Goal: Transaction & Acquisition: Purchase product/service

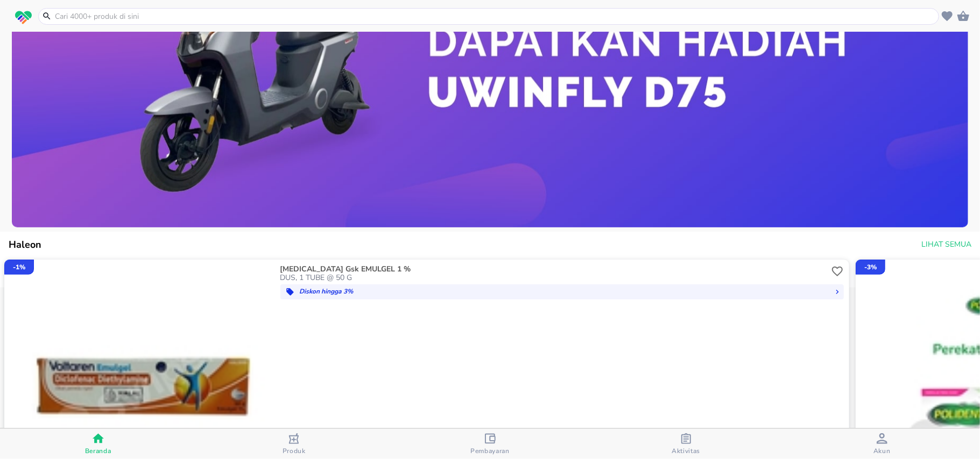
scroll to position [666, 0]
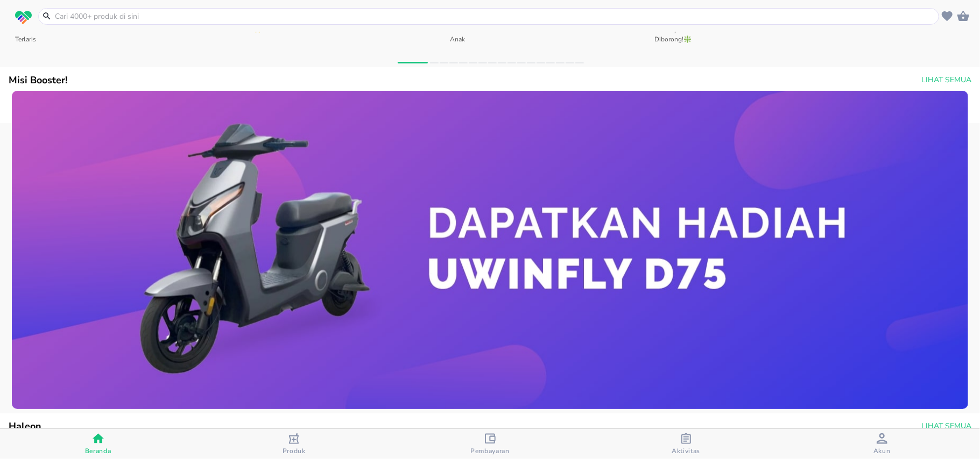
click at [126, 11] on input "text" at bounding box center [495, 16] width 882 height 11
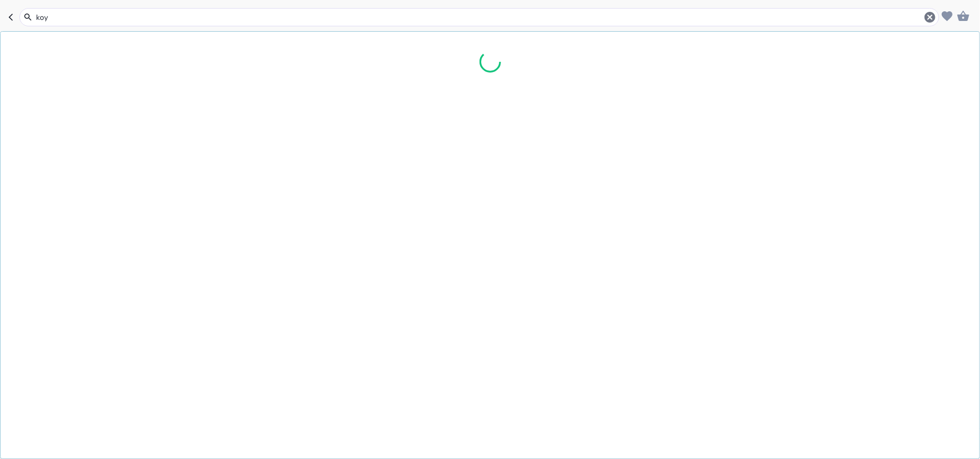
type input "koyo"
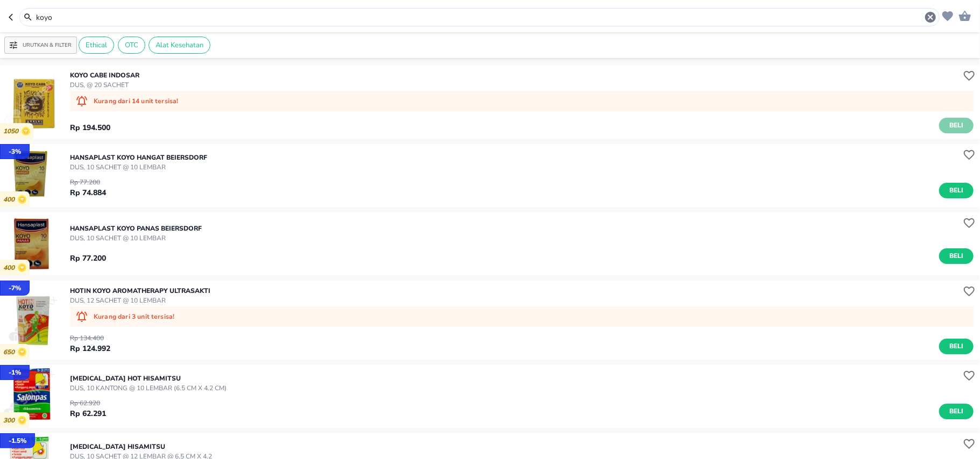
click at [947, 127] on span "Beli" at bounding box center [956, 125] width 18 height 11
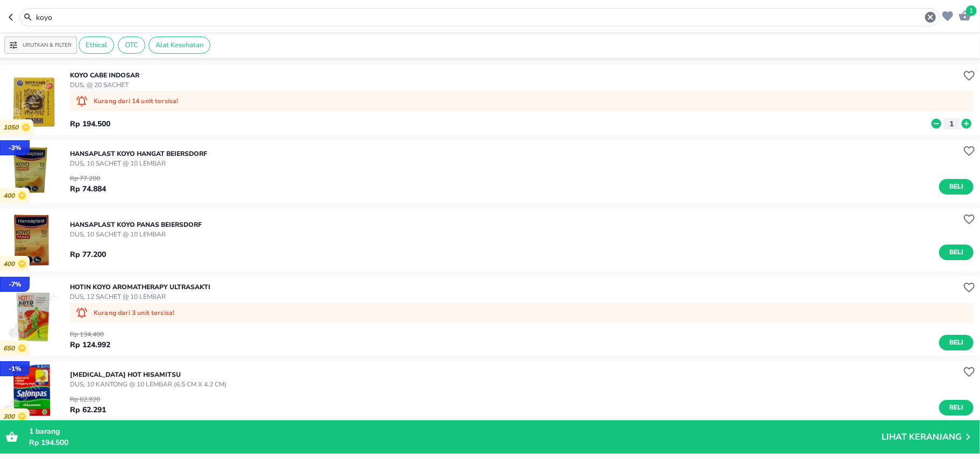
click at [133, 13] on input "koyo" at bounding box center [479, 17] width 889 height 11
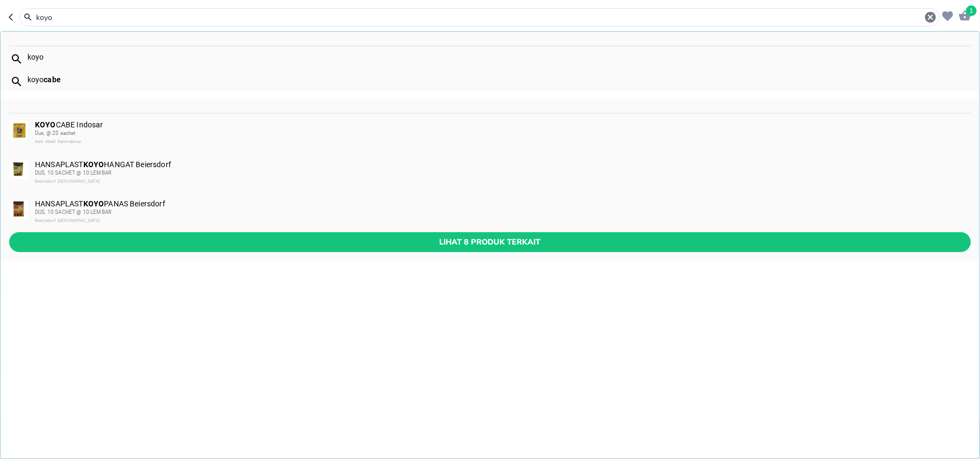
click at [133, 13] on input "koyo" at bounding box center [479, 17] width 889 height 11
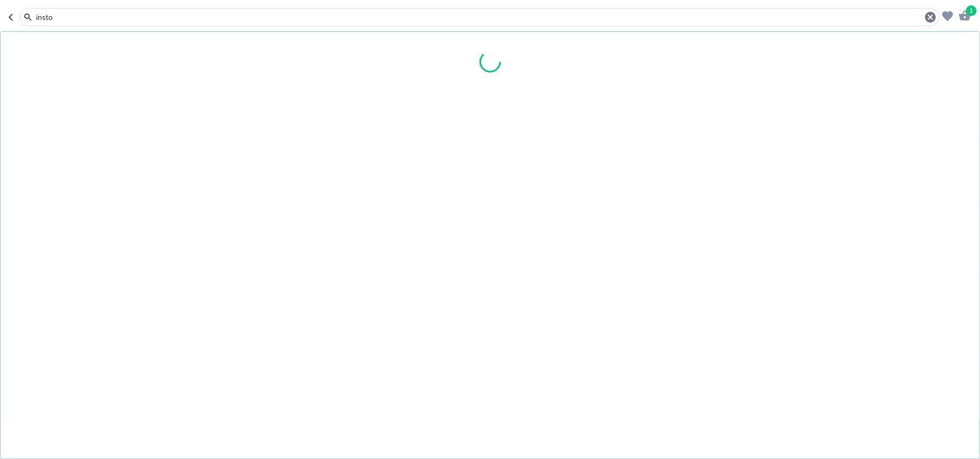
type input "insto"
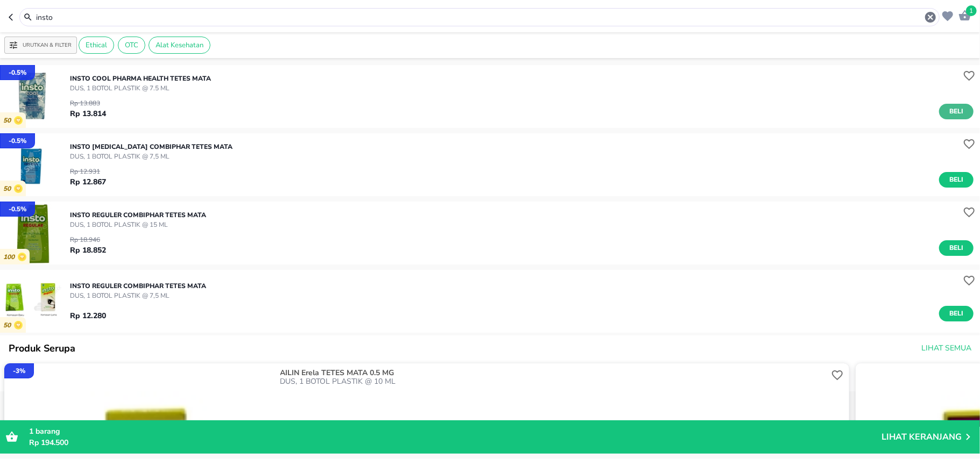
click at [952, 108] on span "Beli" at bounding box center [956, 111] width 18 height 11
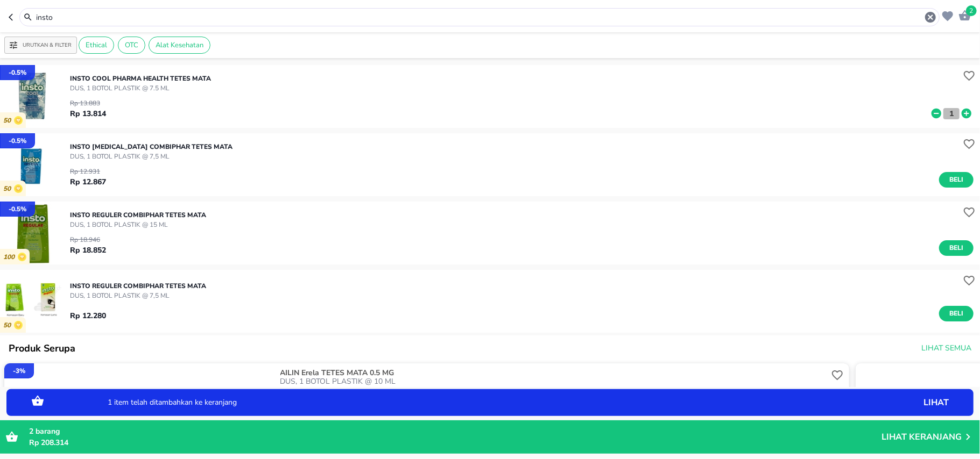
click at [947, 111] on button "1" at bounding box center [951, 113] width 16 height 11
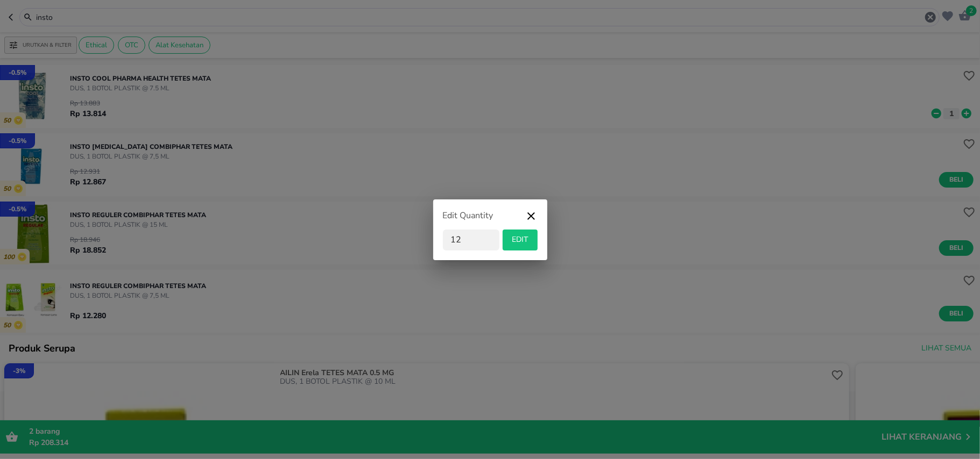
type input "12"
click at [524, 238] on span "EDIT" at bounding box center [520, 239] width 26 height 13
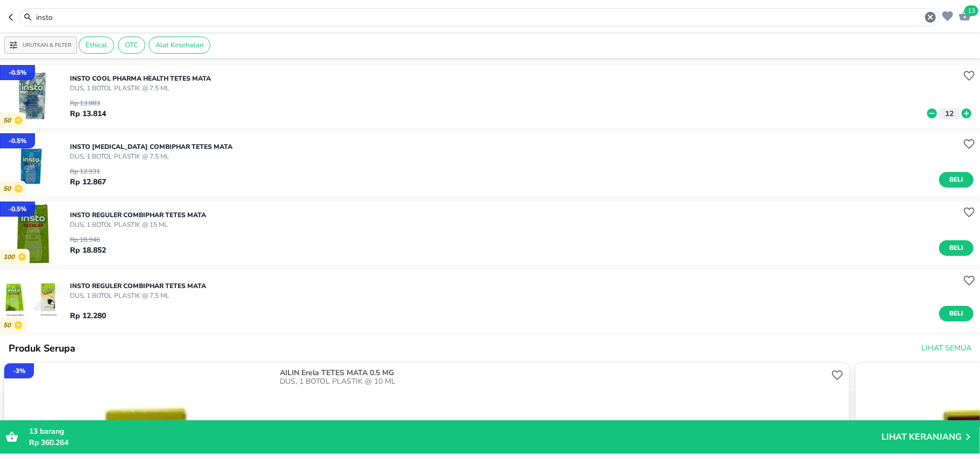
click at [61, 20] on input "insto" at bounding box center [479, 17] width 889 height 11
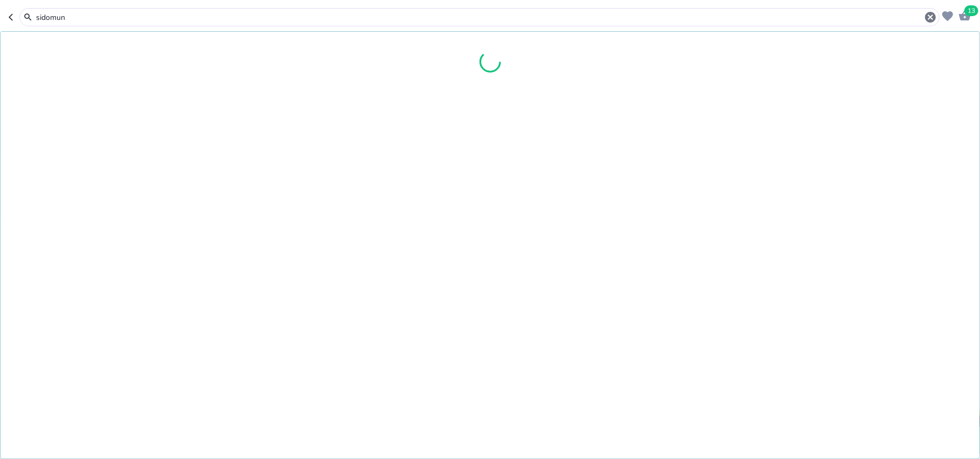
type input "sidomun"
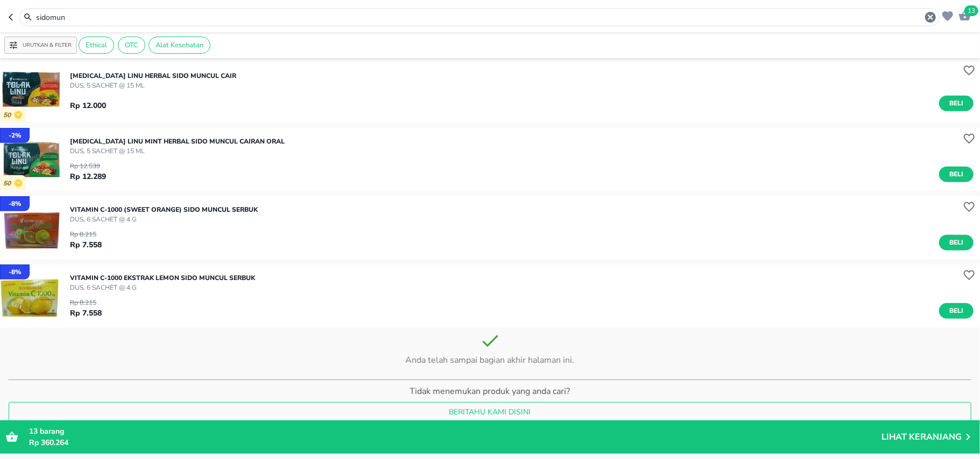
scroll to position [348, 0]
click at [954, 244] on button "Beli" at bounding box center [956, 243] width 34 height 16
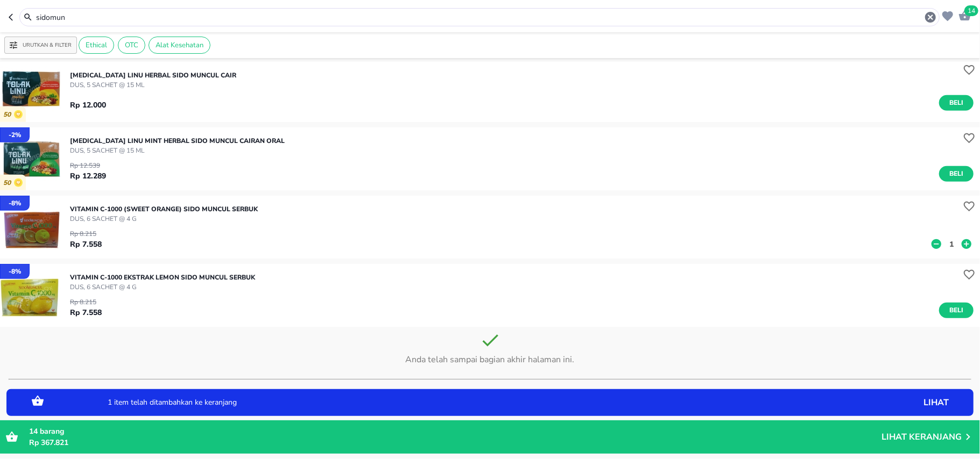
click at [946, 244] on p "1" at bounding box center [951, 244] width 10 height 11
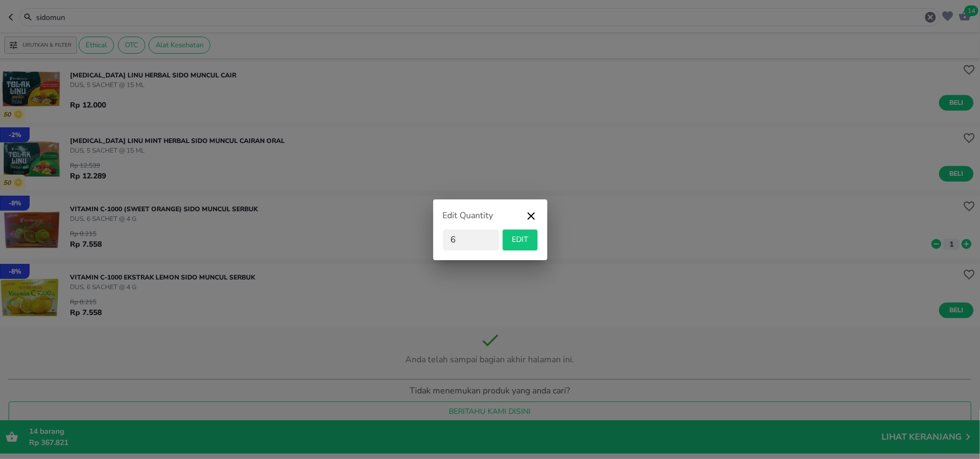
type input "6"
click at [525, 244] on span "EDIT" at bounding box center [520, 239] width 26 height 13
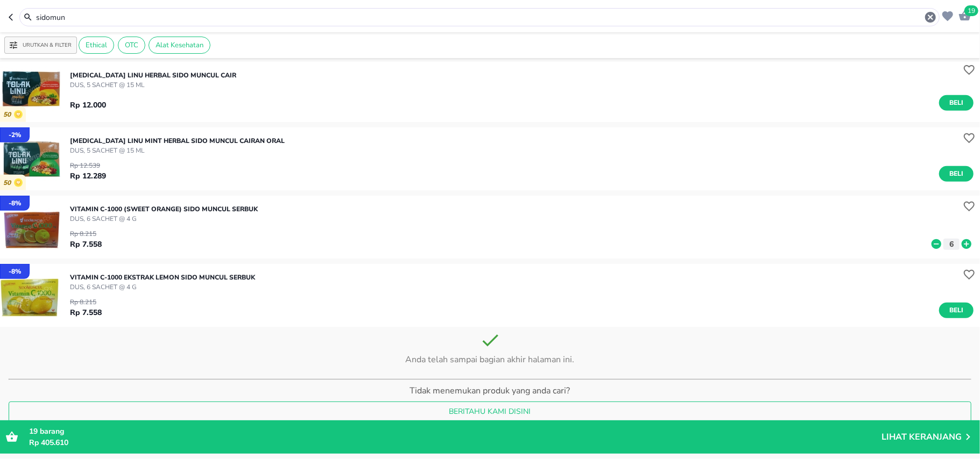
click at [69, 18] on input "sidomun" at bounding box center [479, 17] width 889 height 11
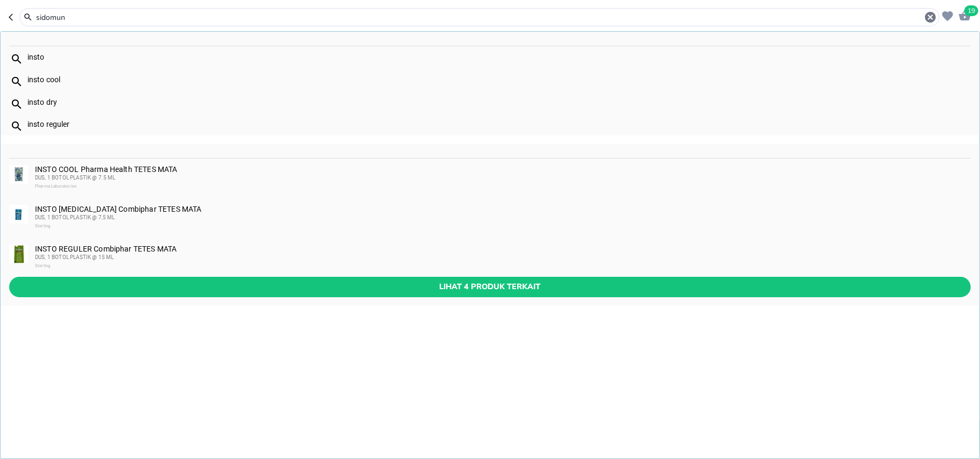
click at [69, 18] on input "sidomun" at bounding box center [479, 17] width 889 height 11
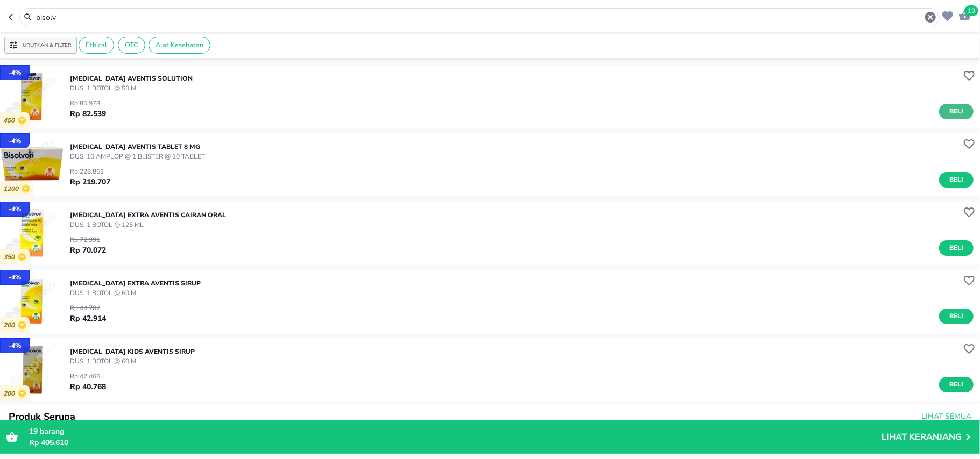
click at [947, 110] on span "Beli" at bounding box center [956, 111] width 18 height 11
click at [82, 20] on input "bisolv" at bounding box center [479, 17] width 889 height 11
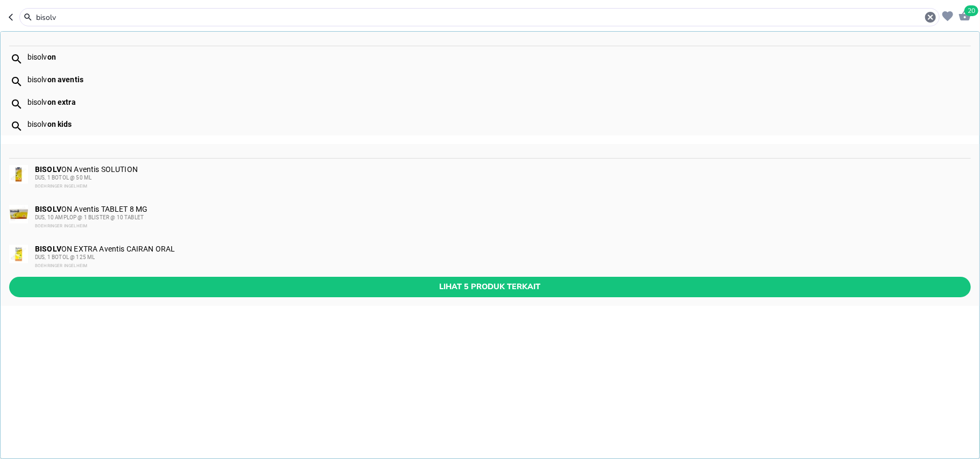
click at [82, 20] on input "bisolv" at bounding box center [479, 17] width 889 height 11
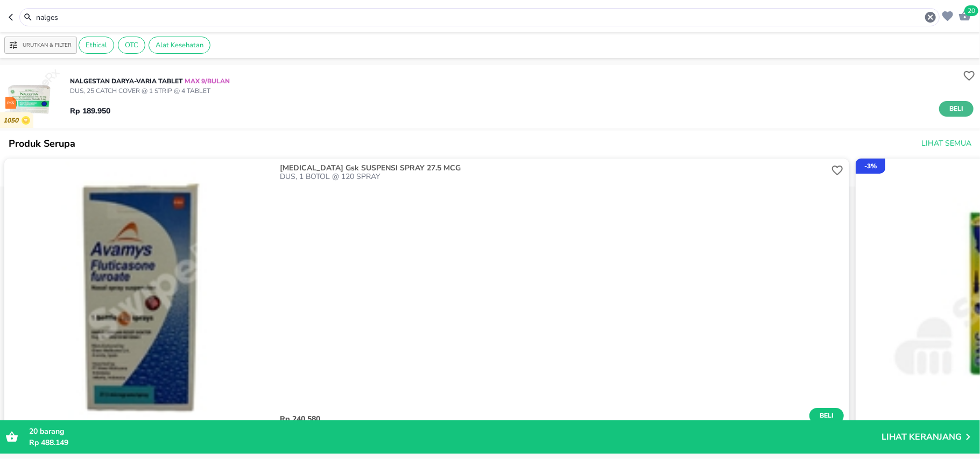
click at [947, 109] on span "Beli" at bounding box center [956, 108] width 18 height 11
click at [49, 25] on div "nalges" at bounding box center [479, 17] width 920 height 18
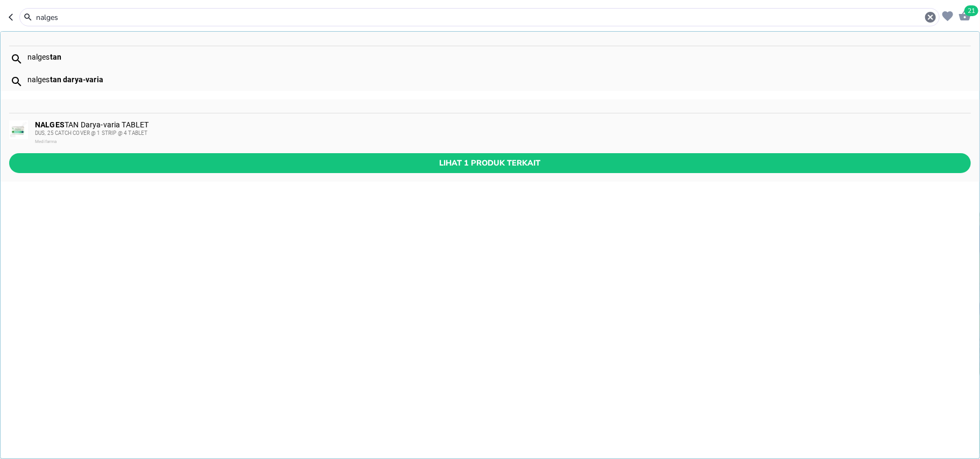
click at [54, 18] on input "nalges" at bounding box center [479, 17] width 889 height 11
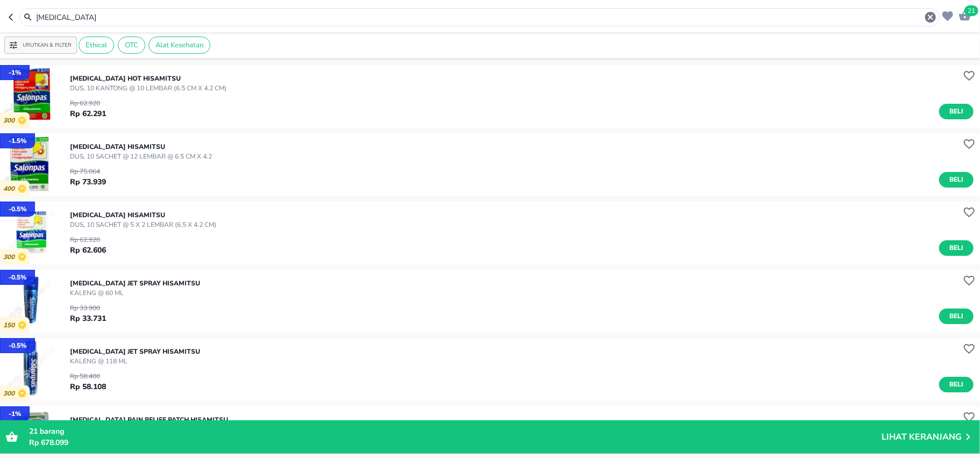
click at [51, 16] on input "[MEDICAL_DATA]" at bounding box center [479, 17] width 889 height 11
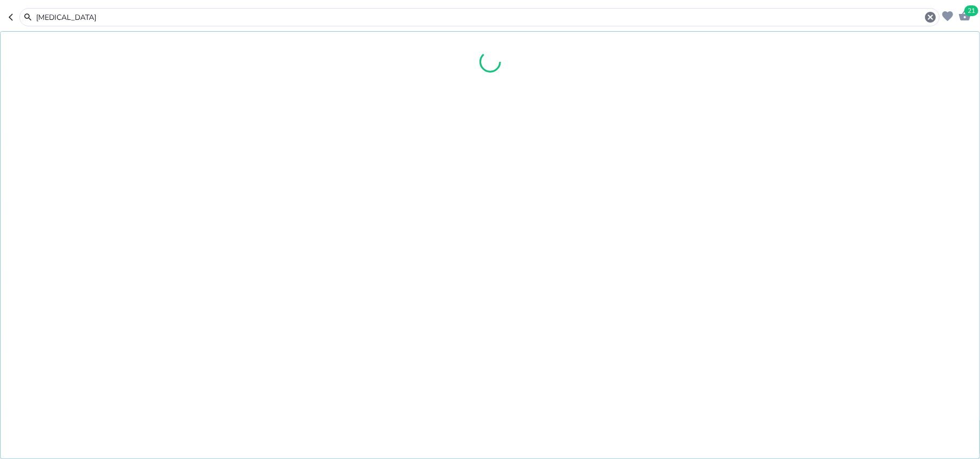
click at [51, 16] on input "[MEDICAL_DATA]" at bounding box center [479, 17] width 889 height 11
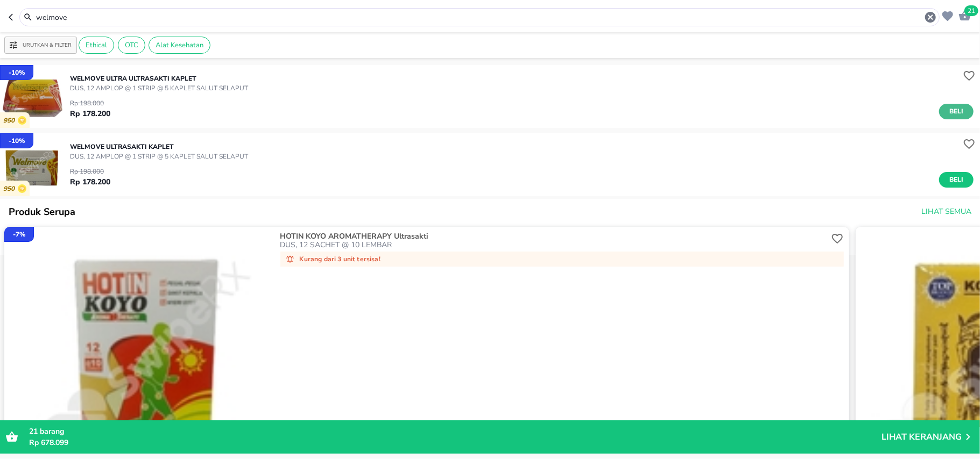
click at [947, 108] on span "Beli" at bounding box center [956, 111] width 18 height 11
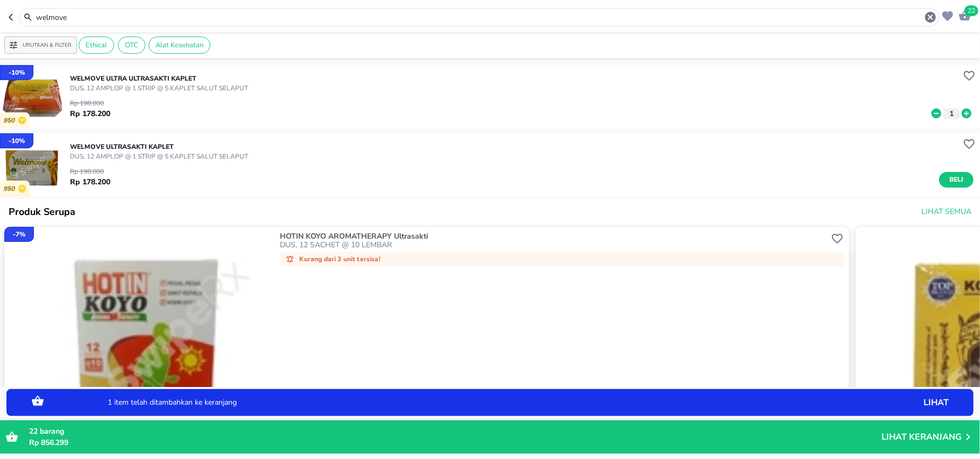
click at [103, 18] on input "welmove" at bounding box center [479, 17] width 889 height 11
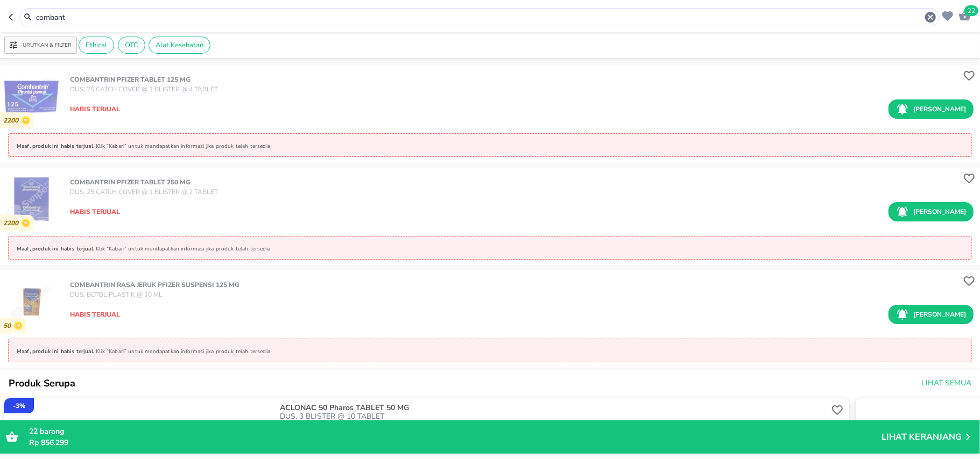
click at [72, 12] on input "combant" at bounding box center [479, 17] width 889 height 11
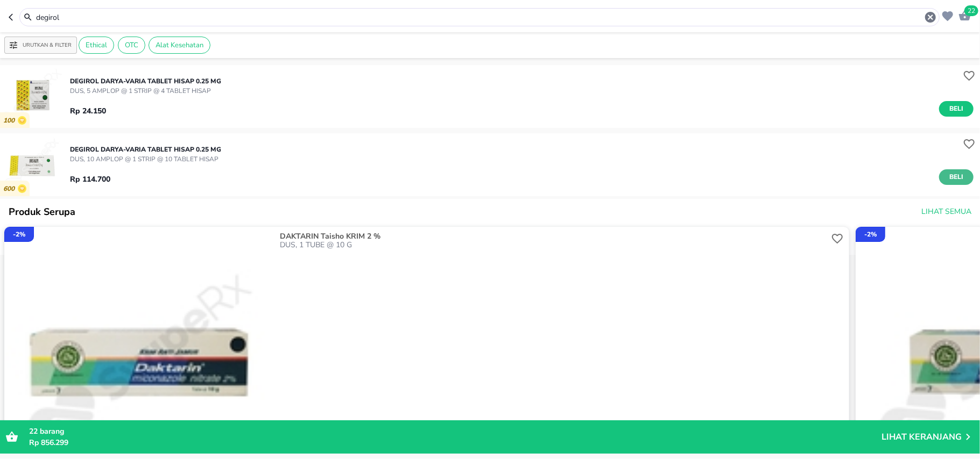
click at [947, 179] on span "Beli" at bounding box center [956, 177] width 18 height 11
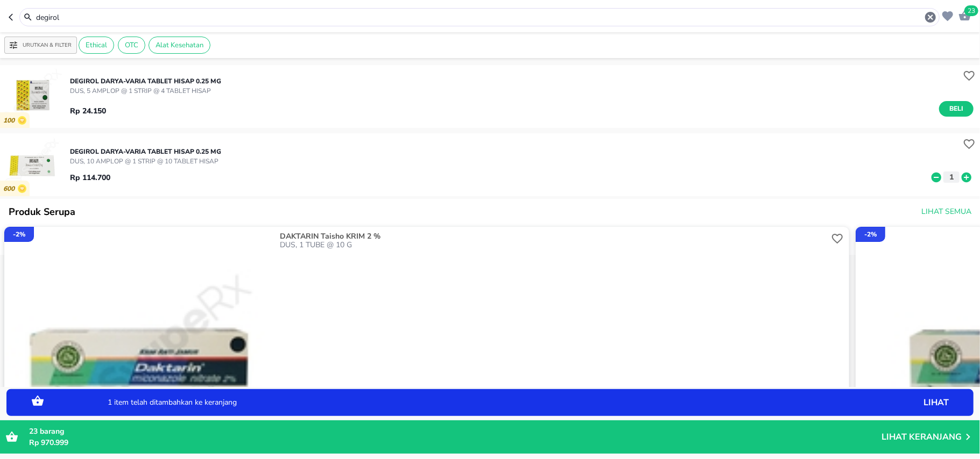
click at [961, 176] on icon at bounding box center [966, 177] width 10 height 10
click at [41, 16] on input "degirol" at bounding box center [479, 17] width 889 height 11
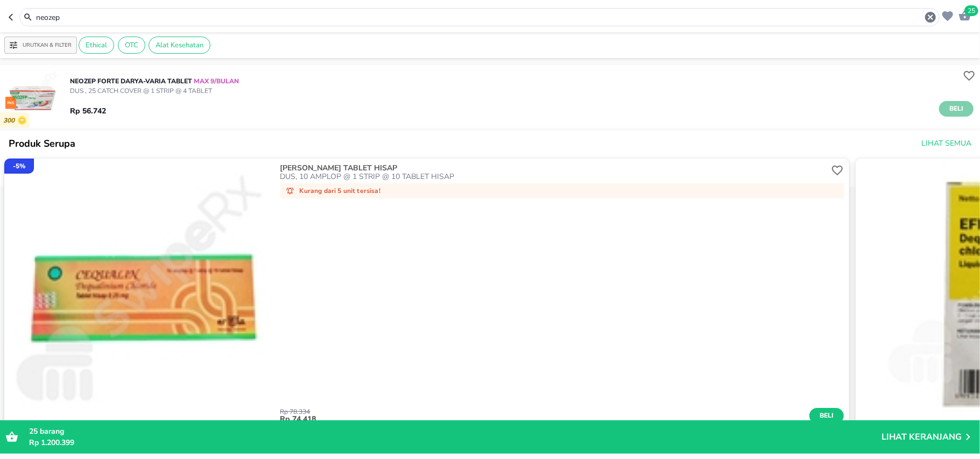
click at [958, 101] on button "Beli" at bounding box center [956, 109] width 34 height 16
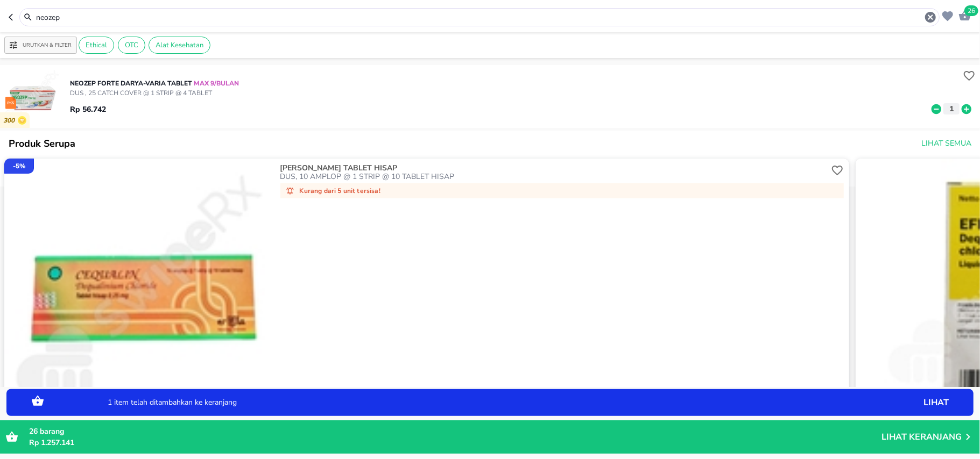
drag, startPoint x: 958, startPoint y: 101, endPoint x: 958, endPoint y: 108, distance: 6.5
click at [961, 108] on icon at bounding box center [966, 109] width 10 height 10
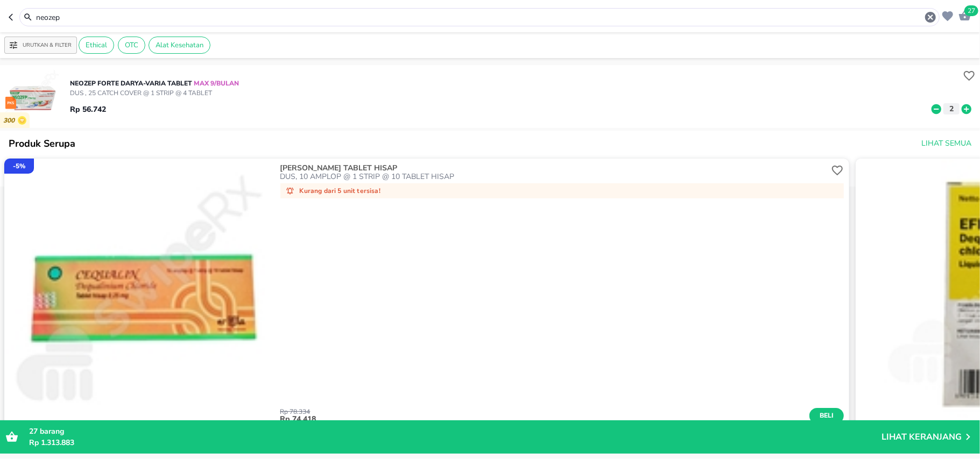
click at [38, 16] on input "neozep" at bounding box center [479, 17] width 889 height 11
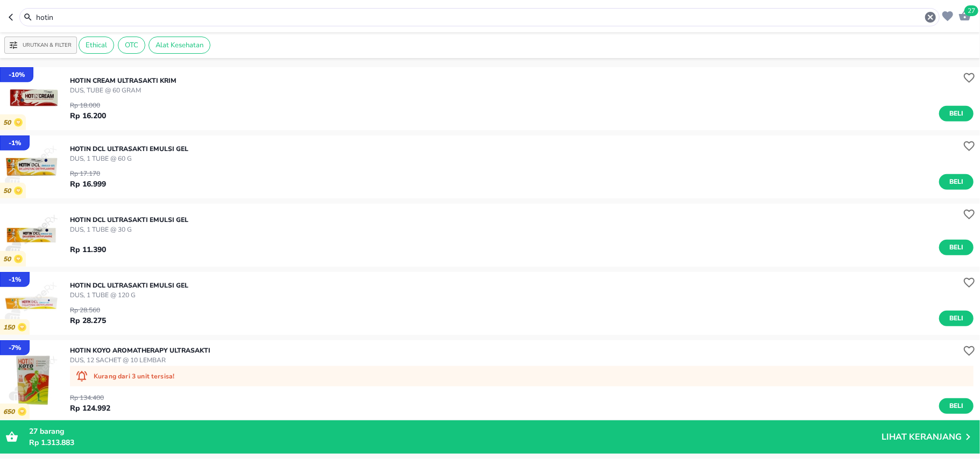
scroll to position [722, 0]
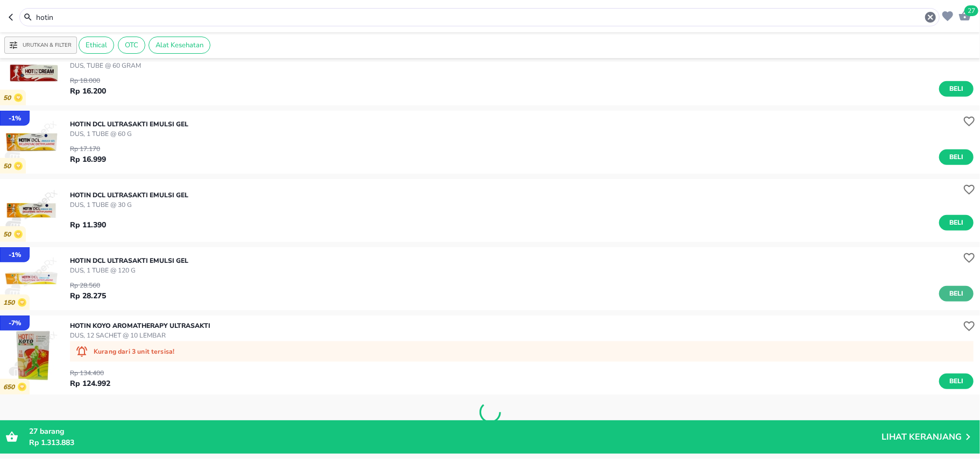
click at [947, 291] on span "Beli" at bounding box center [956, 293] width 18 height 11
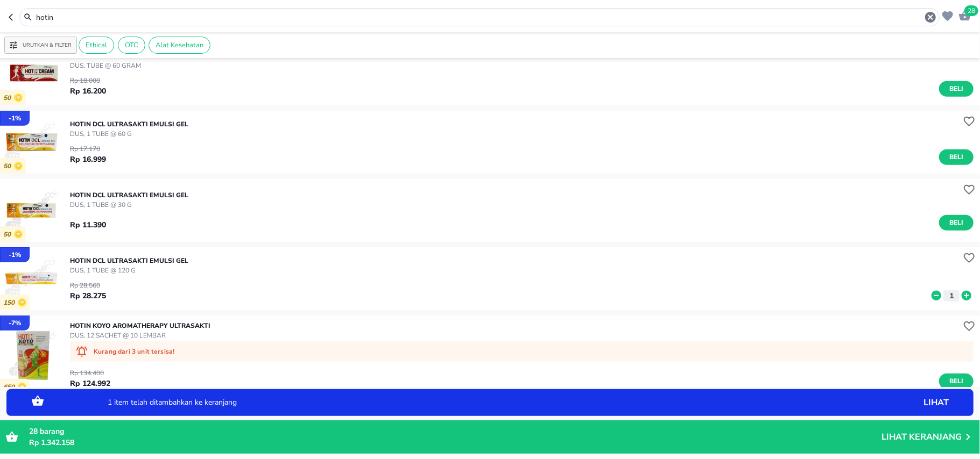
click at [961, 293] on icon at bounding box center [966, 296] width 10 height 10
click at [53, 14] on input "hotin" at bounding box center [479, 17] width 889 height 11
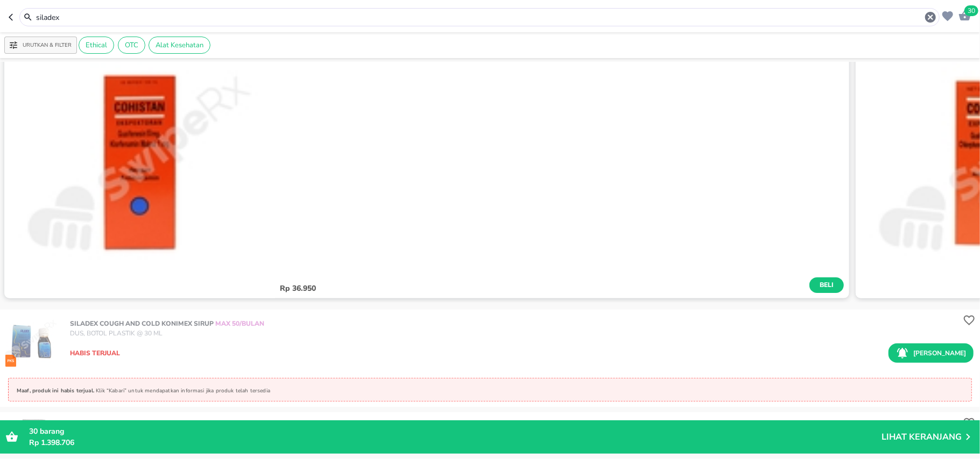
scroll to position [215, 0]
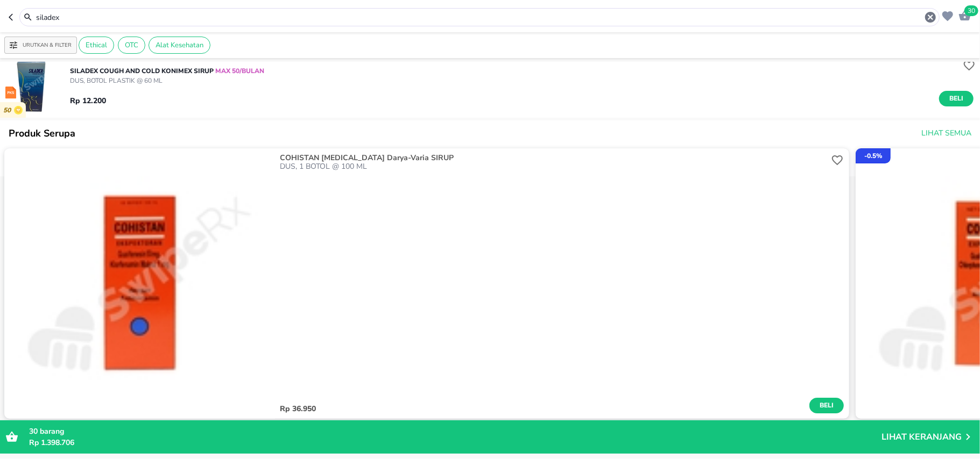
click at [40, 16] on input "siladex" at bounding box center [479, 17] width 889 height 11
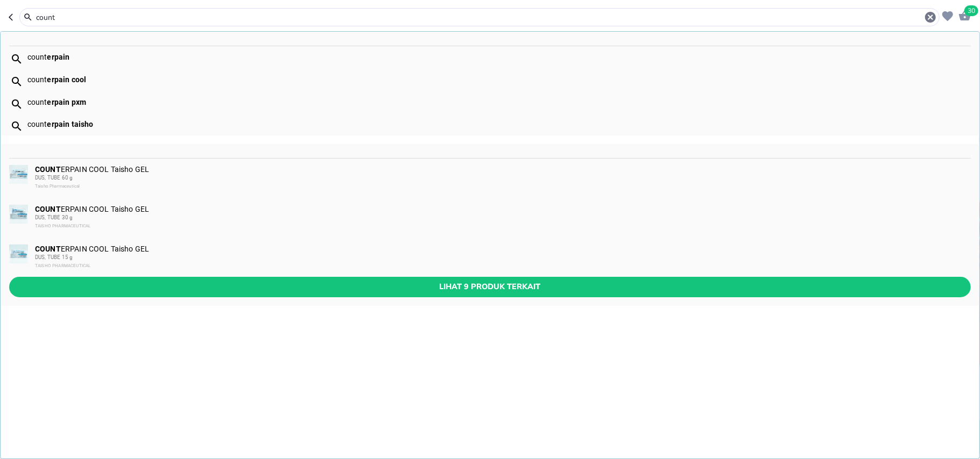
click at [49, 58] on b "erpain" at bounding box center [58, 57] width 23 height 9
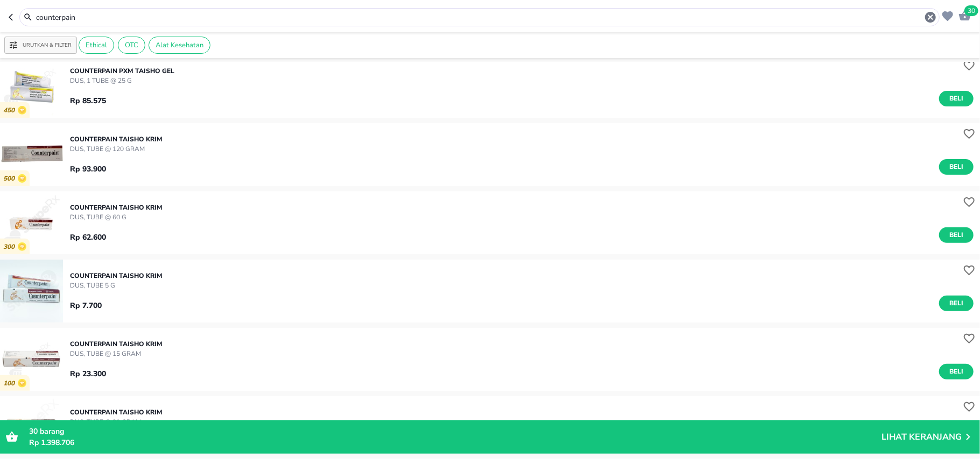
scroll to position [287, 0]
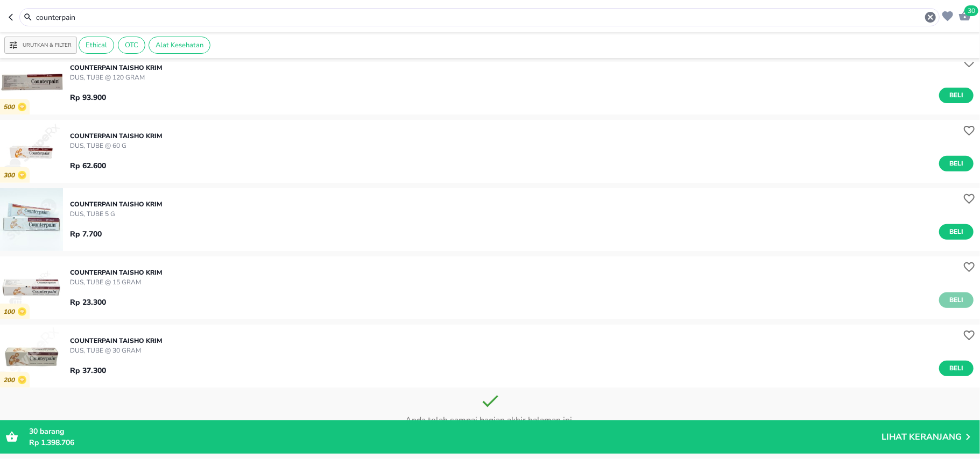
click at [947, 300] on span "Beli" at bounding box center [956, 300] width 18 height 11
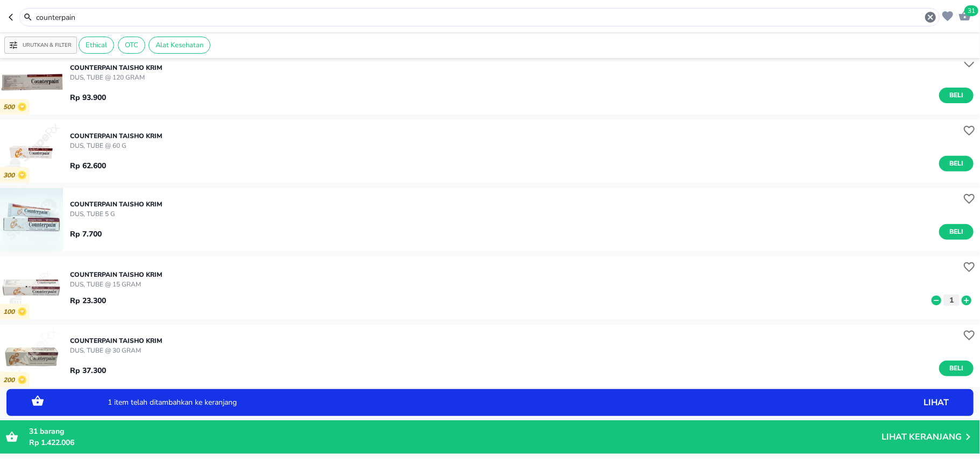
click at [961, 302] on icon at bounding box center [966, 300] width 10 height 10
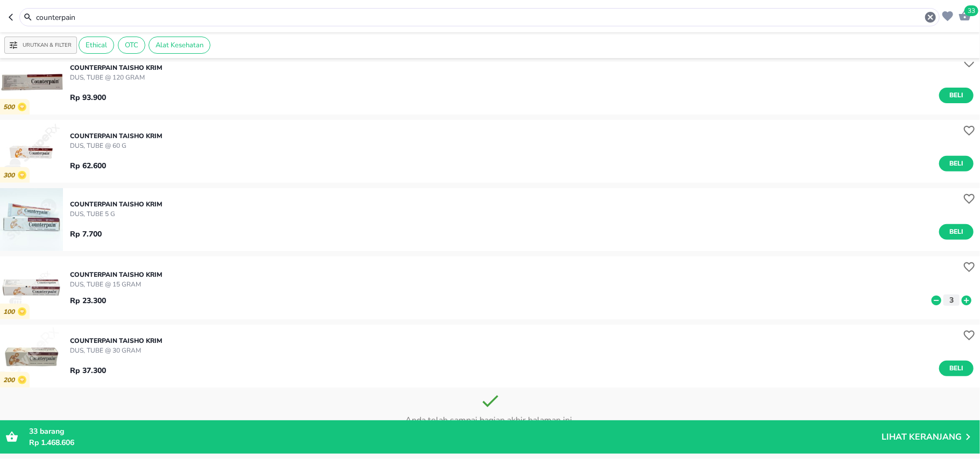
click at [74, 20] on input "counterpain" at bounding box center [479, 17] width 889 height 11
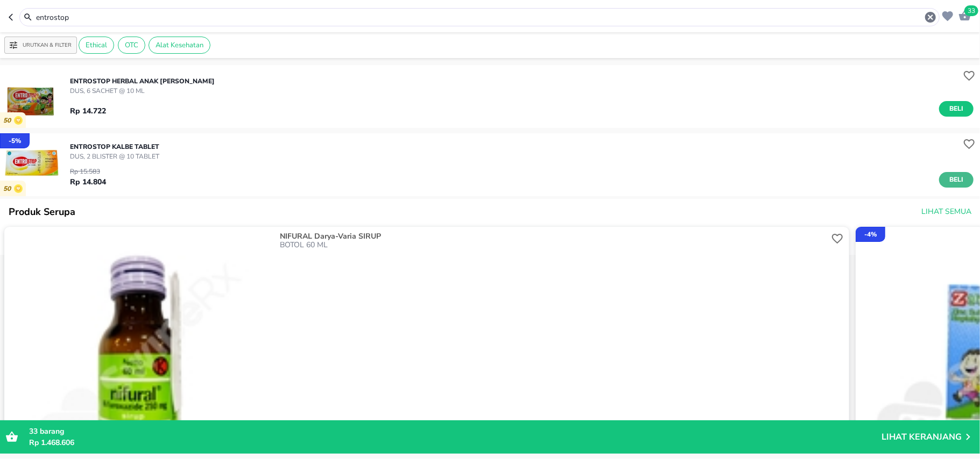
click at [952, 175] on span "Beli" at bounding box center [956, 179] width 18 height 11
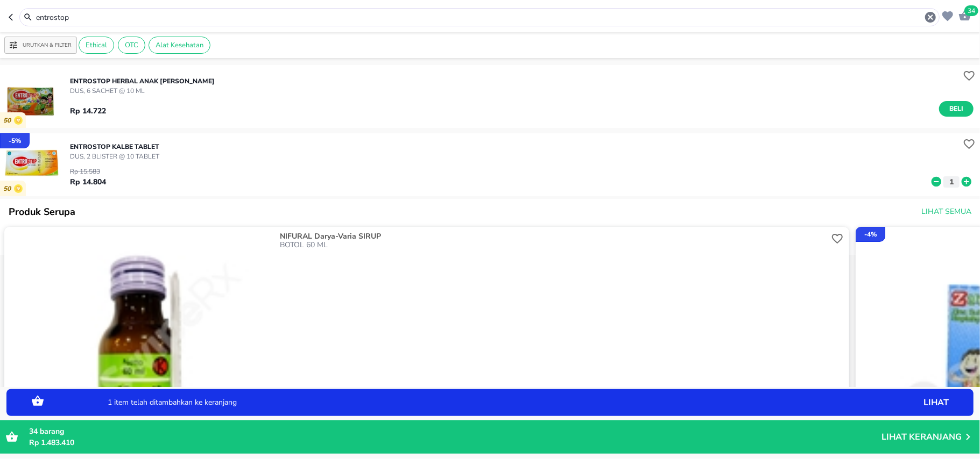
click at [959, 181] on icon at bounding box center [966, 182] width 14 height 12
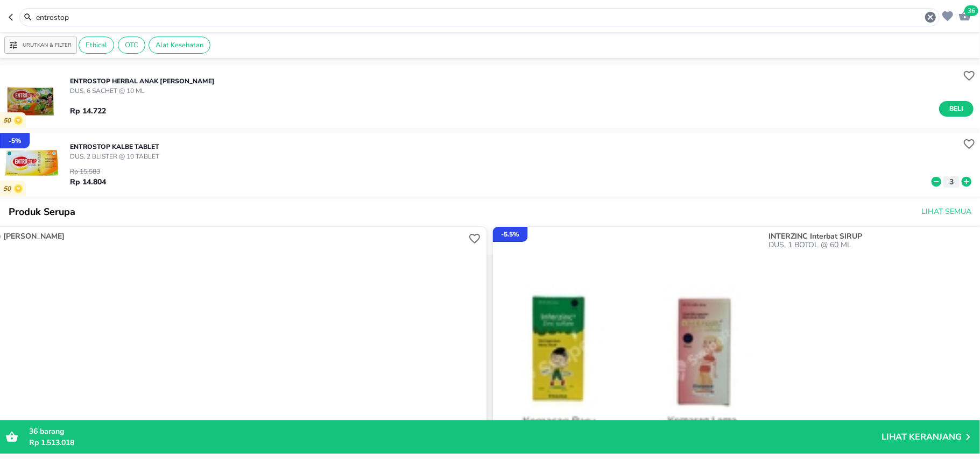
click at [43, 22] on input "entrostop" at bounding box center [479, 17] width 889 height 11
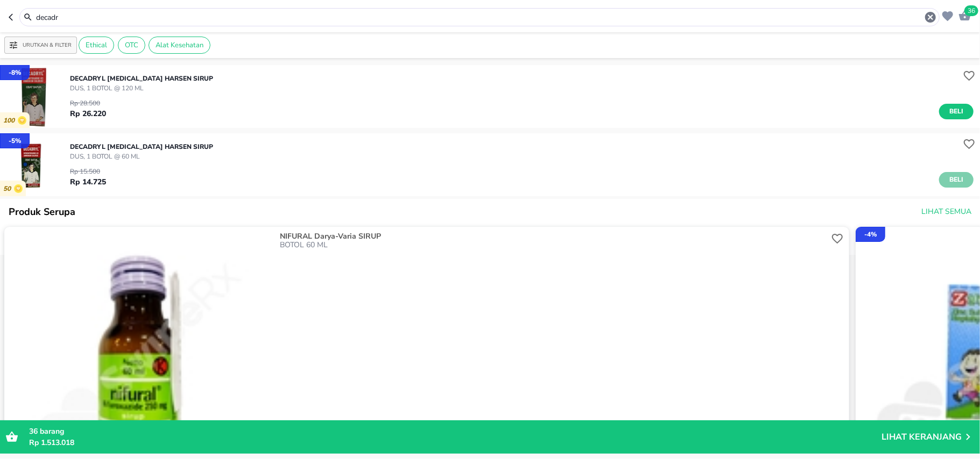
click at [947, 181] on span "Beli" at bounding box center [956, 179] width 18 height 11
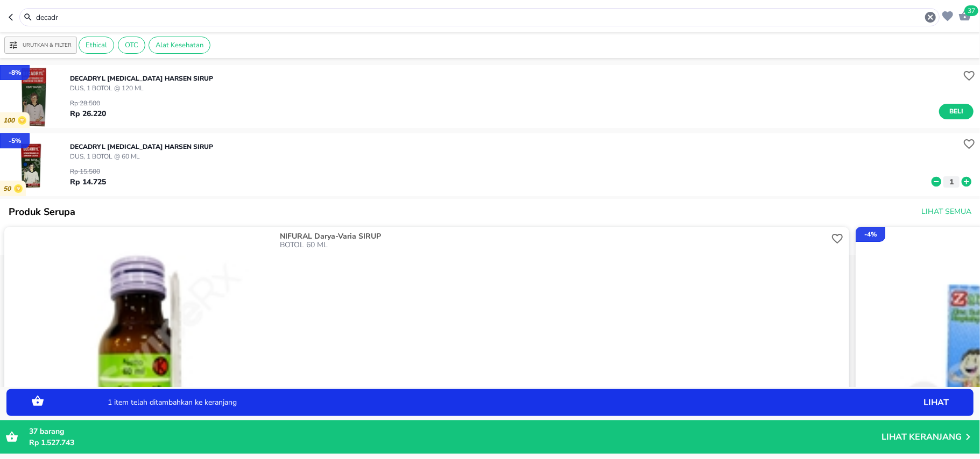
click at [961, 179] on icon at bounding box center [966, 182] width 10 height 10
click at [59, 13] on input "decadr" at bounding box center [479, 17] width 889 height 11
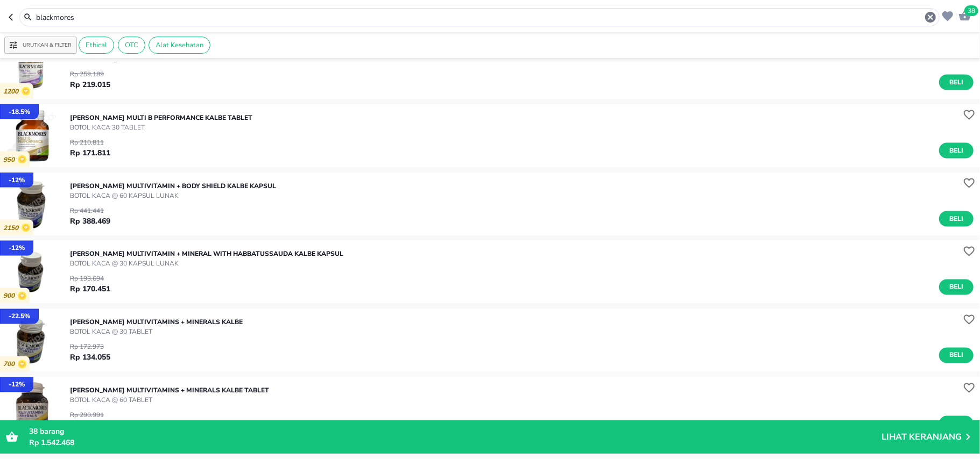
scroll to position [1363, 0]
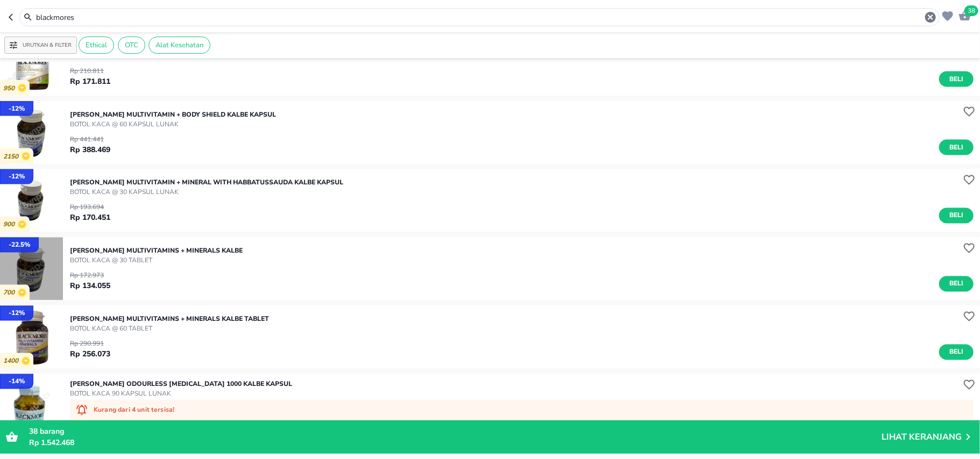
click at [22, 268] on img "button" at bounding box center [31, 269] width 63 height 63
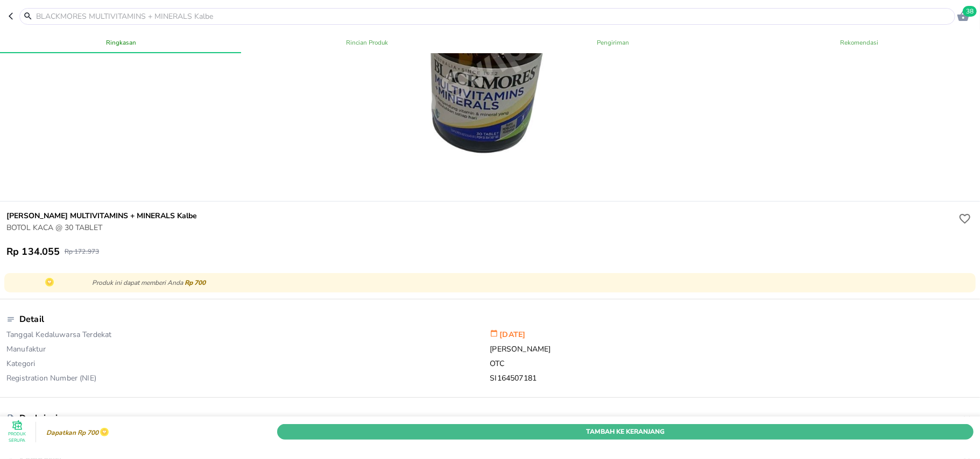
scroll to position [207, 0]
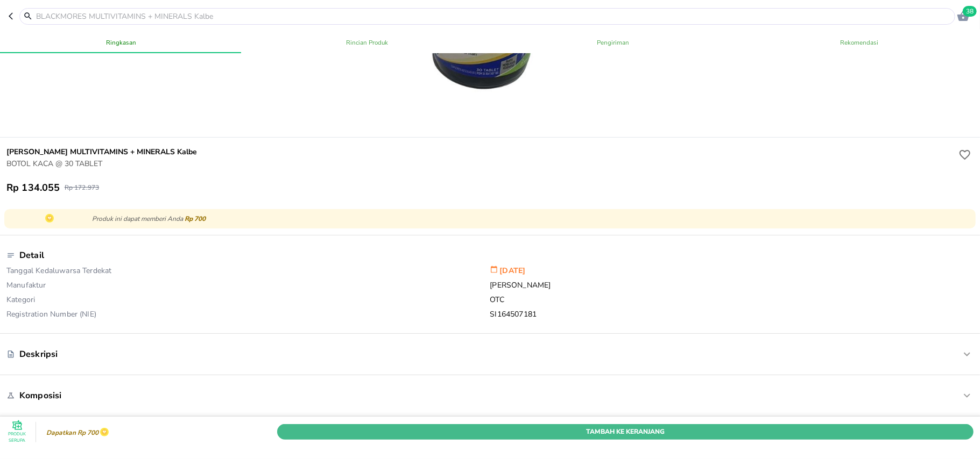
click at [425, 427] on span "Tambah Ke Keranjang" at bounding box center [625, 432] width 680 height 11
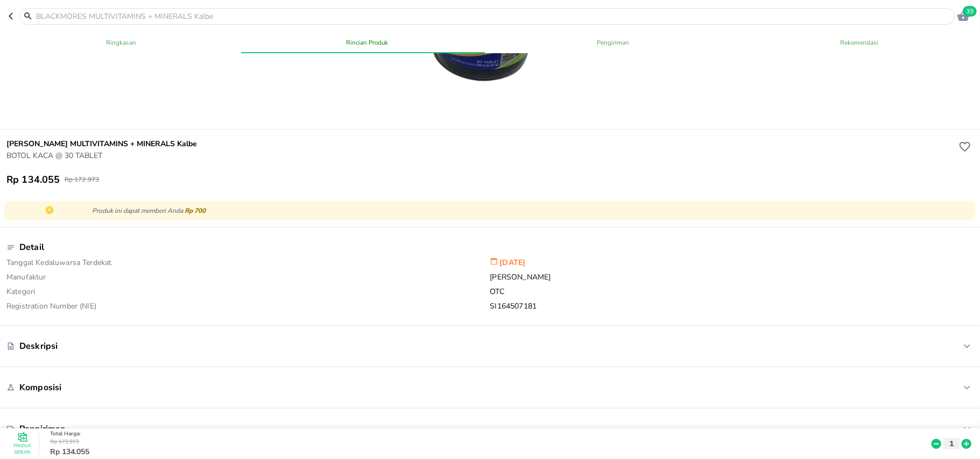
scroll to position [0, 0]
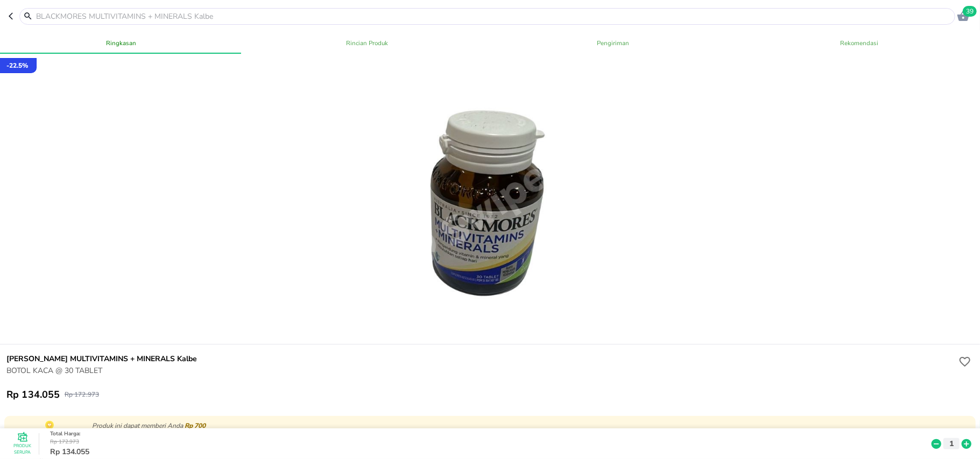
click at [12, 16] on icon "button" at bounding box center [13, 16] width 9 height 9
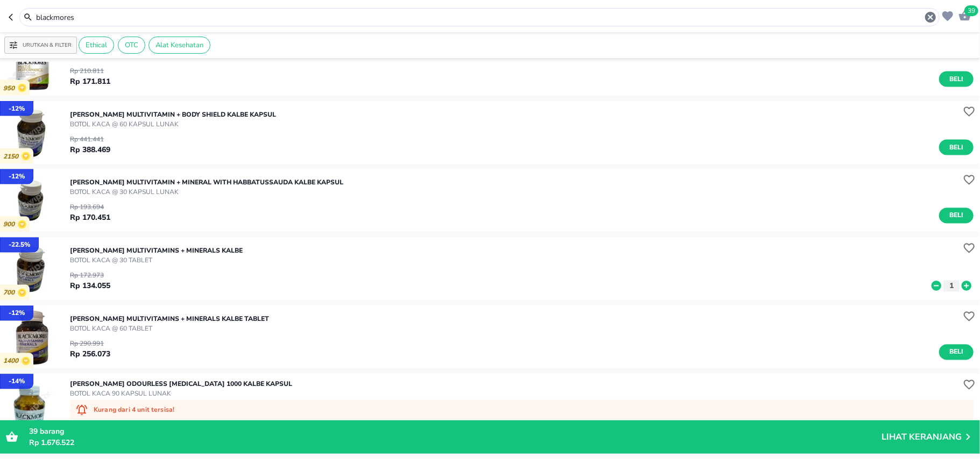
click at [77, 16] on input "blackmores" at bounding box center [479, 17] width 889 height 11
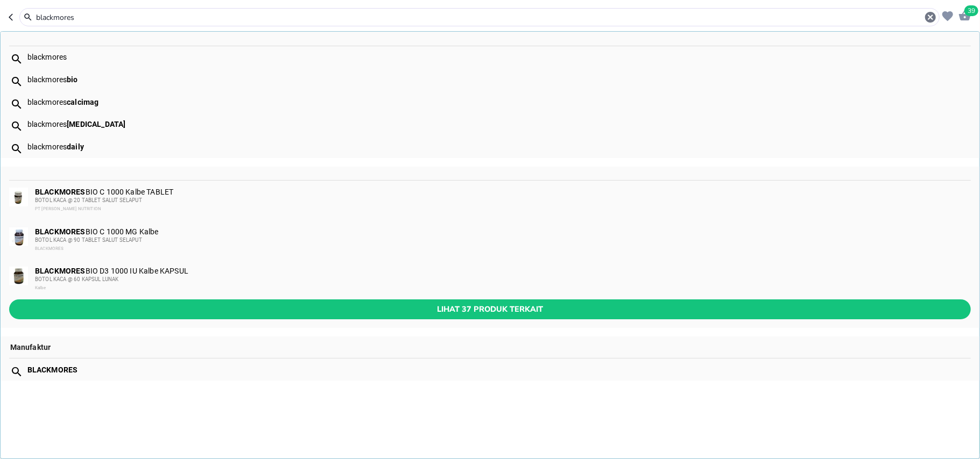
click at [77, 16] on input "blackmores" at bounding box center [479, 17] width 889 height 11
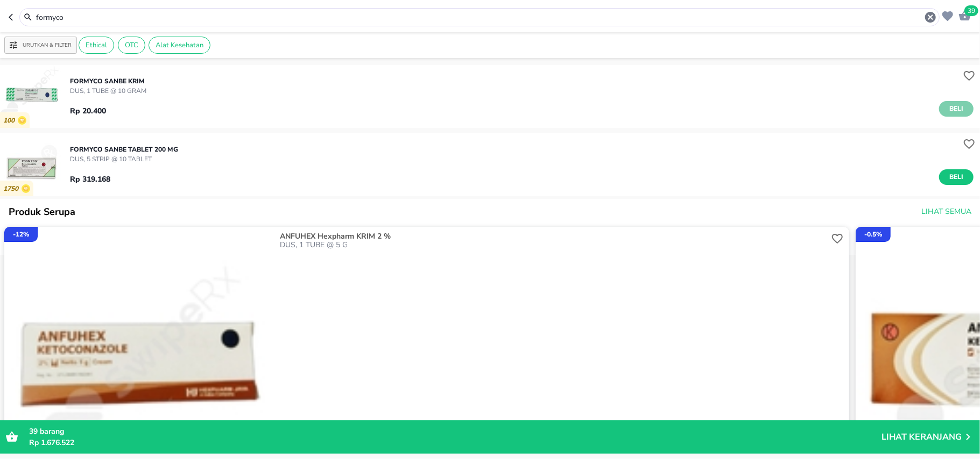
click at [947, 108] on span "Beli" at bounding box center [956, 108] width 18 height 11
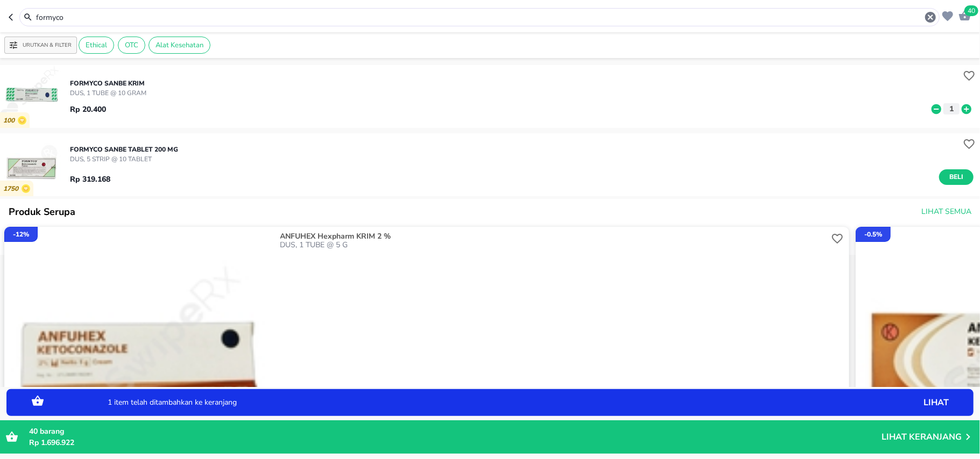
click at [959, 108] on icon at bounding box center [966, 109] width 14 height 12
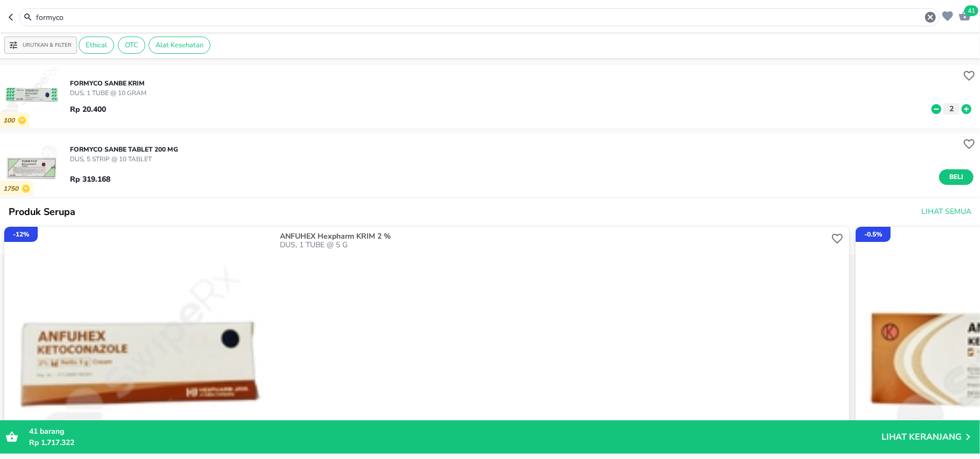
click at [55, 18] on input "formyco" at bounding box center [479, 17] width 889 height 11
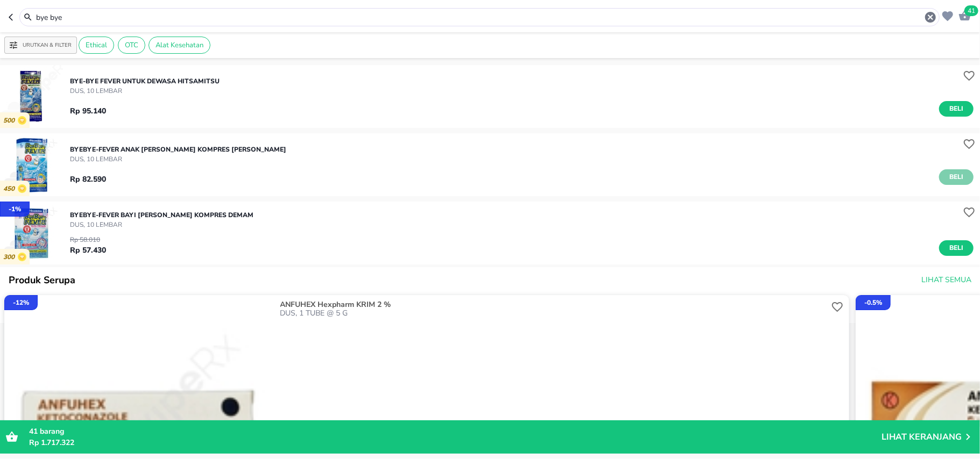
click at [954, 176] on span "Beli" at bounding box center [956, 177] width 18 height 11
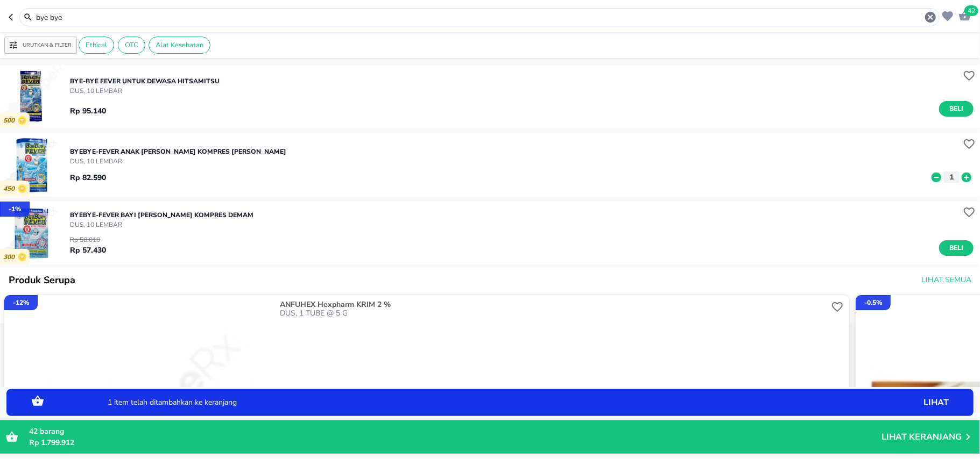
click at [961, 176] on icon at bounding box center [966, 177] width 10 height 10
click at [66, 19] on input "bye bye" at bounding box center [479, 17] width 889 height 11
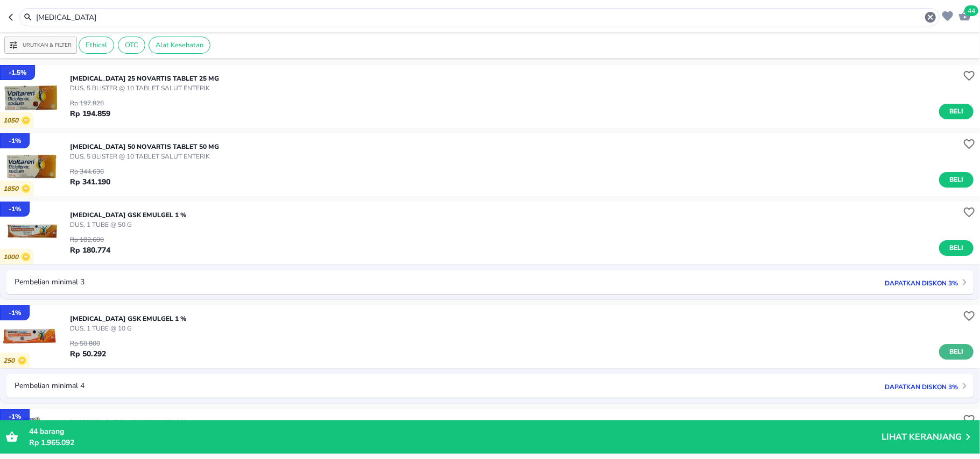
click at [953, 349] on span "Beli" at bounding box center [956, 351] width 18 height 11
click at [68, 17] on input "[MEDICAL_DATA]" at bounding box center [479, 17] width 889 height 11
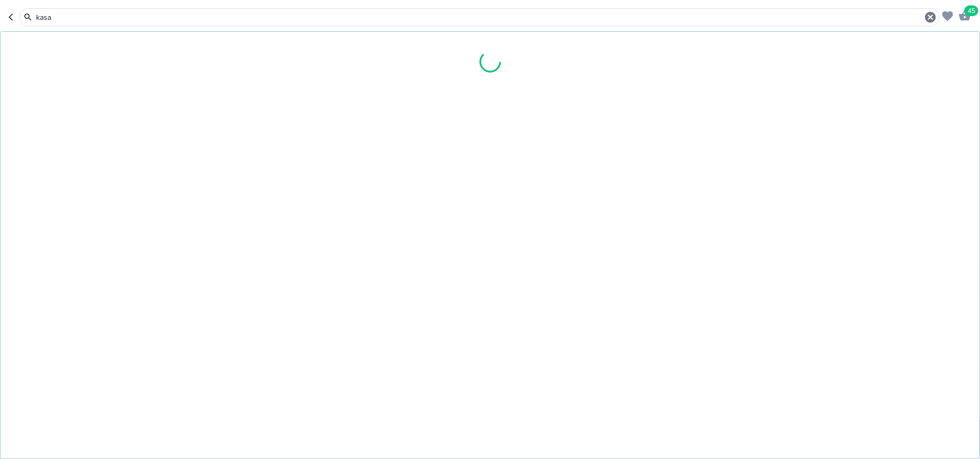
type input "kasa"
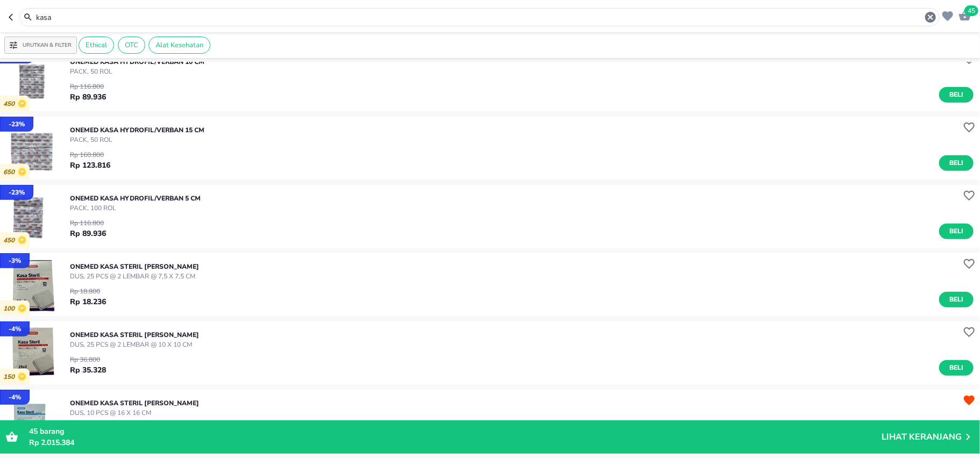
scroll to position [430, 0]
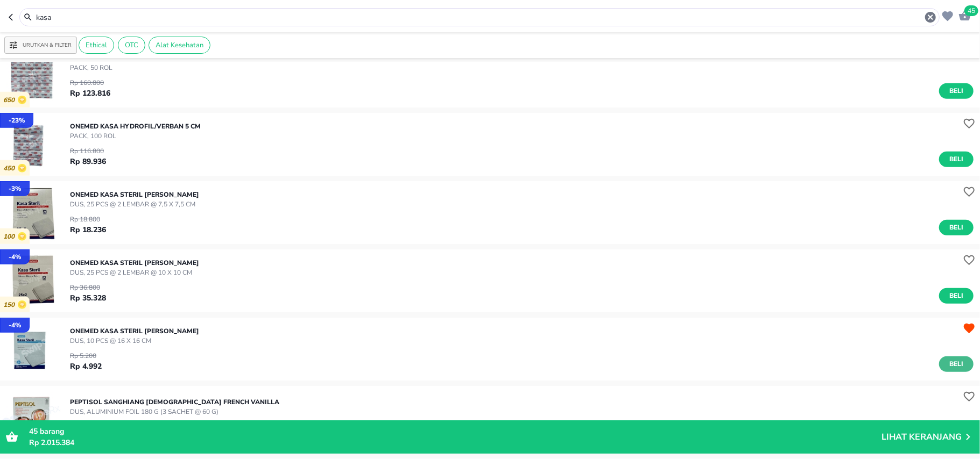
click at [954, 364] on button "Beli" at bounding box center [956, 365] width 34 height 16
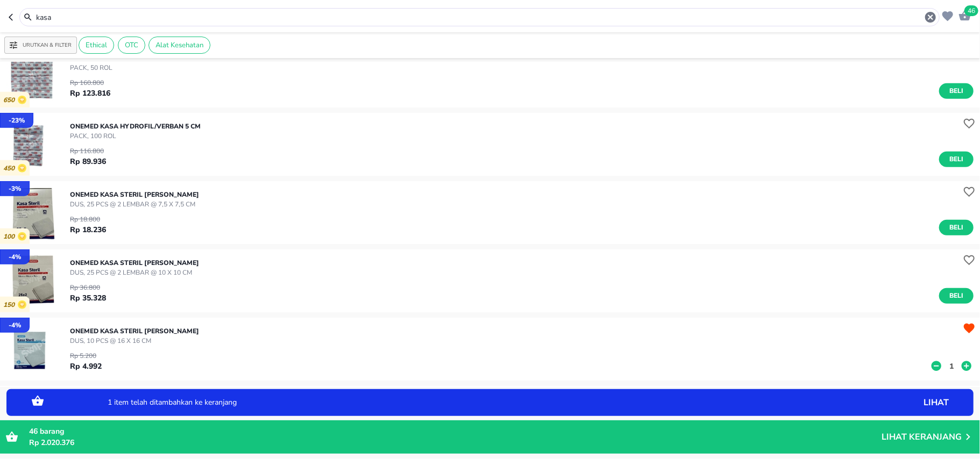
click at [946, 370] on p "1" at bounding box center [951, 366] width 10 height 11
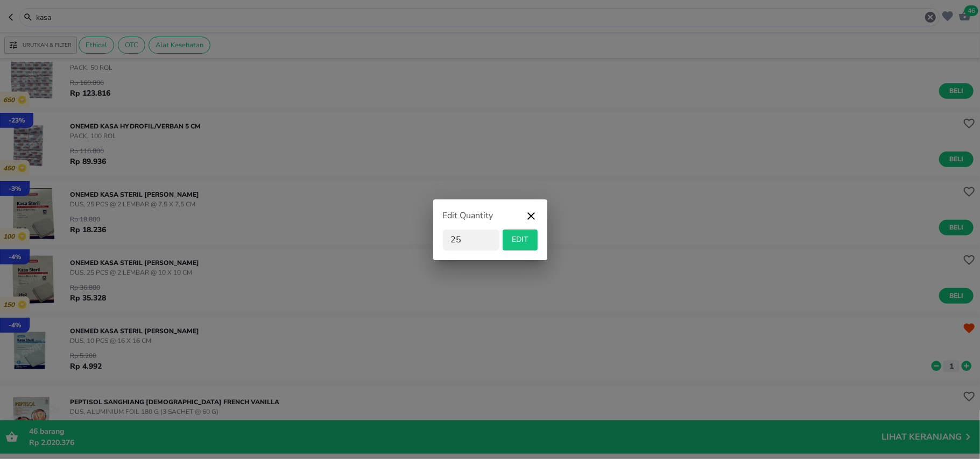
type input "25"
click at [521, 242] on span "EDIT" at bounding box center [520, 239] width 26 height 13
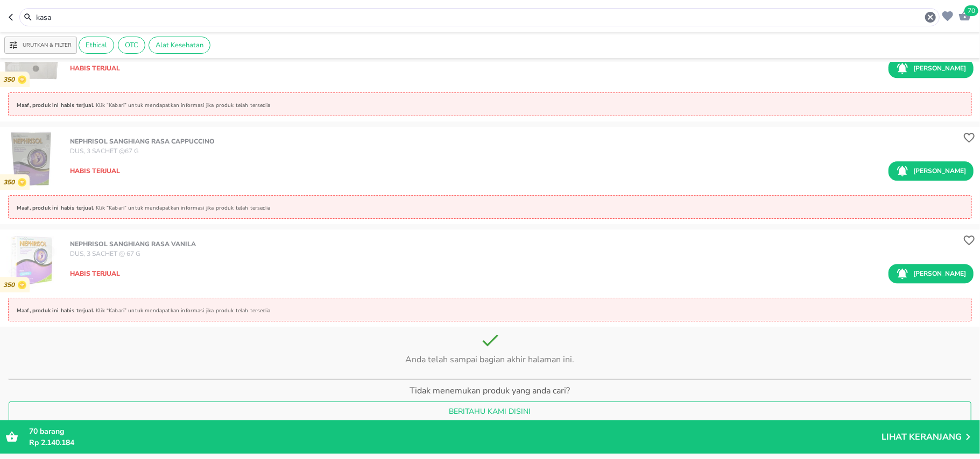
scroll to position [1770, 0]
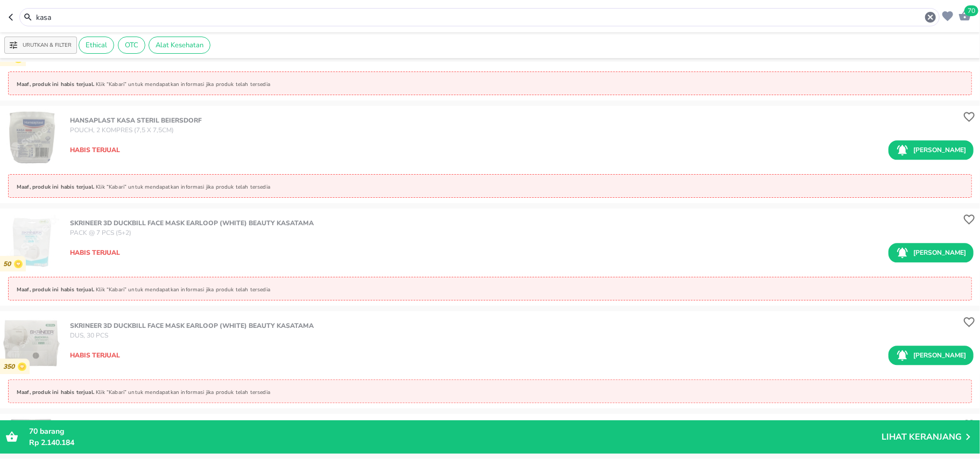
click at [94, 17] on input "kasa" at bounding box center [479, 17] width 889 height 11
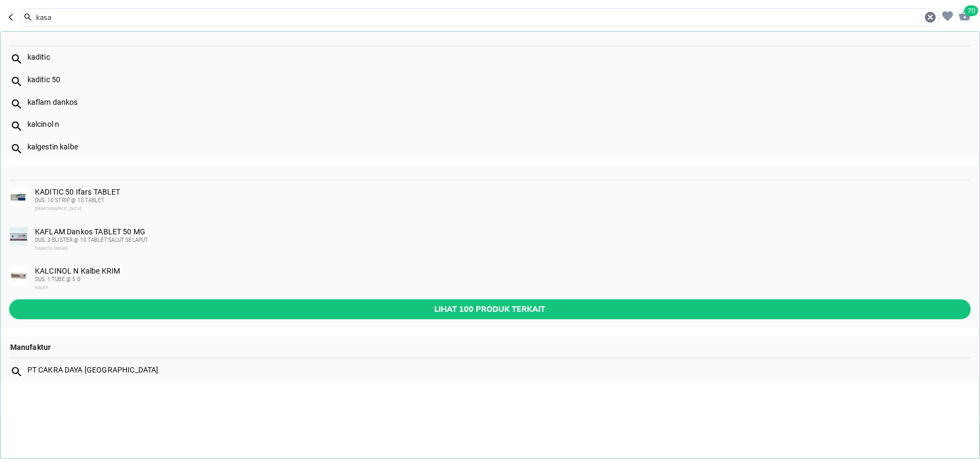
click at [94, 17] on input "kasa" at bounding box center [479, 17] width 889 height 11
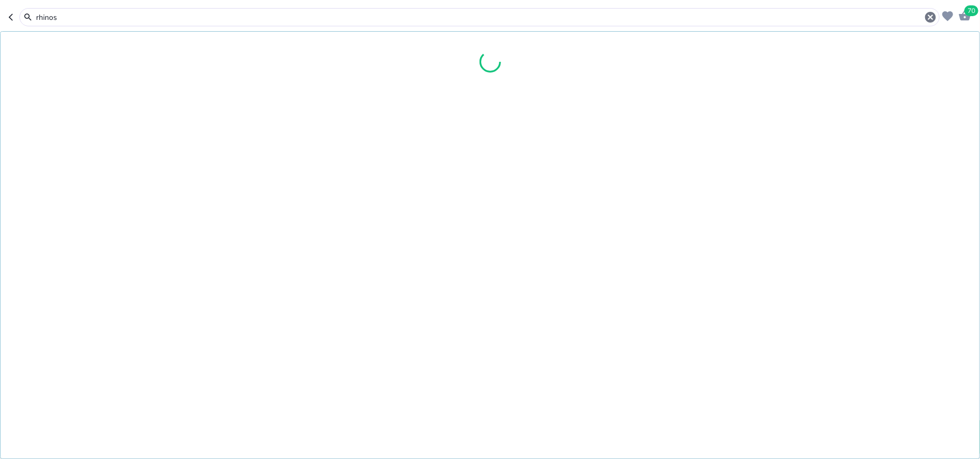
type input "rhinos"
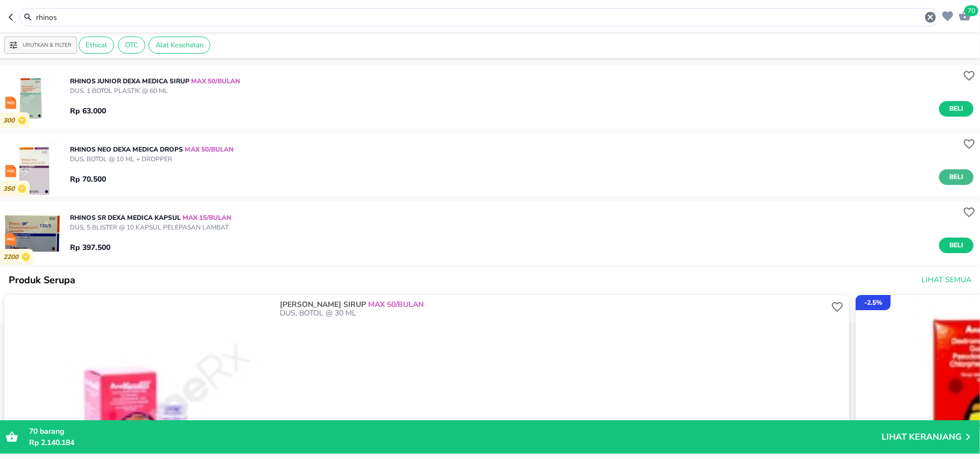
click at [947, 173] on span "Beli" at bounding box center [956, 177] width 18 height 11
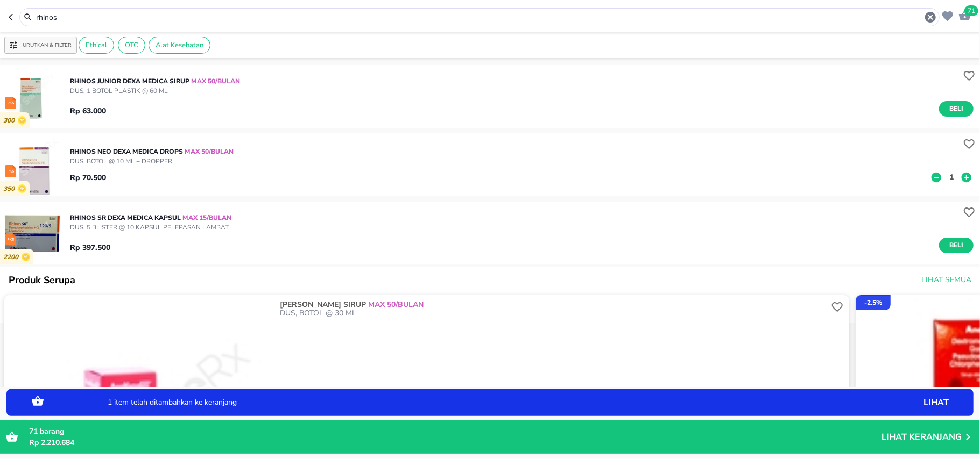
drag, startPoint x: 939, startPoint y: 173, endPoint x: 944, endPoint y: 177, distance: 6.1
click at [946, 177] on p "1" at bounding box center [951, 177] width 10 height 11
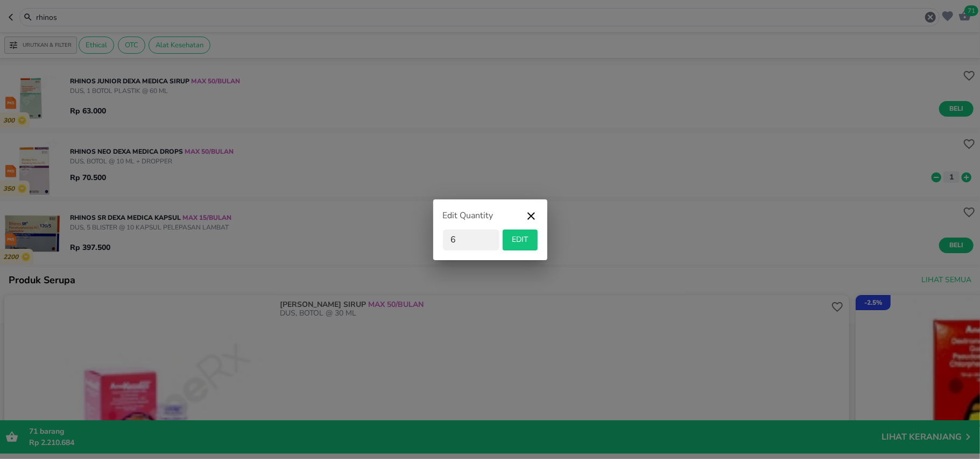
type input "6"
click at [511, 241] on span "EDIT" at bounding box center [520, 239] width 26 height 13
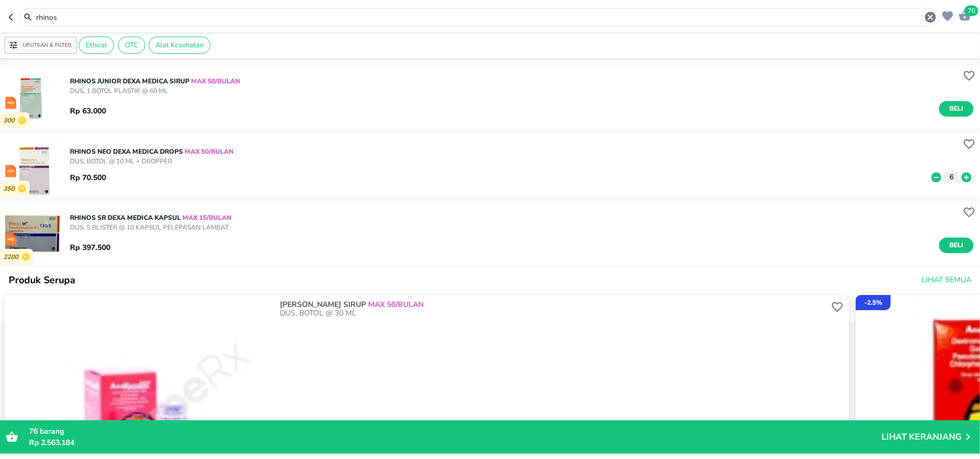
click at [54, 19] on input "rhinos" at bounding box center [479, 17] width 889 height 11
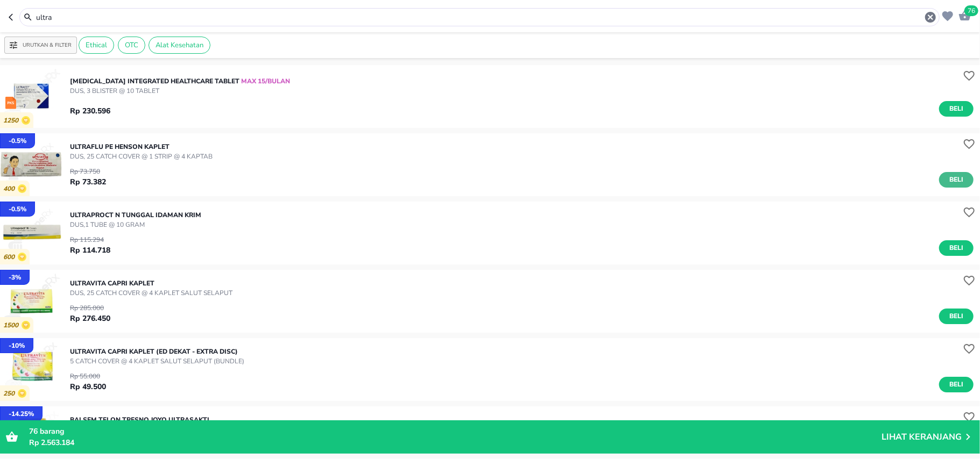
click at [947, 176] on span "Beli" at bounding box center [956, 179] width 18 height 11
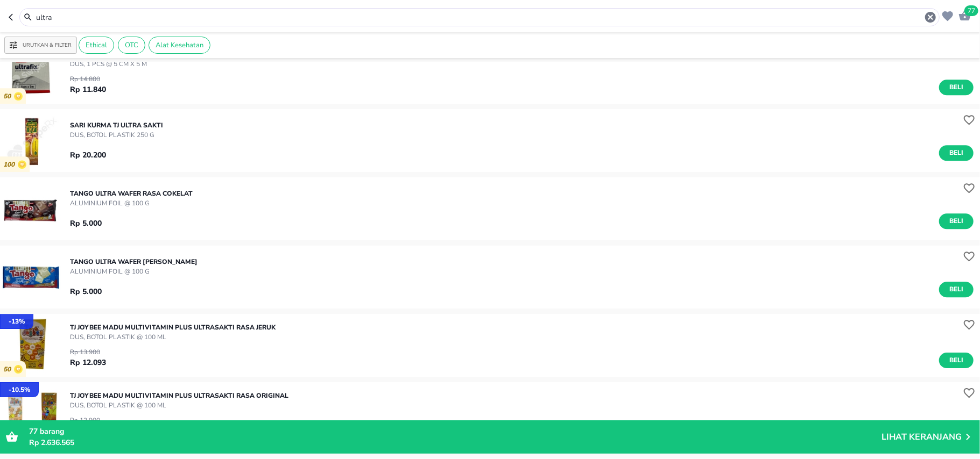
scroll to position [5232, 0]
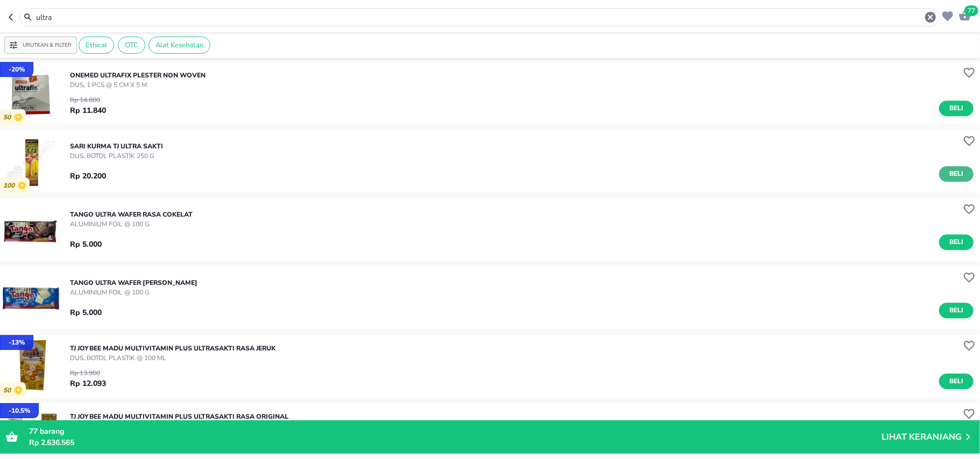
click at [939, 171] on button "Beli" at bounding box center [956, 174] width 34 height 16
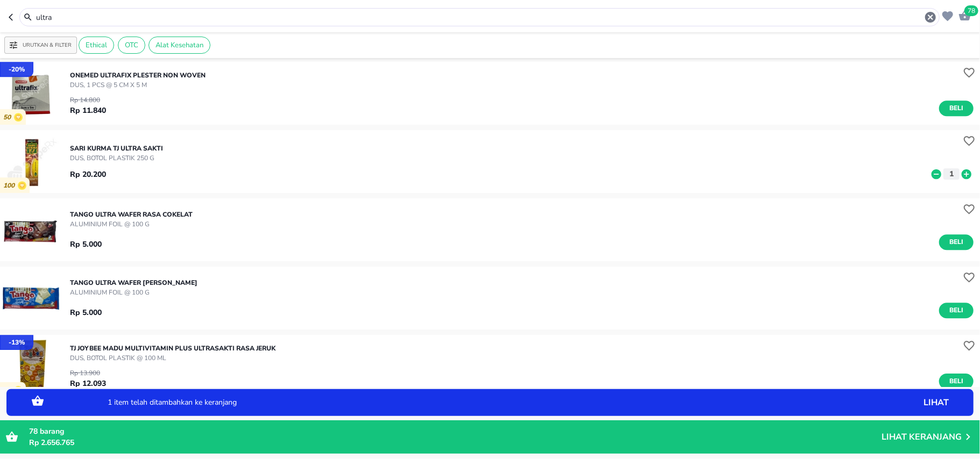
click at [961, 175] on icon at bounding box center [966, 174] width 10 height 10
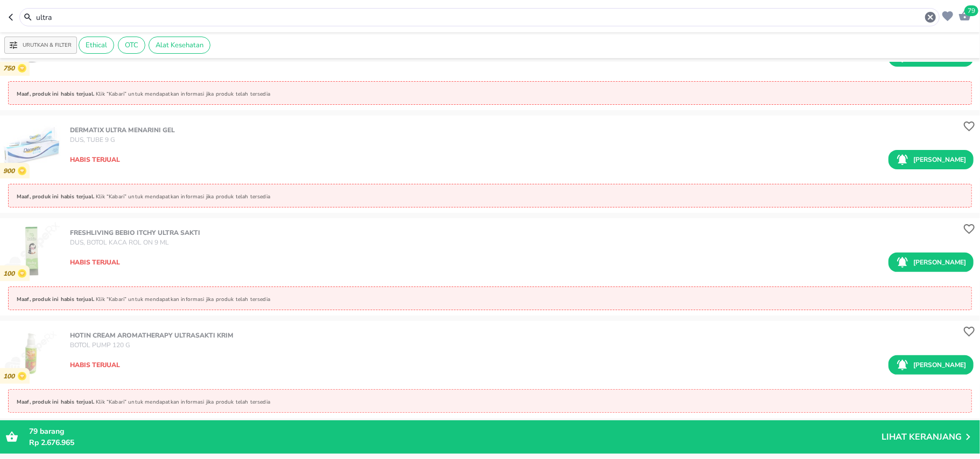
scroll to position [6282, 0]
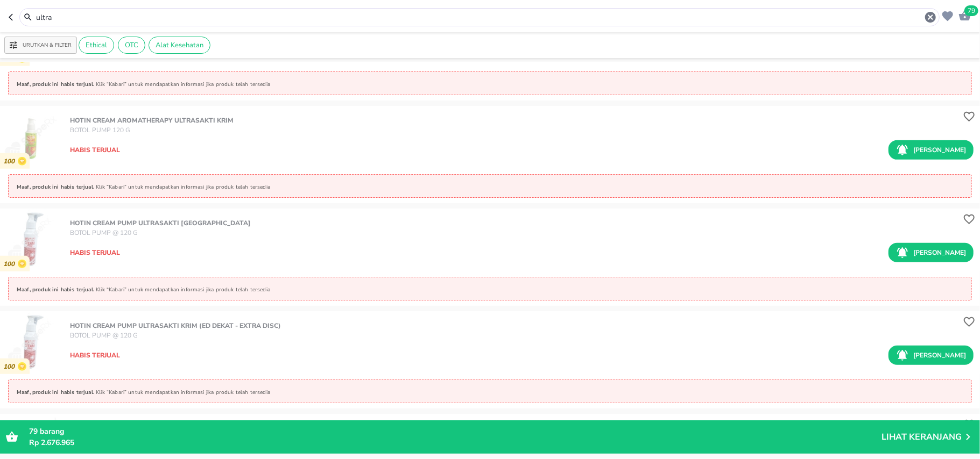
click at [51, 22] on input "ultra" at bounding box center [479, 17] width 889 height 11
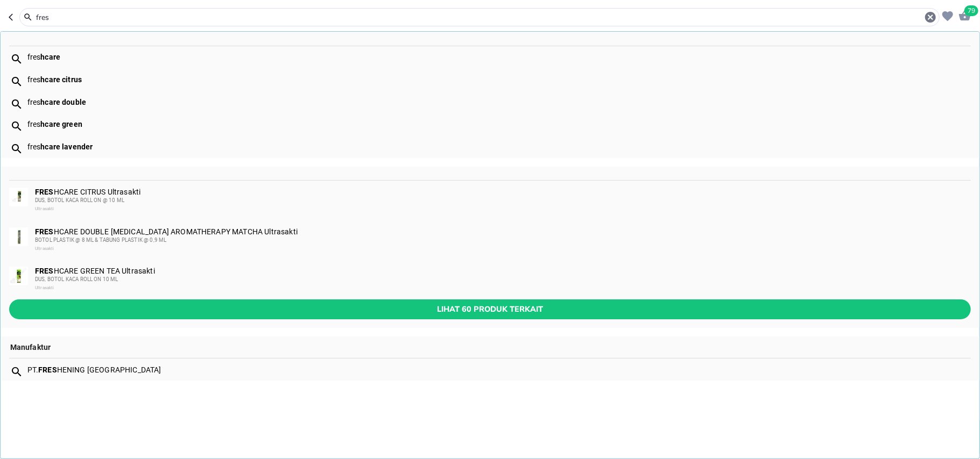
click at [63, 52] on div "fres hcare" at bounding box center [490, 57] width 979 height 23
type input "freshcare"
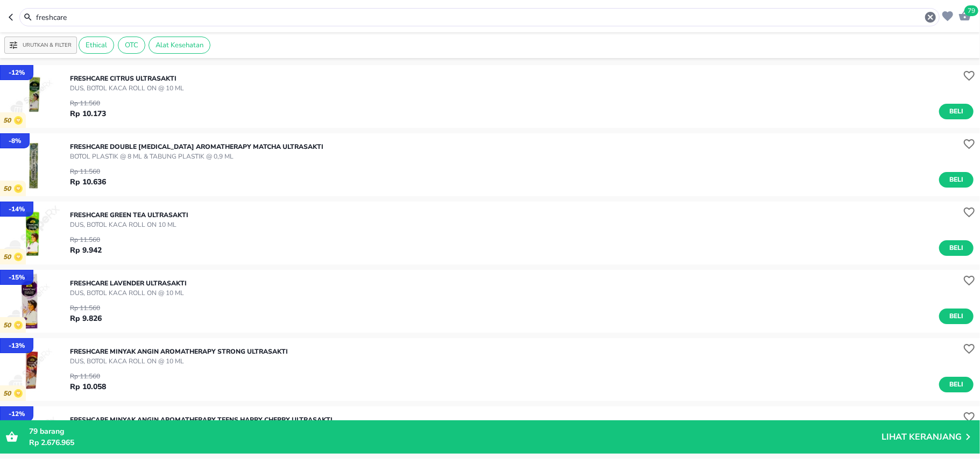
click at [922, 437] on p "Lihat Keranjang" at bounding box center [921, 437] width 80 height 0
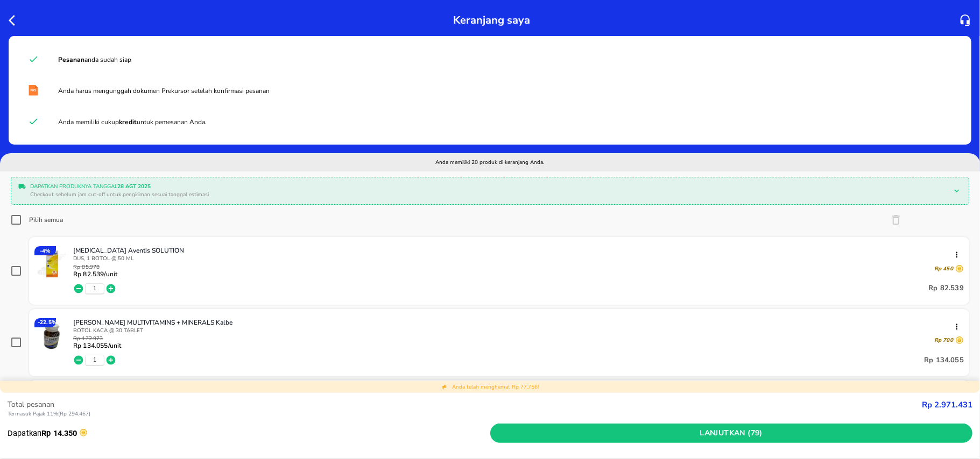
click at [13, 221] on input "Pilih semua" at bounding box center [16, 220] width 11 height 11
checkbox input "true"
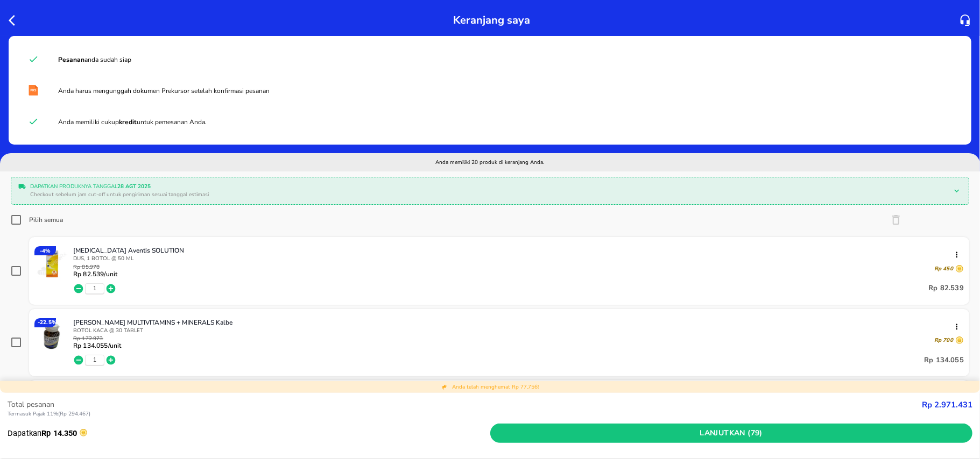
checkbox input "true"
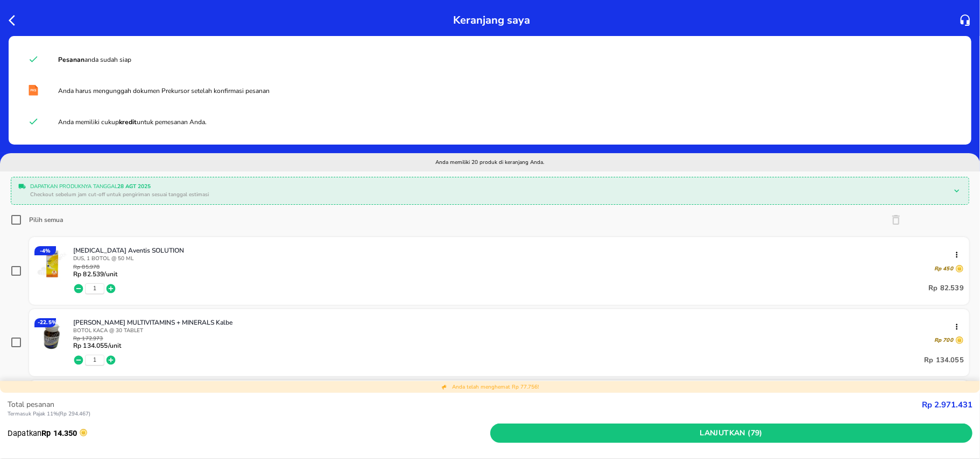
checkbox input "true"
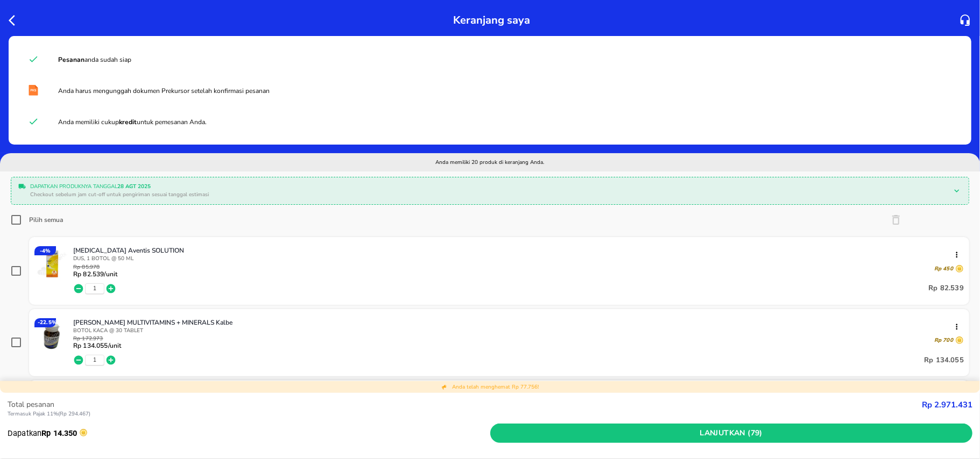
checkbox input "true"
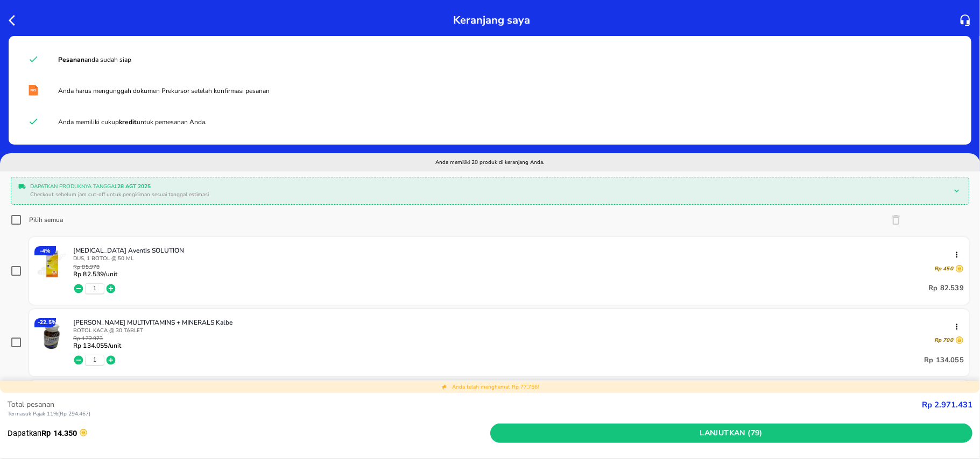
checkbox input "true"
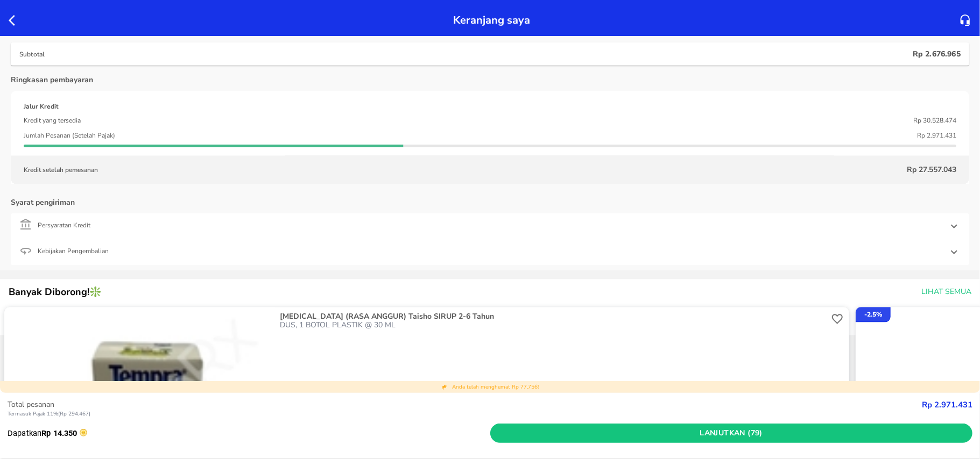
scroll to position [1578, 0]
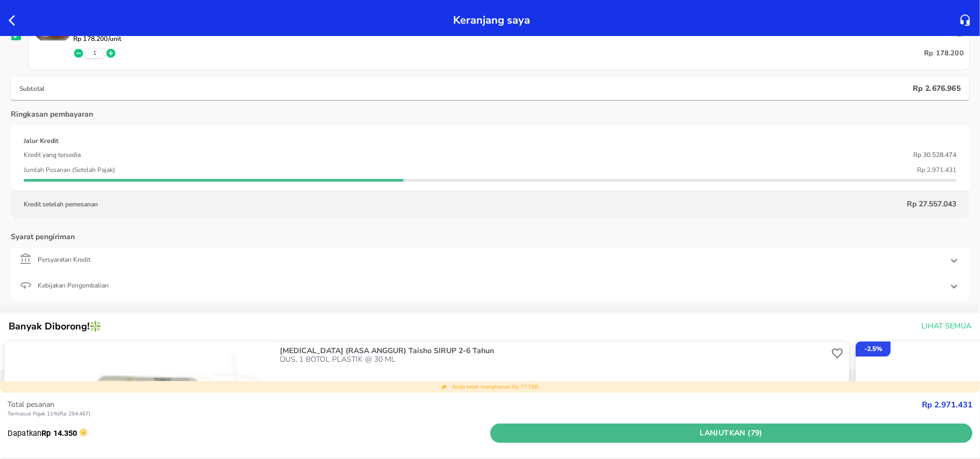
click at [570, 439] on span "Lanjutkan (79)" at bounding box center [731, 433] width 474 height 13
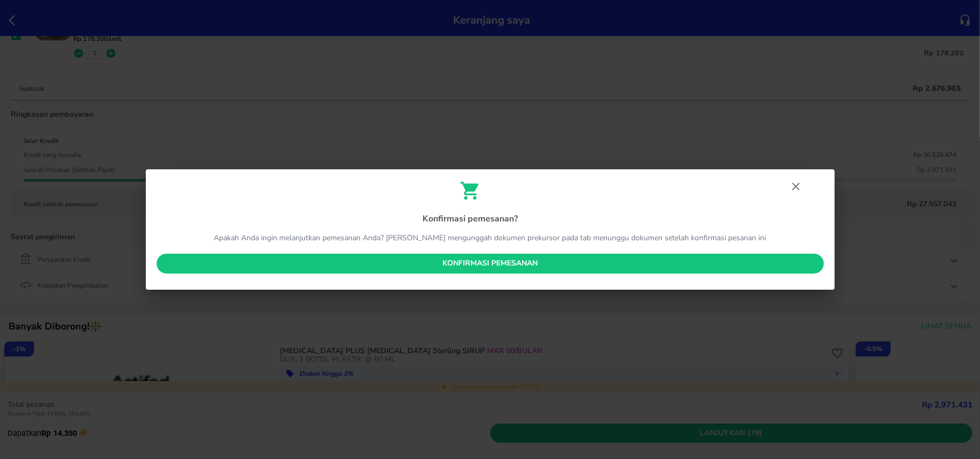
click at [609, 265] on span "Konfirmasi pemesanan" at bounding box center [490, 263] width 650 height 13
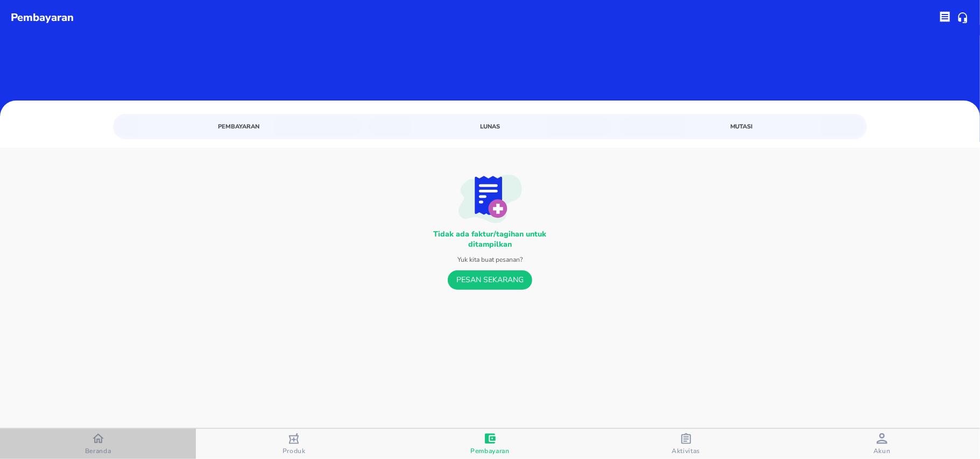
click at [95, 444] on icon "button" at bounding box center [98, 438] width 11 height 11
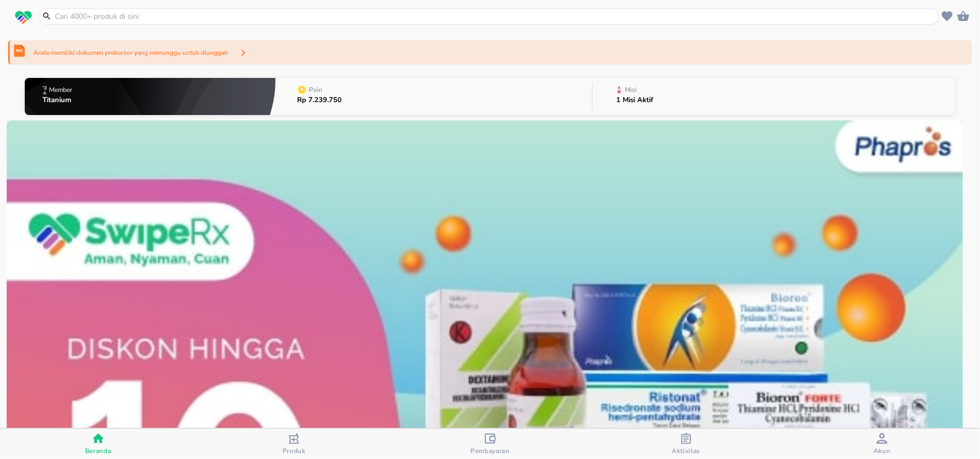
click at [138, 20] on input "text" at bounding box center [495, 16] width 882 height 11
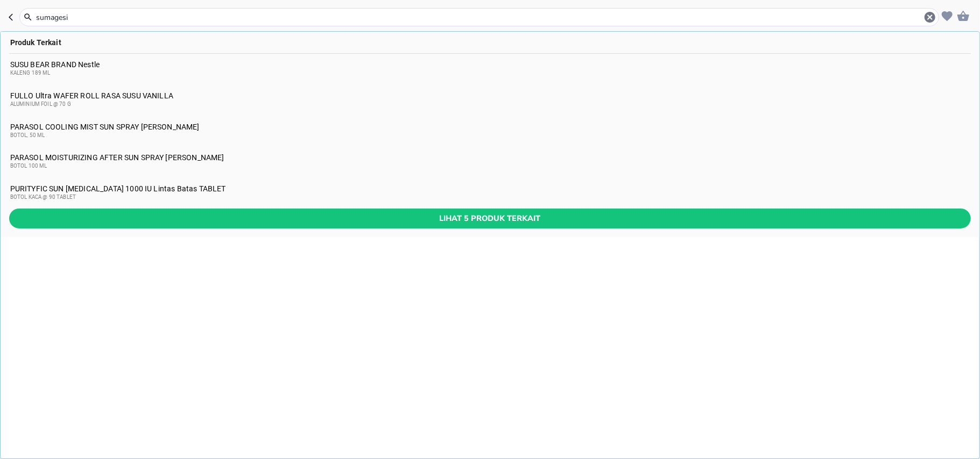
type input "sumagesic"
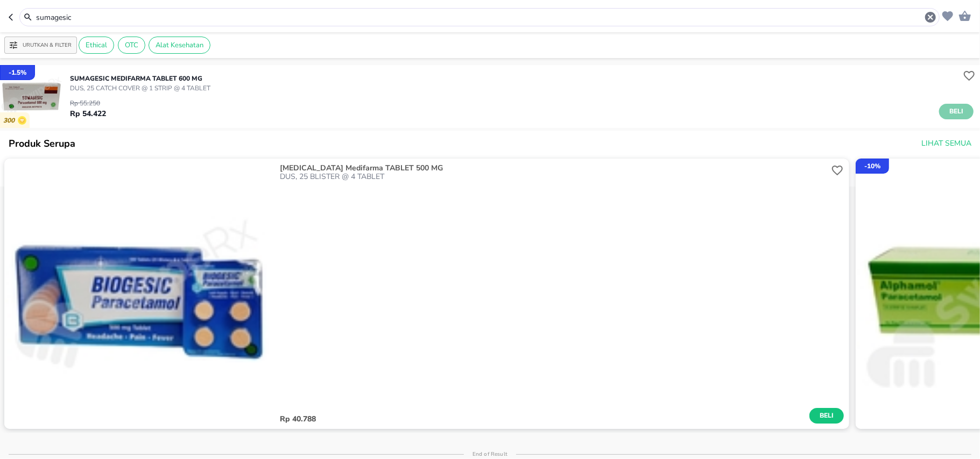
click at [950, 109] on span "Beli" at bounding box center [956, 111] width 18 height 11
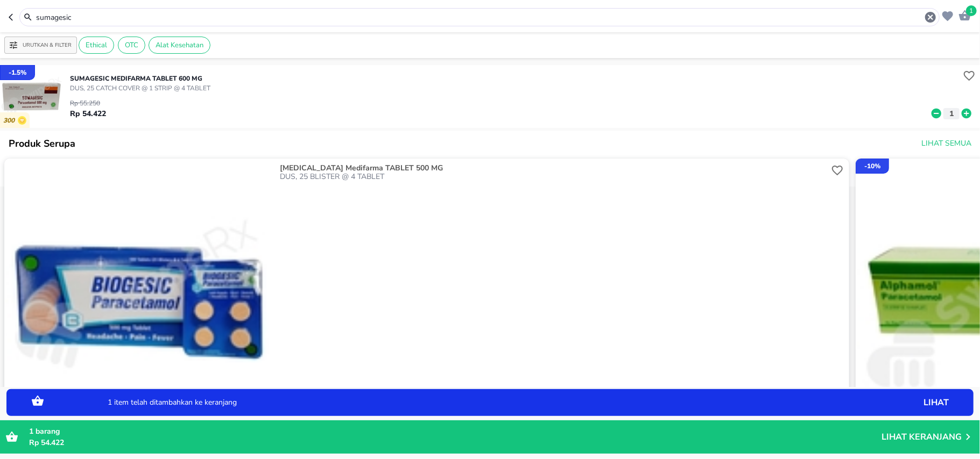
click at [961, 116] on icon at bounding box center [966, 114] width 10 height 10
click at [930, 116] on icon at bounding box center [936, 114] width 14 height 12
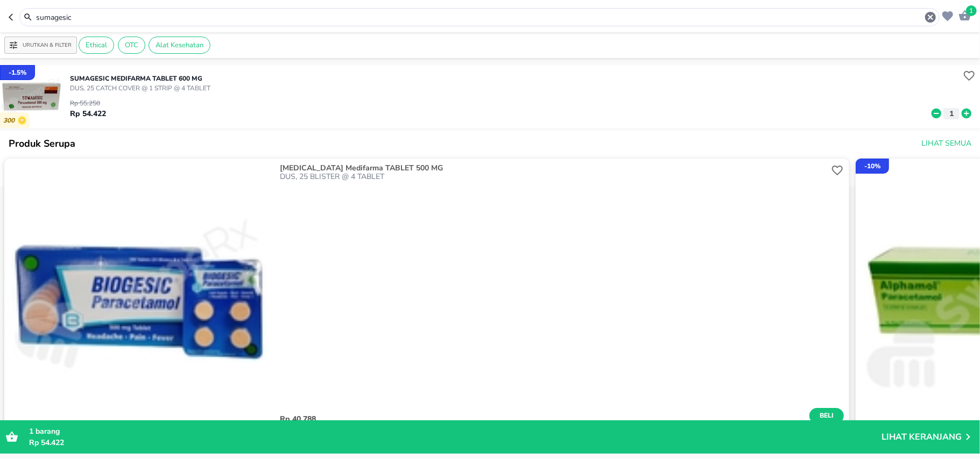
click at [63, 13] on input "sumagesic" at bounding box center [479, 17] width 889 height 11
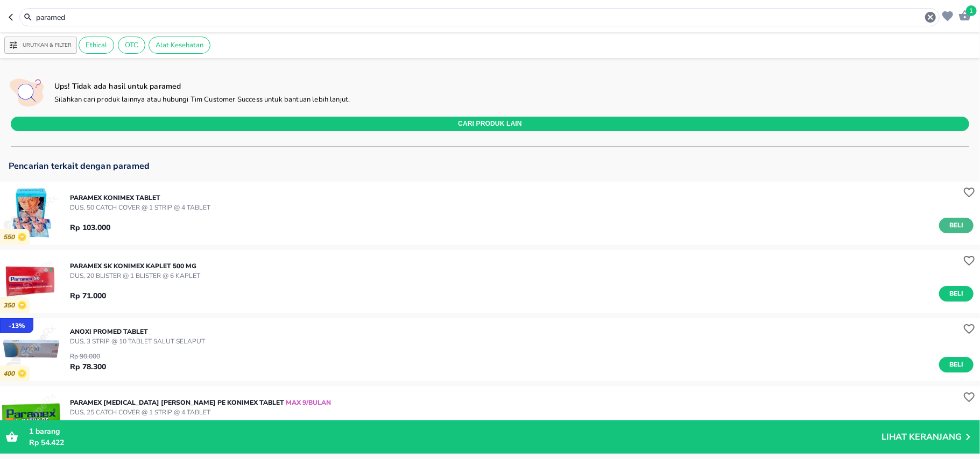
click at [947, 226] on span "Beli" at bounding box center [956, 225] width 18 height 11
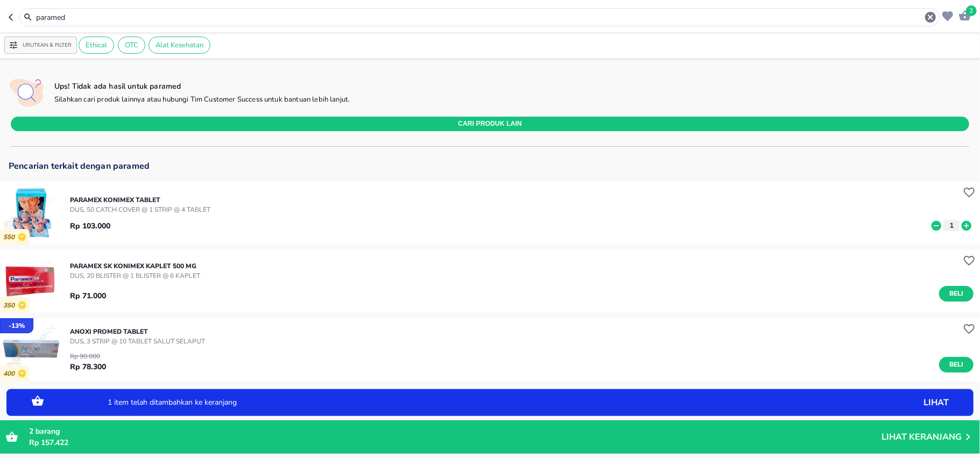
click at [46, 22] on input "paramed" at bounding box center [479, 17] width 889 height 11
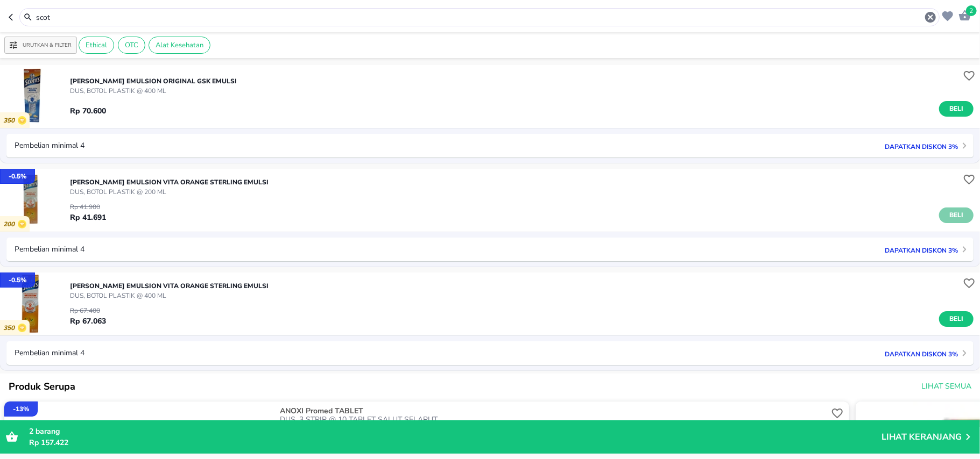
click at [939, 211] on button "Beli" at bounding box center [956, 216] width 34 height 16
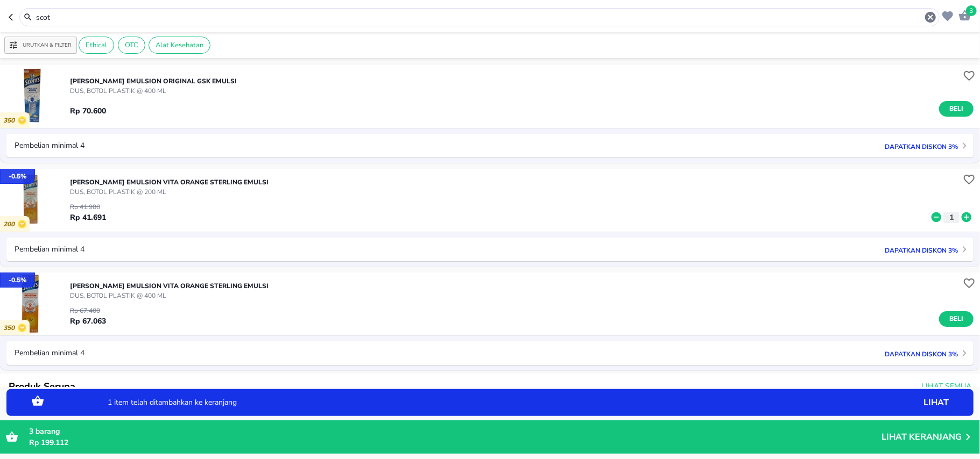
click at [77, 16] on input "scot" at bounding box center [479, 17] width 889 height 11
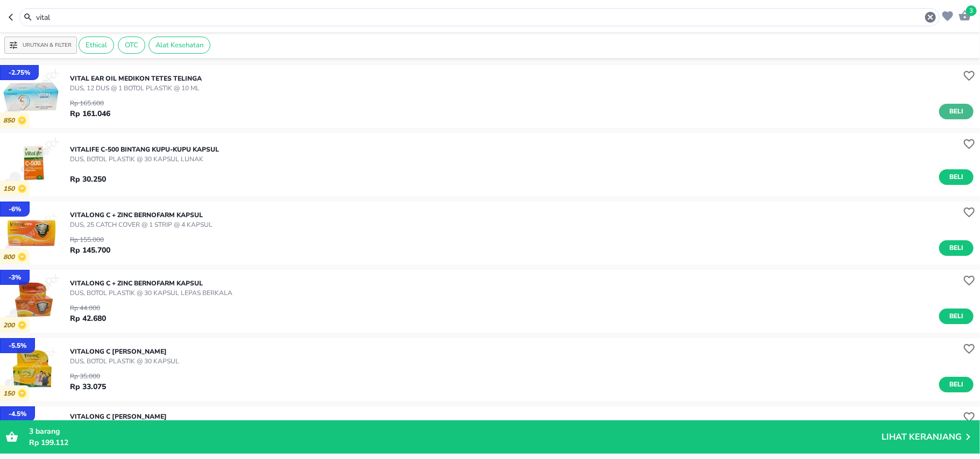
click at [951, 111] on span "Beli" at bounding box center [956, 111] width 18 height 11
click at [72, 20] on input "vital" at bounding box center [479, 17] width 889 height 11
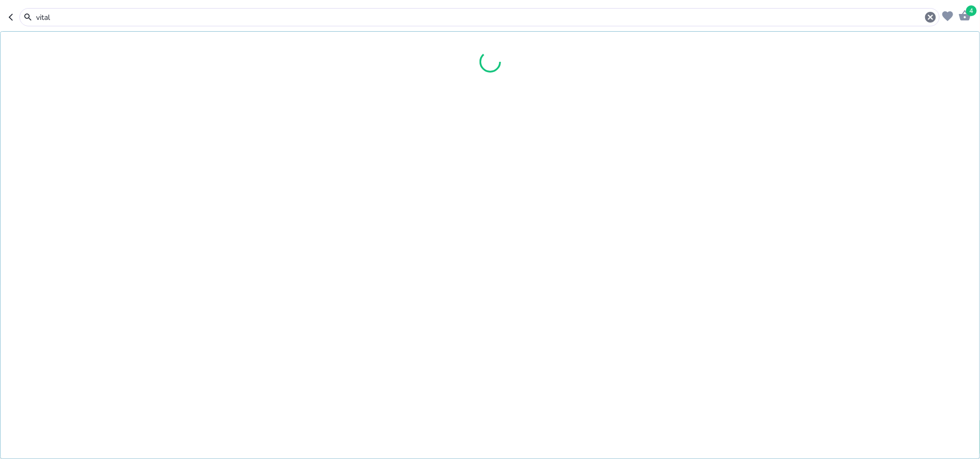
click at [72, 20] on input "vital" at bounding box center [479, 17] width 889 height 11
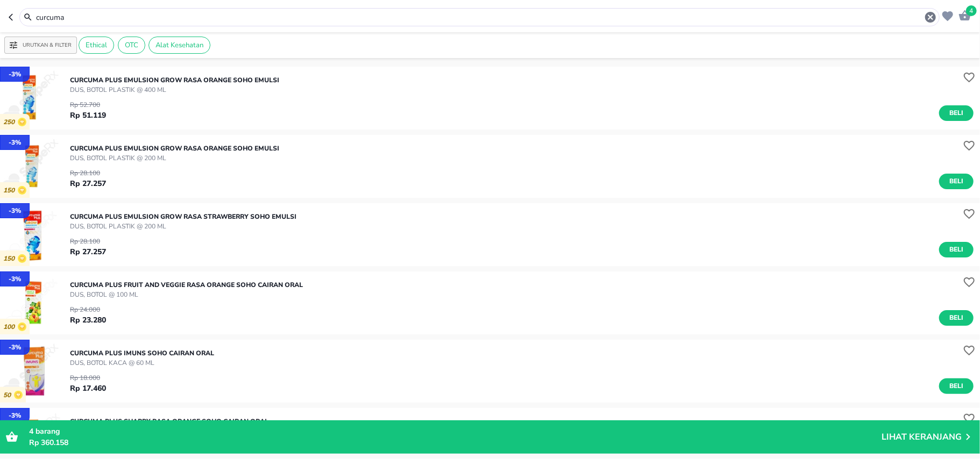
scroll to position [72, 0]
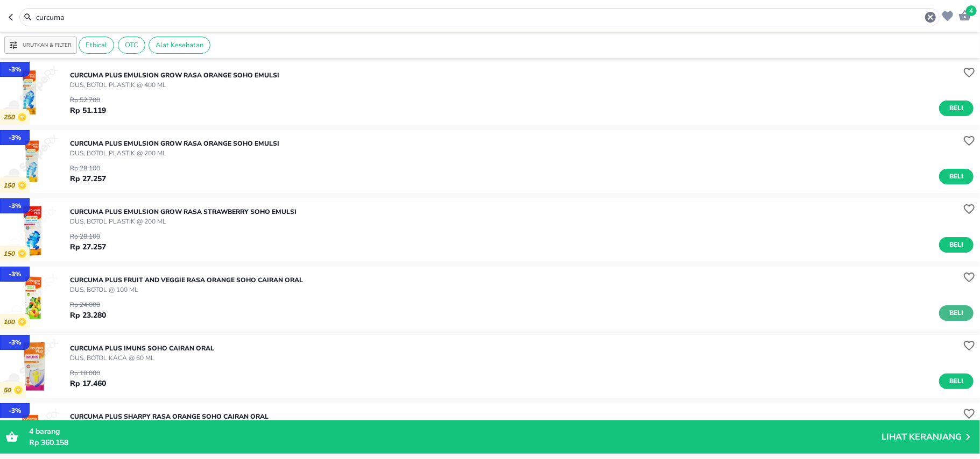
click at [939, 310] on button "Beli" at bounding box center [956, 314] width 34 height 16
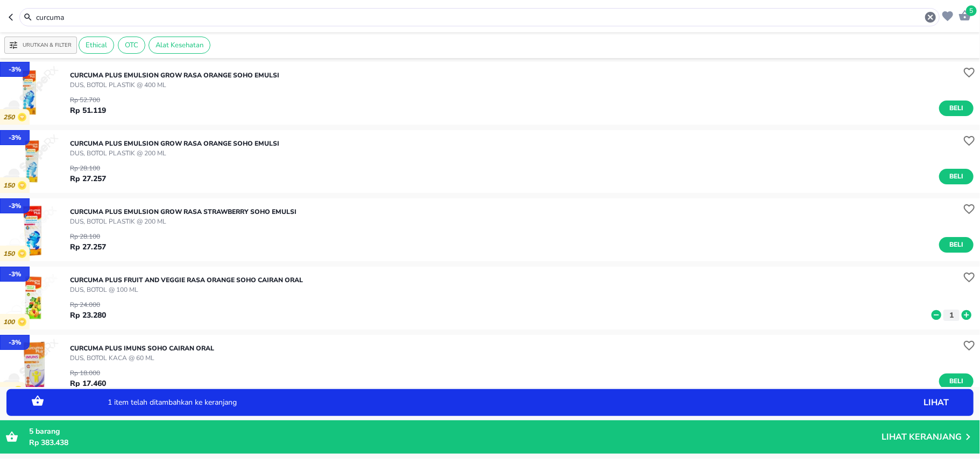
click at [959, 310] on icon at bounding box center [966, 315] width 14 height 12
click at [52, 20] on input "curcuma" at bounding box center [479, 17] width 889 height 11
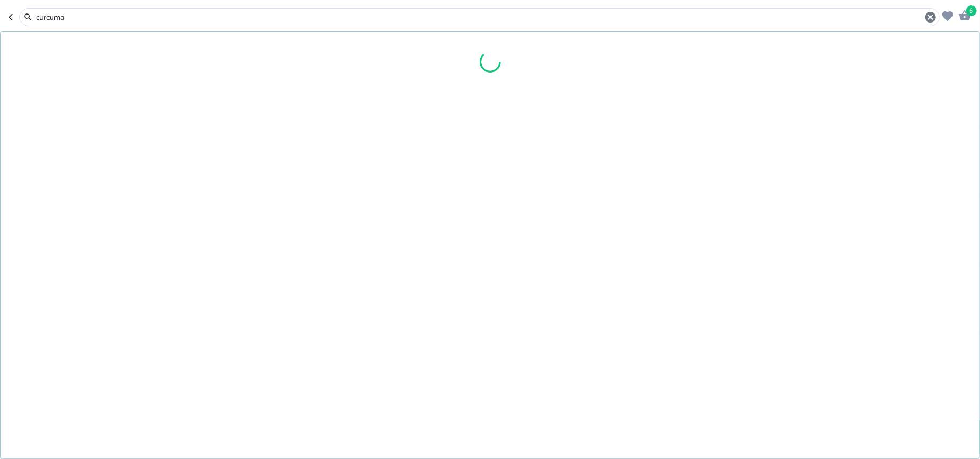
click at [52, 20] on input "curcuma" at bounding box center [479, 17] width 889 height 11
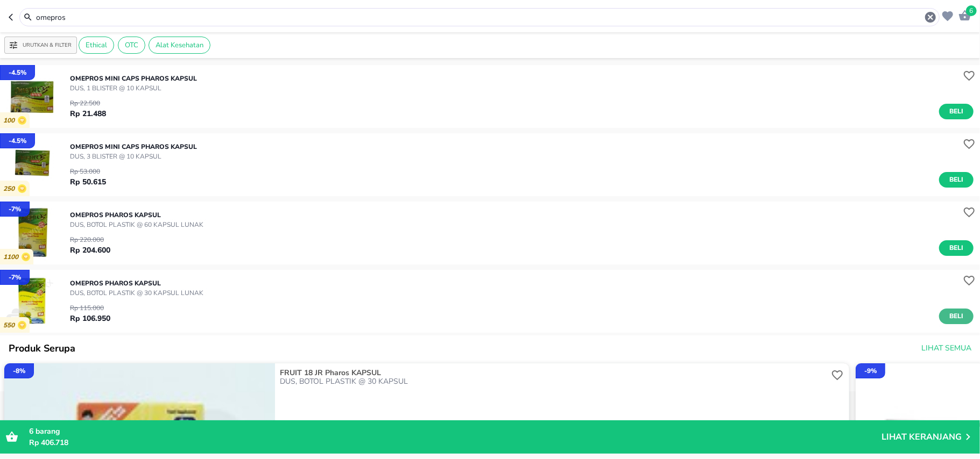
click at [939, 310] on button "Beli" at bounding box center [956, 317] width 34 height 16
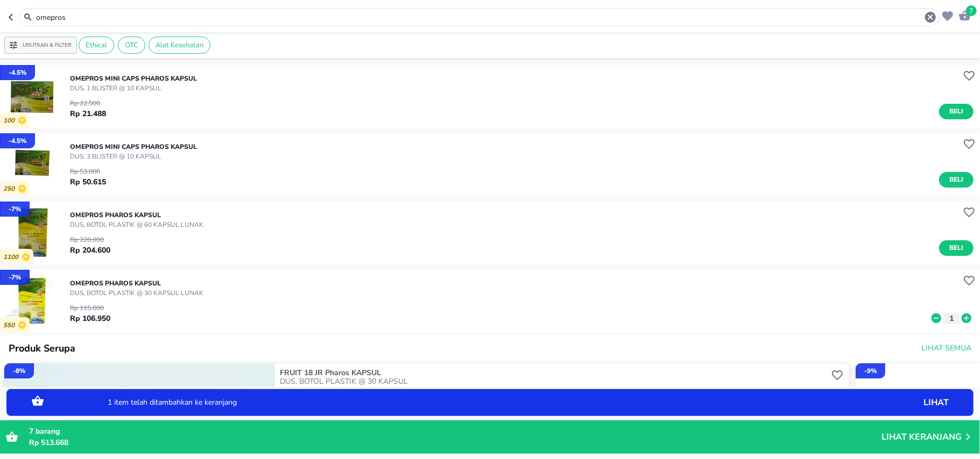
click at [97, 22] on input "omepros" at bounding box center [479, 17] width 889 height 11
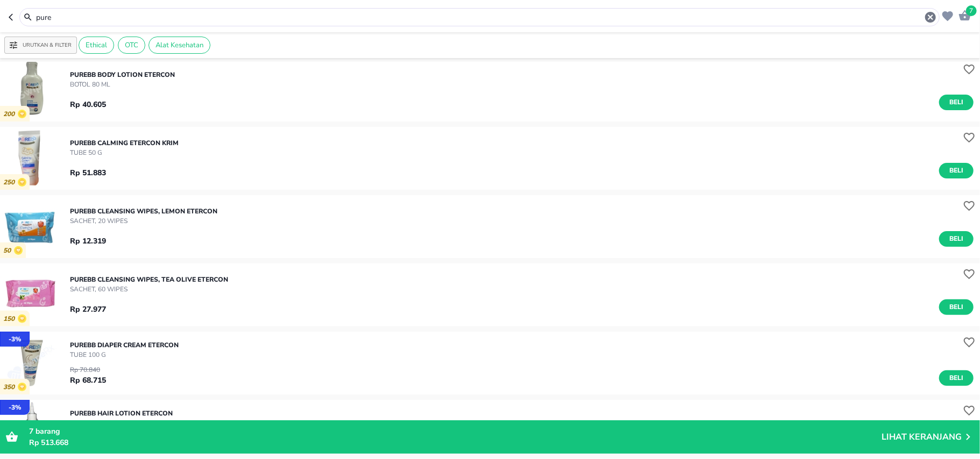
scroll to position [215, 0]
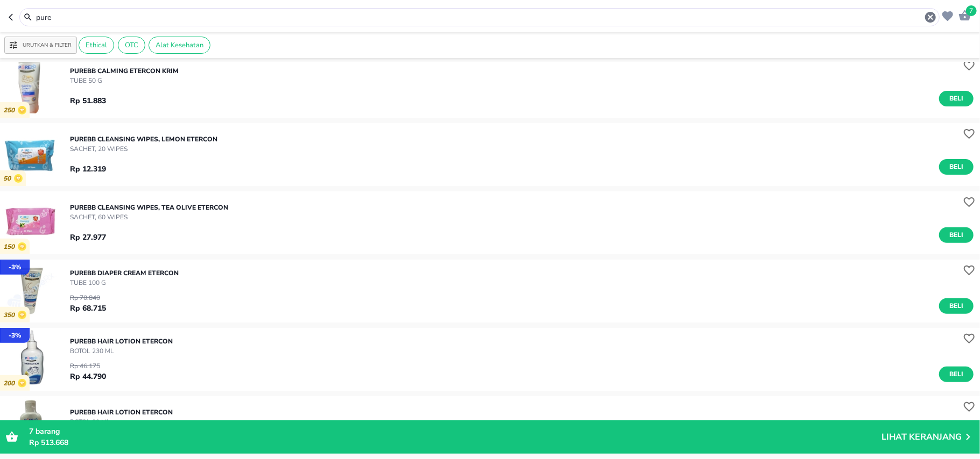
click at [57, 16] on input "pure" at bounding box center [479, 17] width 889 height 11
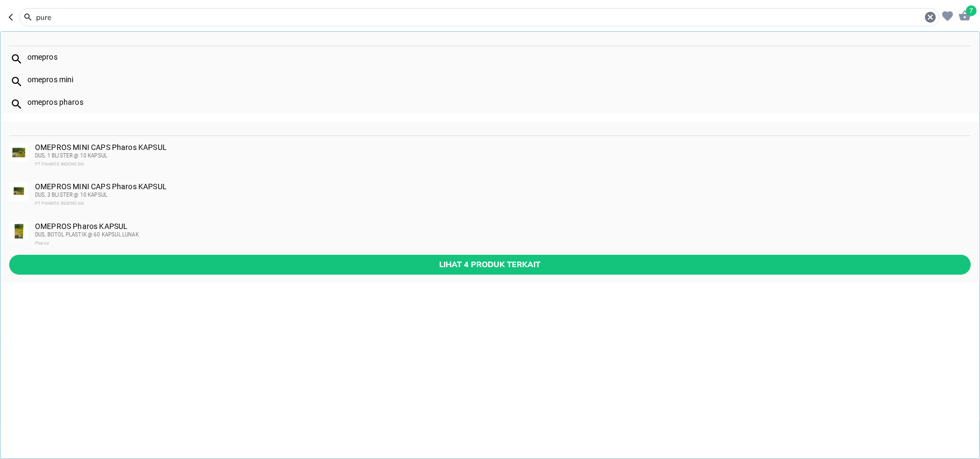
click at [57, 16] on input "pure" at bounding box center [479, 17] width 889 height 11
click at [41, 20] on input "pure" at bounding box center [479, 17] width 889 height 11
click at [45, 15] on input "pure" at bounding box center [479, 17] width 889 height 11
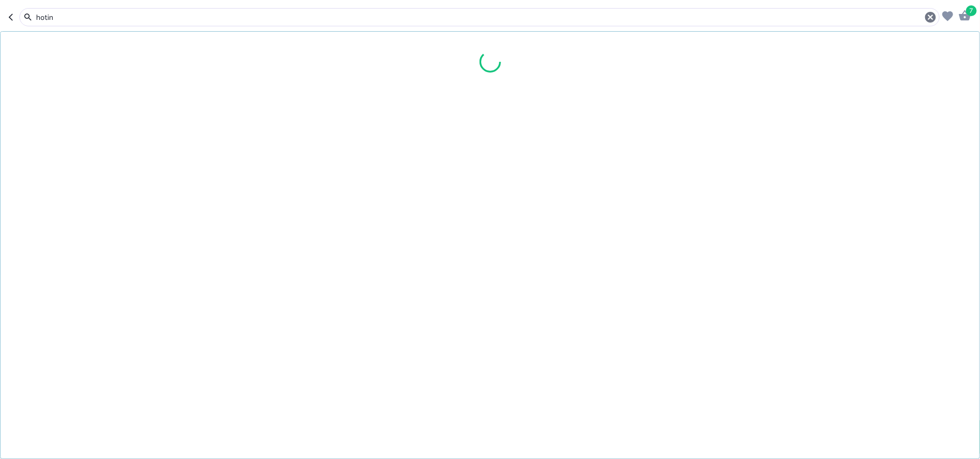
type input "hotin"
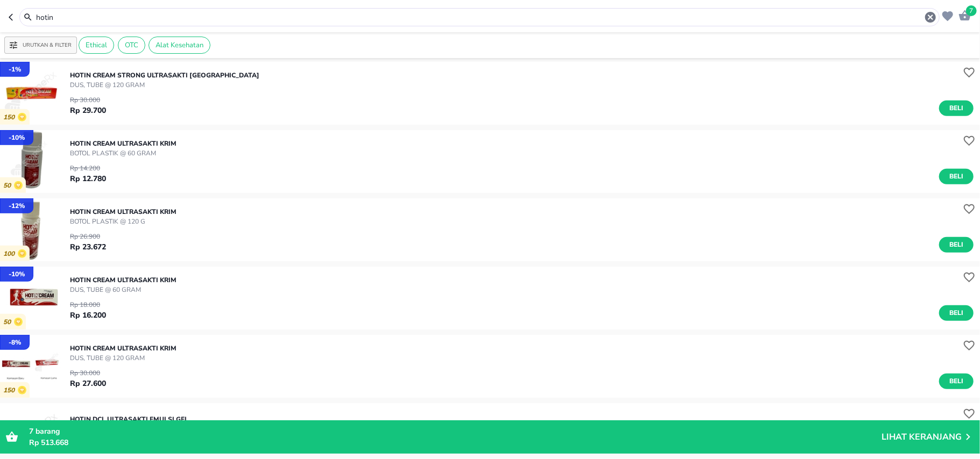
scroll to position [430, 0]
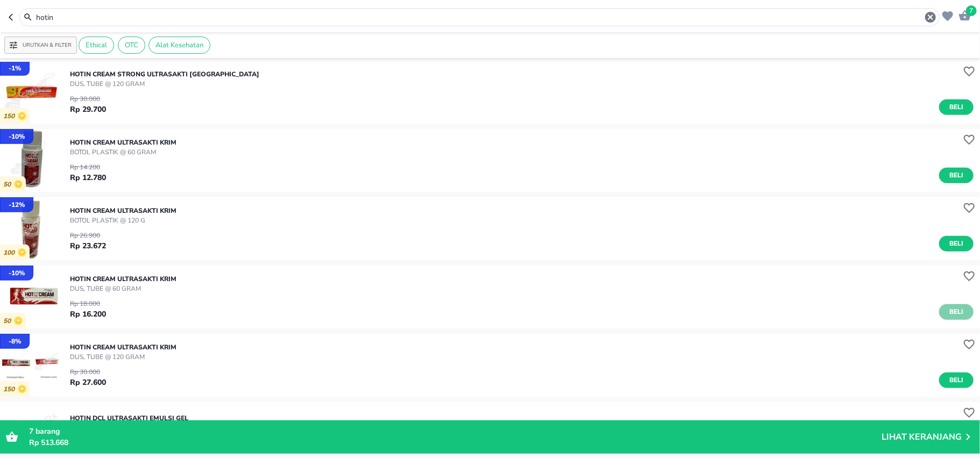
click at [959, 313] on button "Beli" at bounding box center [956, 312] width 34 height 16
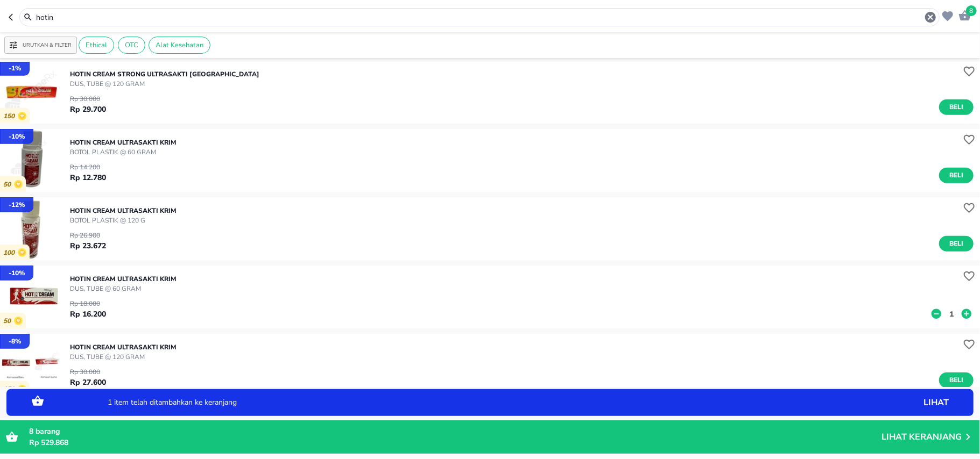
click at [946, 313] on p "1" at bounding box center [951, 314] width 10 height 11
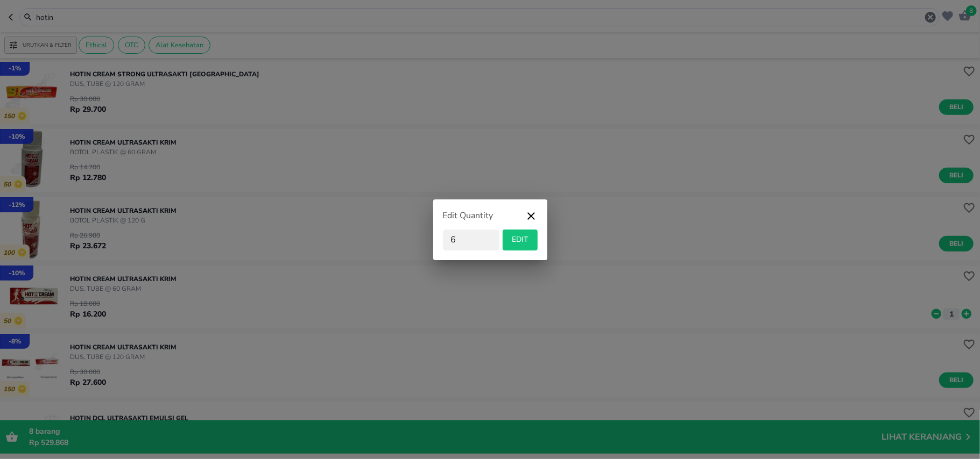
type input "6"
click at [509, 239] on span "EDIT" at bounding box center [520, 239] width 26 height 13
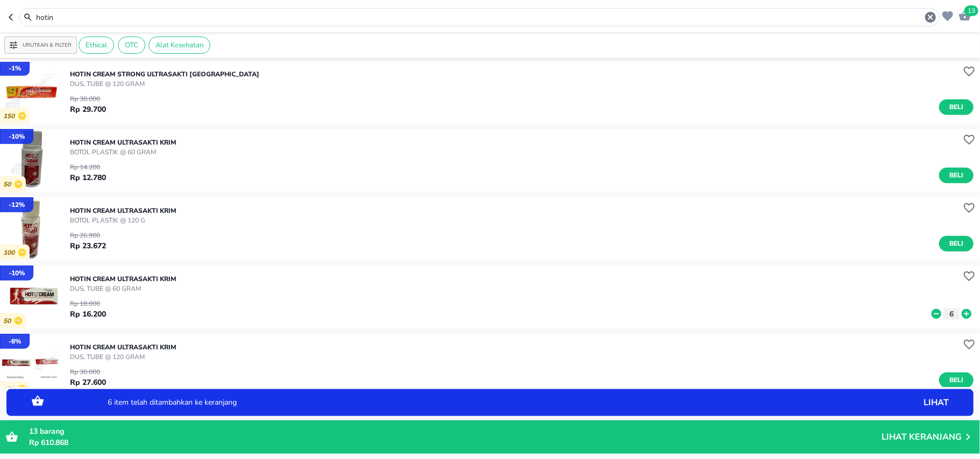
click at [149, 20] on input "hotin" at bounding box center [479, 17] width 889 height 11
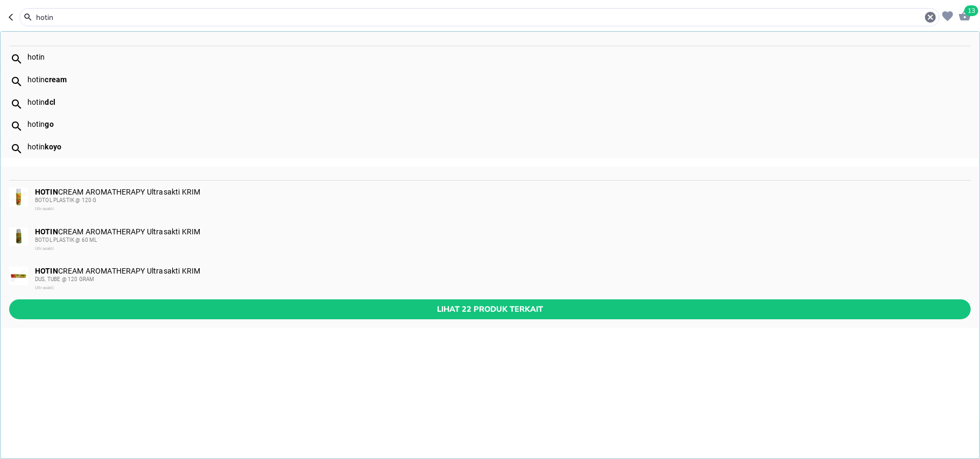
click at [149, 20] on input "hotin" at bounding box center [479, 17] width 889 height 11
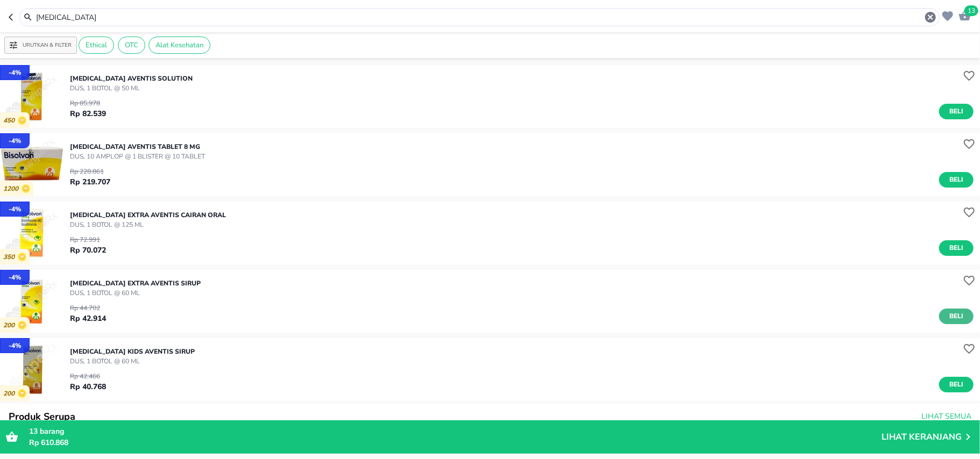
click at [947, 318] on span "Beli" at bounding box center [956, 316] width 18 height 11
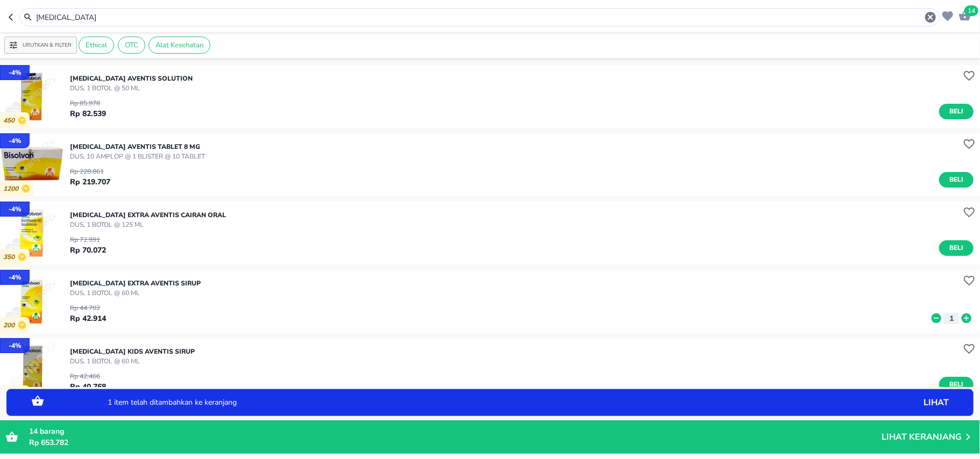
click at [961, 316] on icon at bounding box center [966, 319] width 10 height 10
click at [52, 20] on input "bisolvon" at bounding box center [479, 17] width 889 height 11
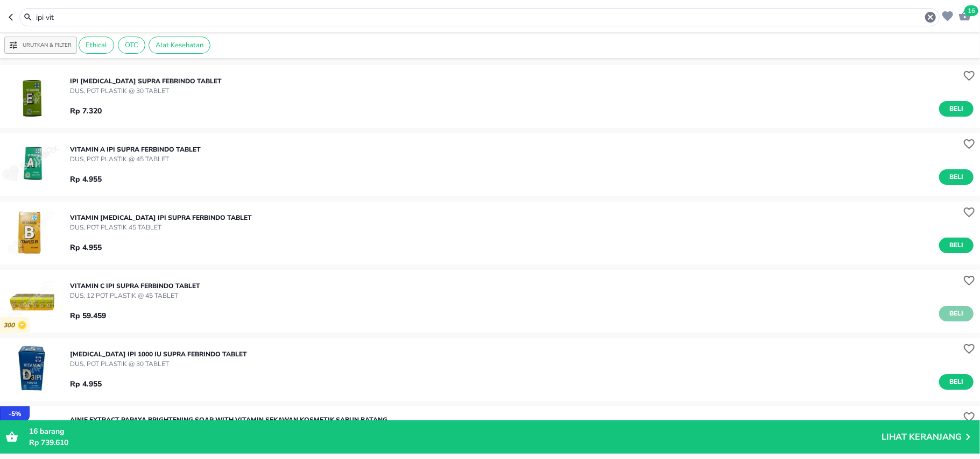
click at [947, 313] on span "Beli" at bounding box center [956, 313] width 18 height 11
click at [59, 19] on input "ipi vit" at bounding box center [479, 17] width 889 height 11
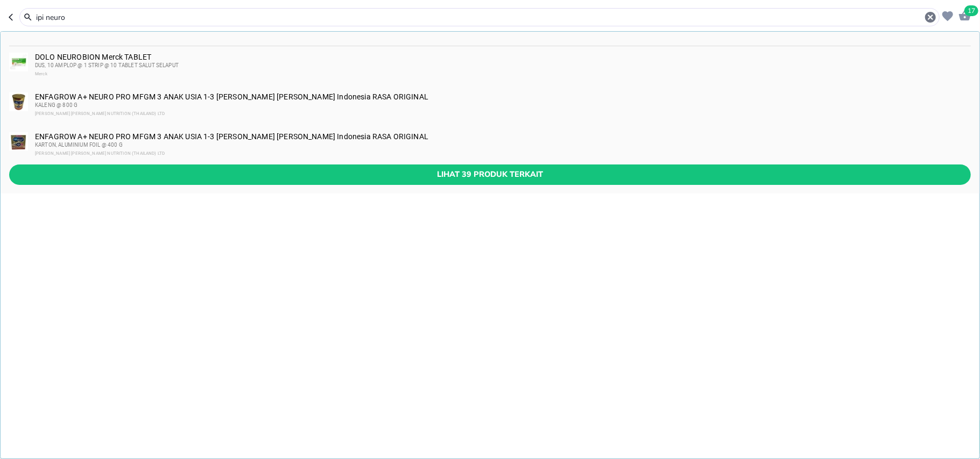
click at [56, 13] on input "ipi neuro" at bounding box center [479, 17] width 889 height 11
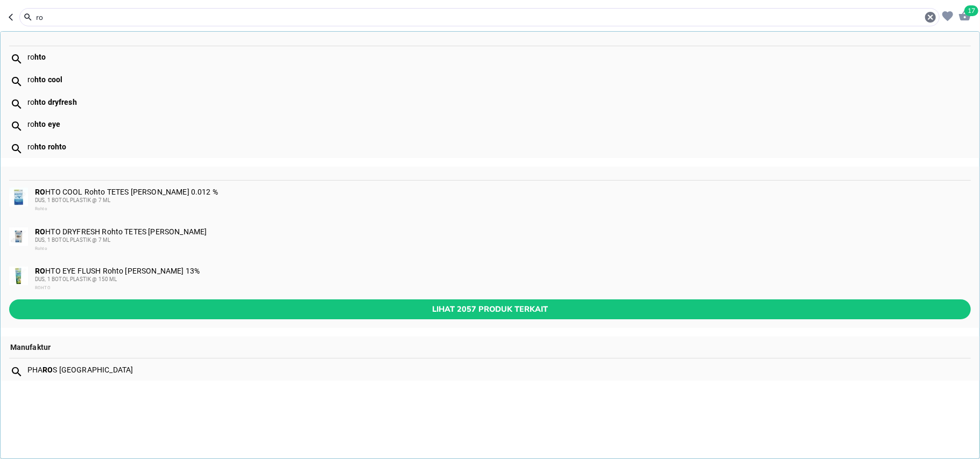
type input "r"
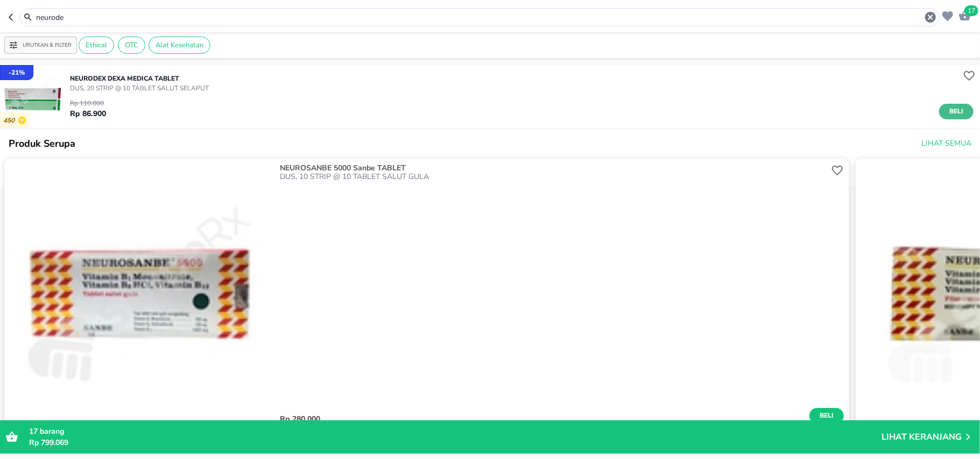
click at [947, 110] on span "Beli" at bounding box center [956, 111] width 18 height 11
click at [50, 16] on input "neurode" at bounding box center [479, 17] width 889 height 11
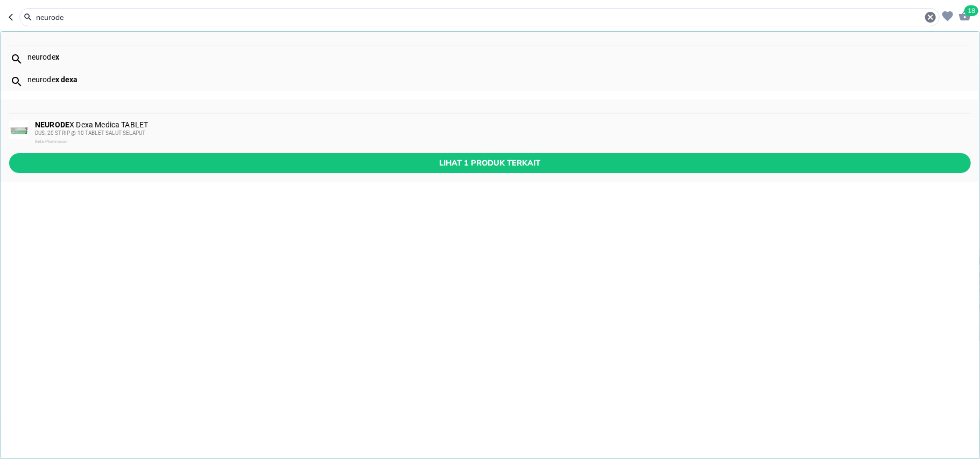
type input "e"
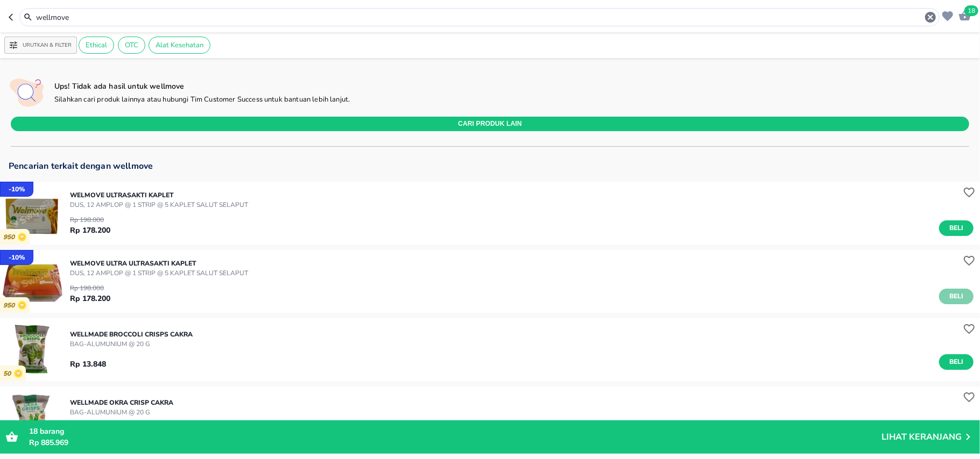
click at [947, 297] on span "Beli" at bounding box center [956, 296] width 18 height 11
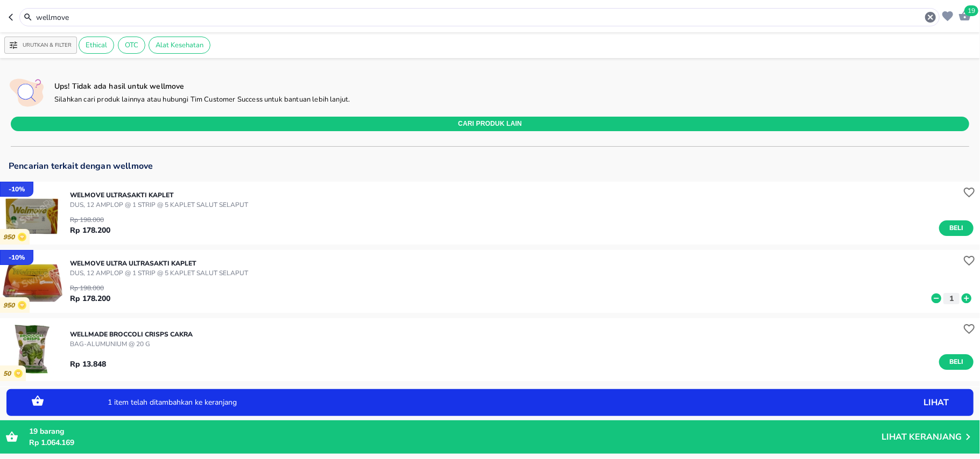
click at [54, 16] on input "wellmove" at bounding box center [479, 17] width 889 height 11
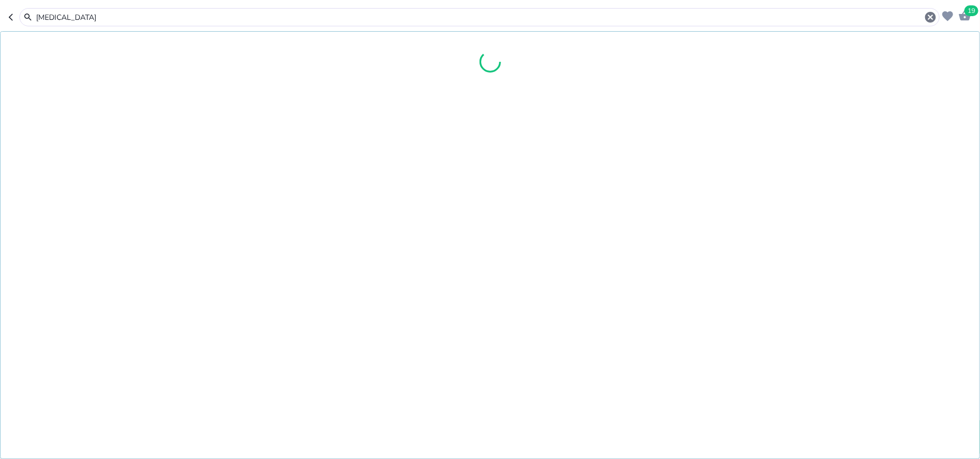
type input "tempra"
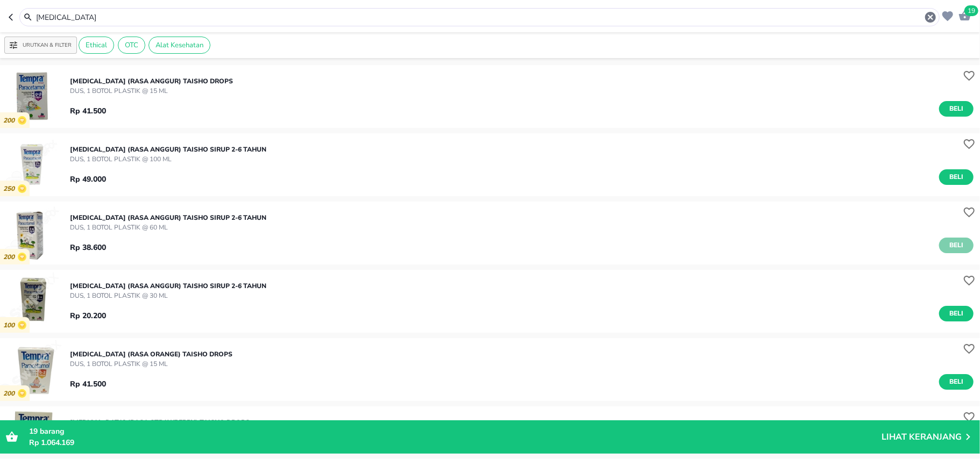
click at [952, 246] on span "Beli" at bounding box center [956, 245] width 18 height 11
click at [946, 247] on p "1" at bounding box center [951, 245] width 10 height 11
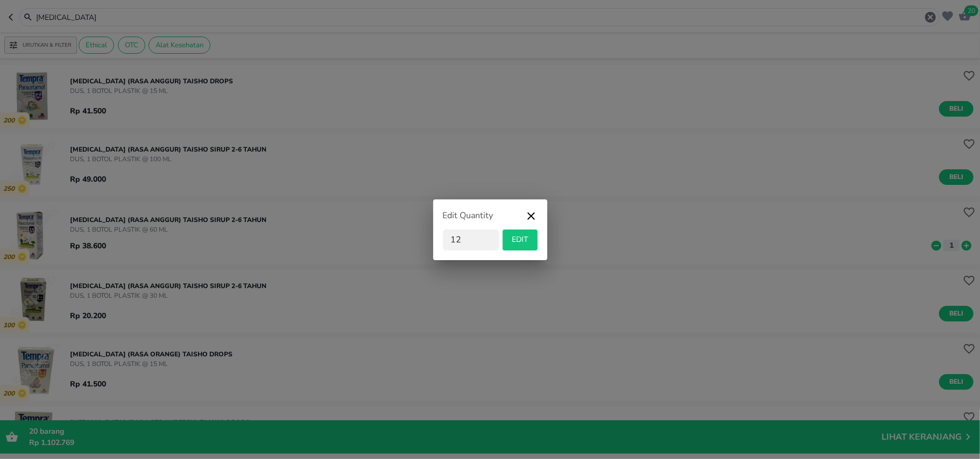
type input "12"
click at [524, 241] on span "EDIT" at bounding box center [520, 239] width 26 height 13
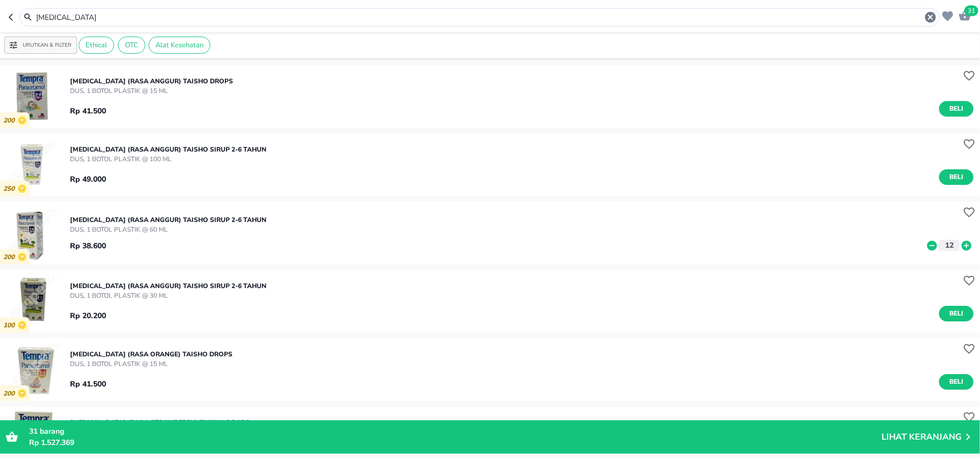
click at [80, 15] on input "tempra" at bounding box center [479, 17] width 889 height 11
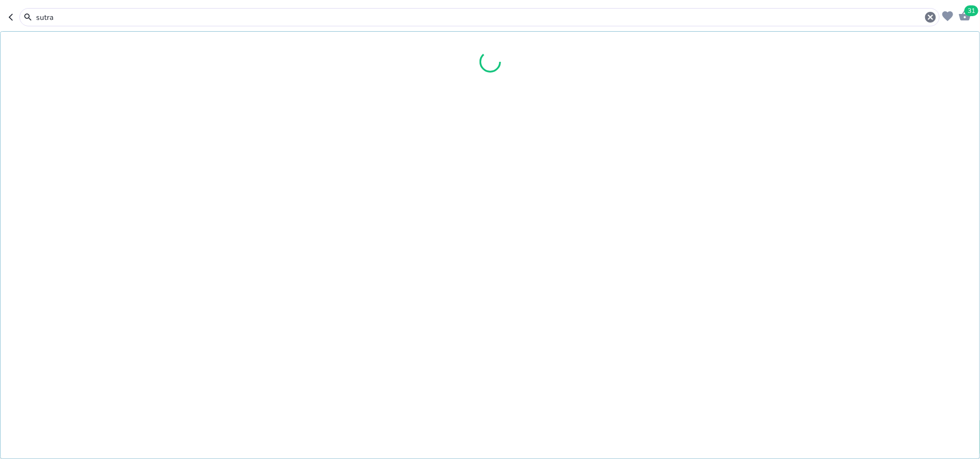
type input "sutra"
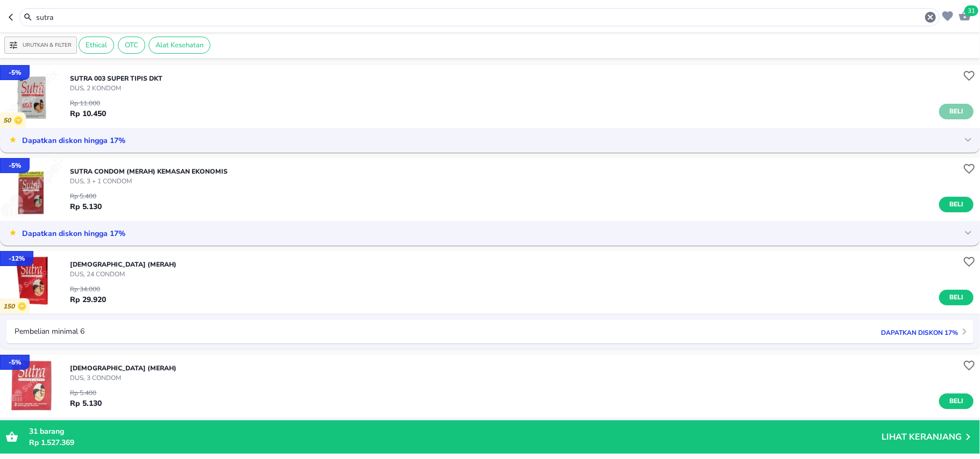
click at [947, 114] on span "Beli" at bounding box center [956, 111] width 18 height 11
click at [935, 105] on div "Rp 11.000 Rp 10.450 1" at bounding box center [521, 106] width 903 height 26
click at [946, 110] on p "1" at bounding box center [951, 113] width 10 height 11
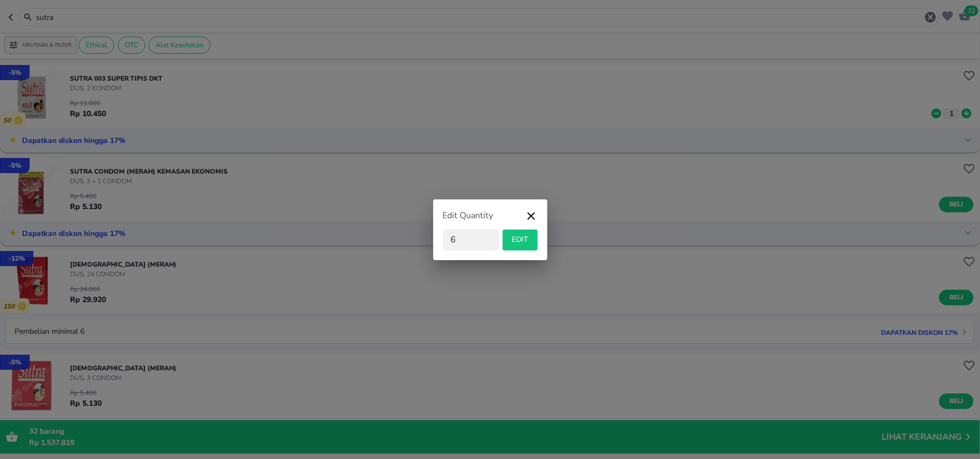
type input "6"
click at [511, 239] on span "EDIT" at bounding box center [520, 239] width 26 height 13
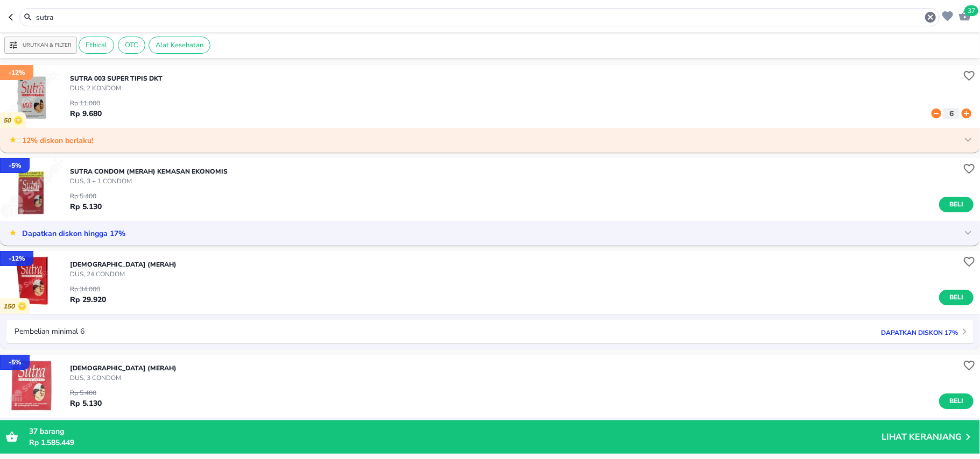
click at [69, 17] on input "sutra" at bounding box center [479, 17] width 889 height 11
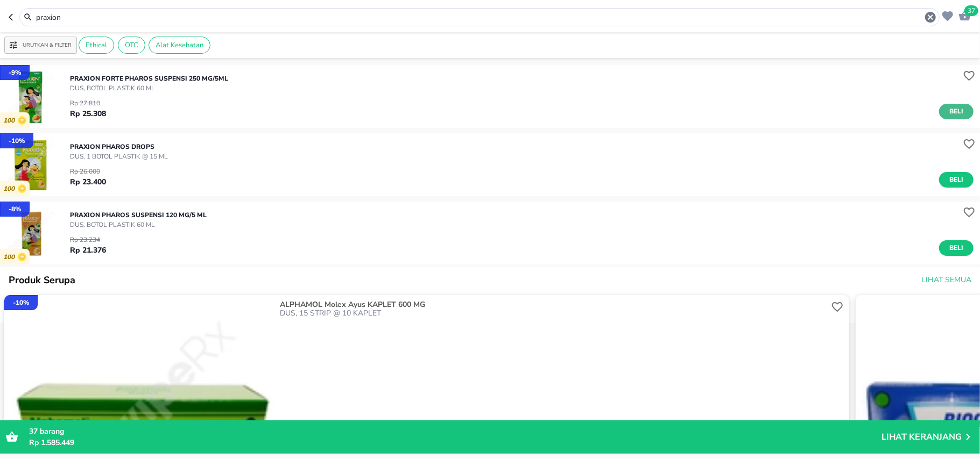
click at [947, 110] on span "Beli" at bounding box center [956, 111] width 18 height 11
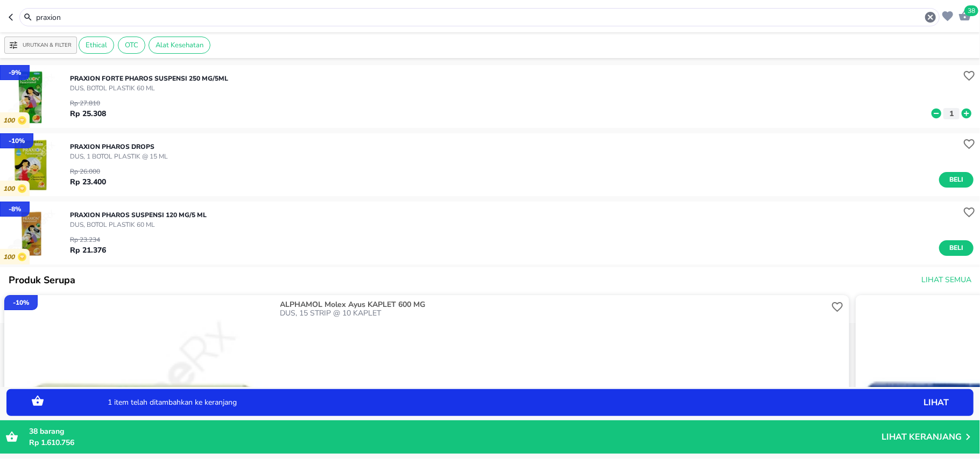
click at [961, 111] on icon at bounding box center [966, 114] width 10 height 10
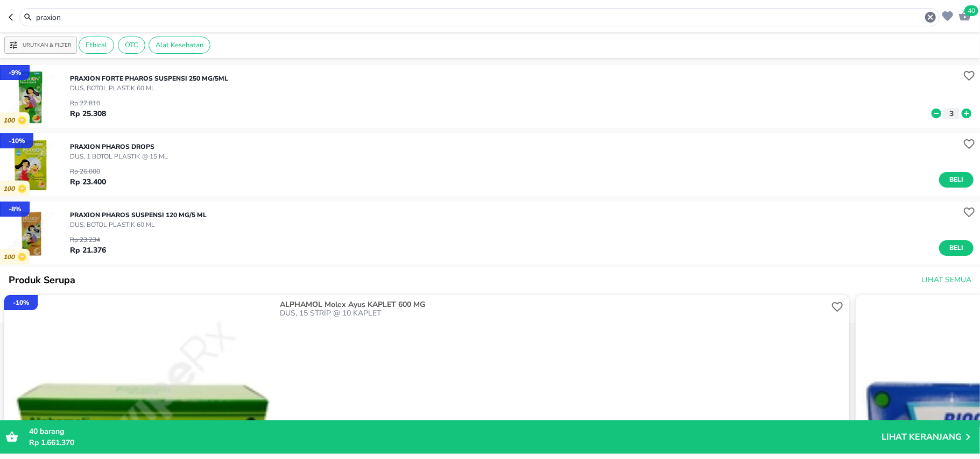
click at [57, 12] on input "praxion" at bounding box center [479, 17] width 889 height 11
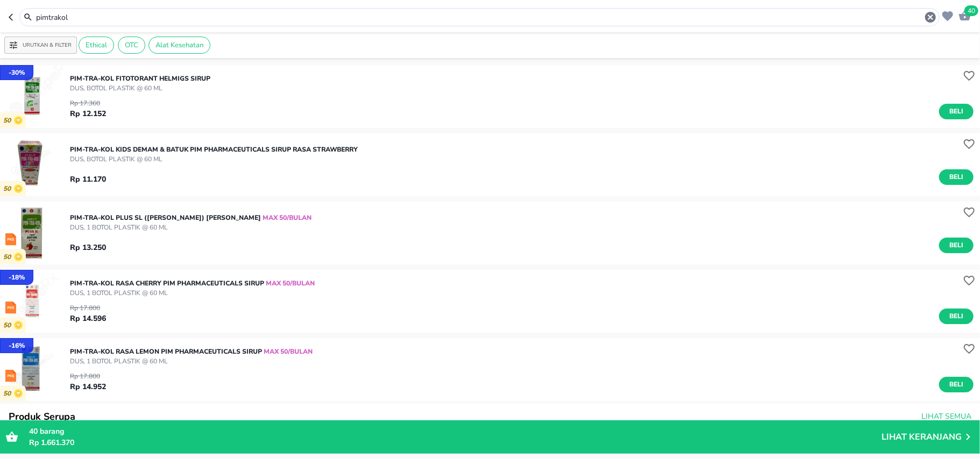
click at [61, 15] on input "pimtrakol" at bounding box center [479, 17] width 889 height 11
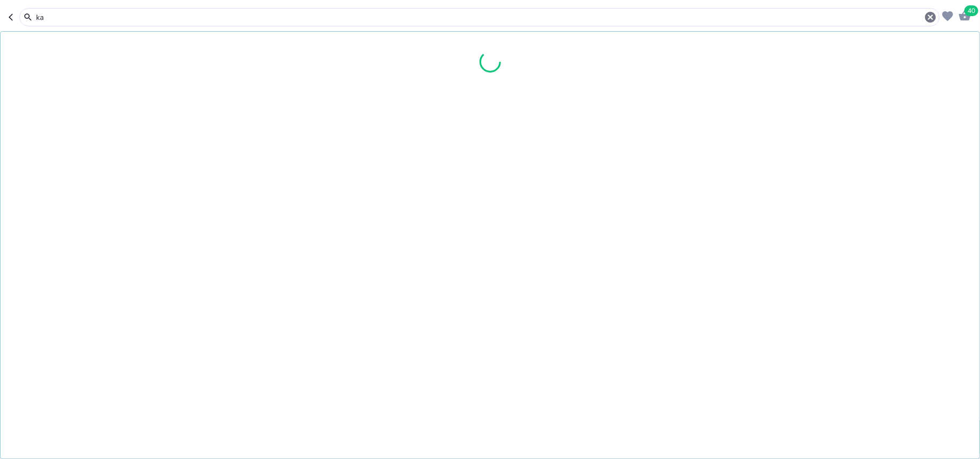
type input "k"
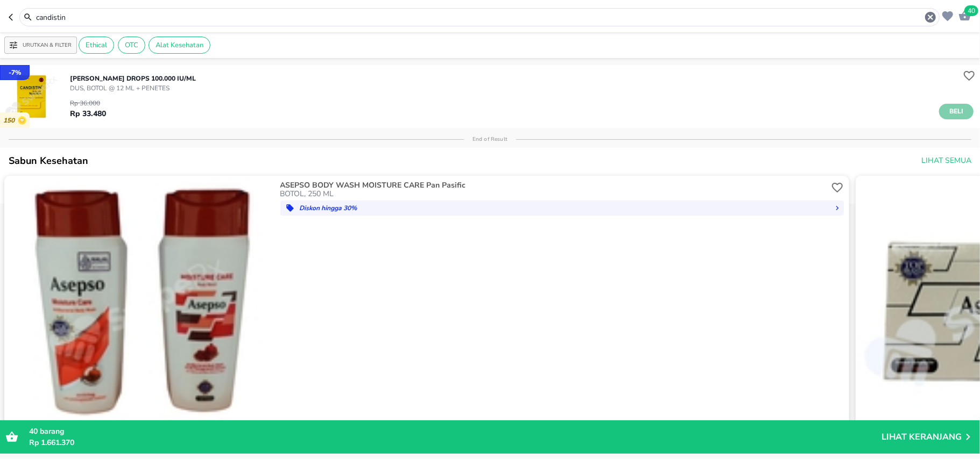
click at [947, 107] on span "Beli" at bounding box center [956, 111] width 18 height 11
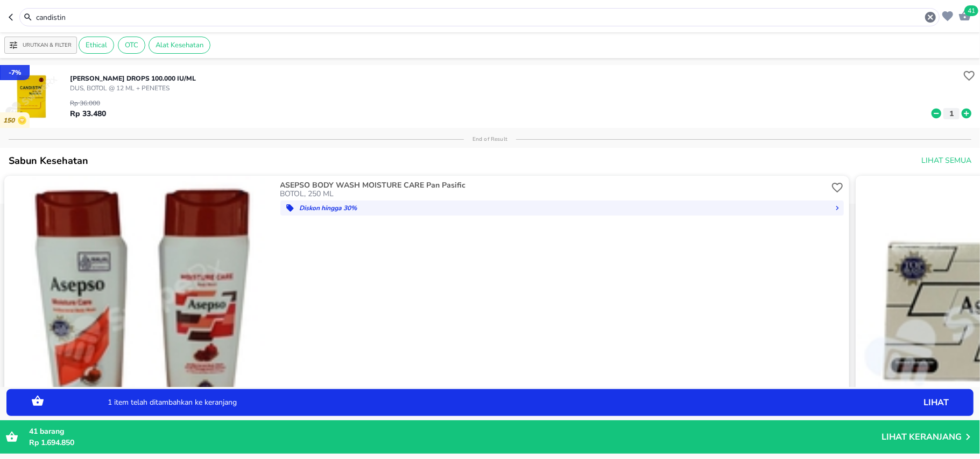
click at [961, 112] on icon at bounding box center [966, 114] width 14 height 12
click at [282, 18] on input "candistin" at bounding box center [479, 17] width 889 height 11
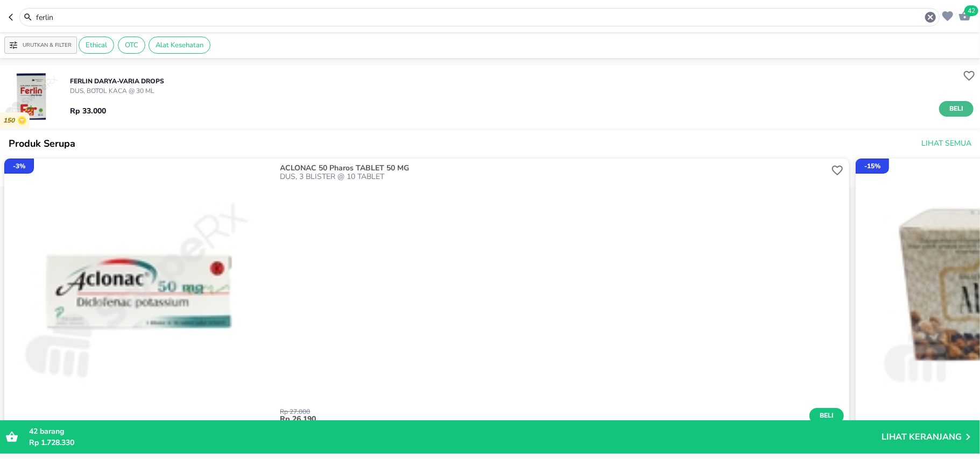
click at [947, 108] on span "Beli" at bounding box center [956, 108] width 18 height 11
click at [69, 13] on input "ferlin" at bounding box center [479, 17] width 889 height 11
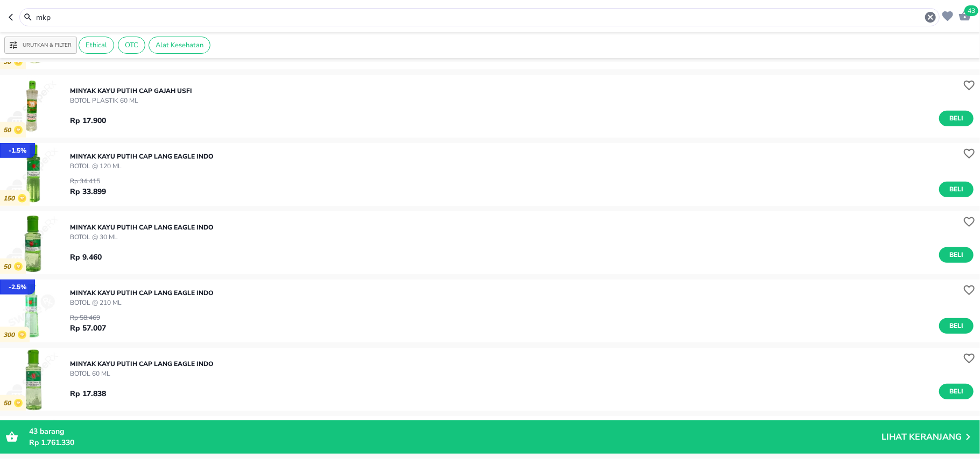
scroll to position [573, 0]
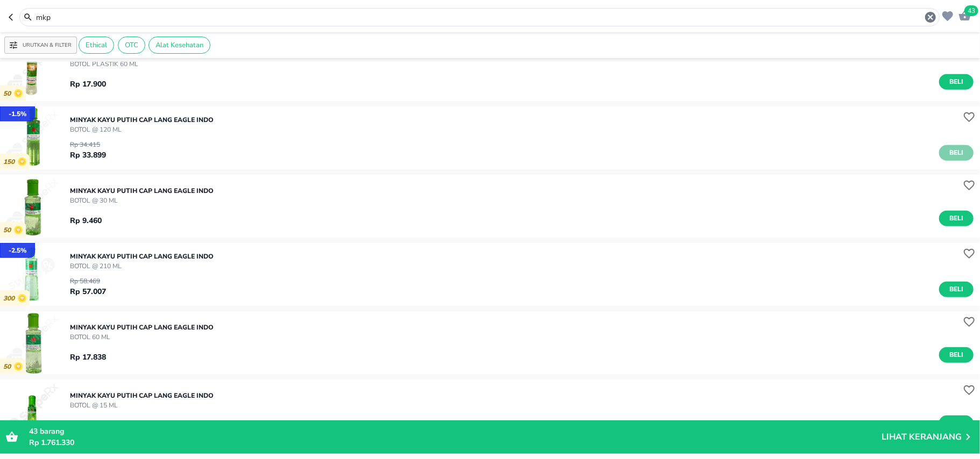
click at [958, 147] on button "Beli" at bounding box center [956, 153] width 34 height 16
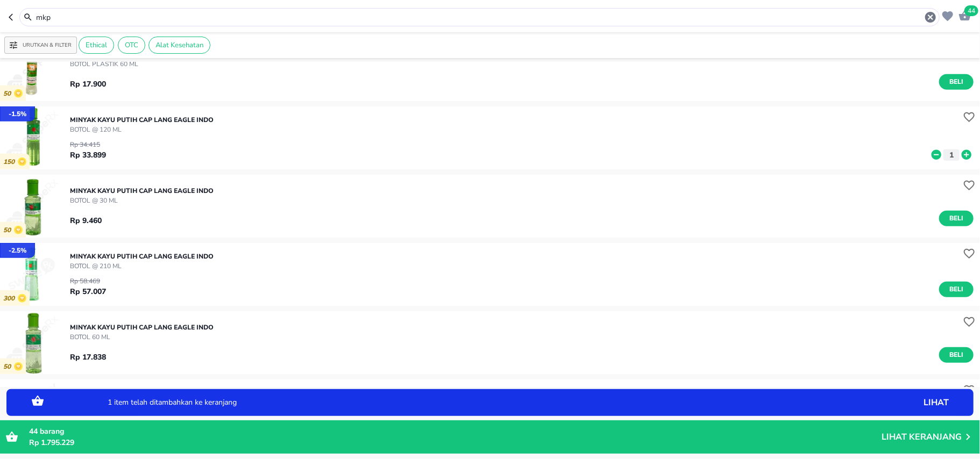
click at [961, 155] on icon at bounding box center [966, 155] width 10 height 10
click at [56, 14] on input "mkp" at bounding box center [479, 17] width 889 height 11
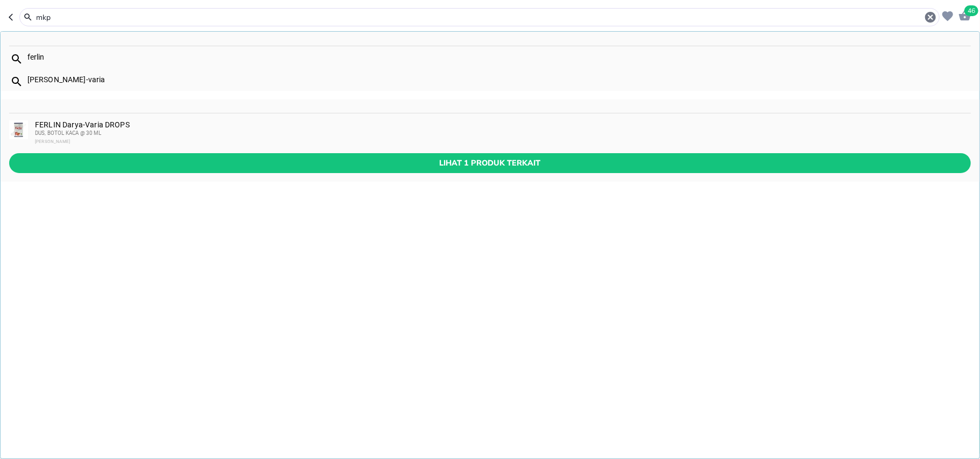
click at [56, 14] on input "mkp" at bounding box center [479, 17] width 889 height 11
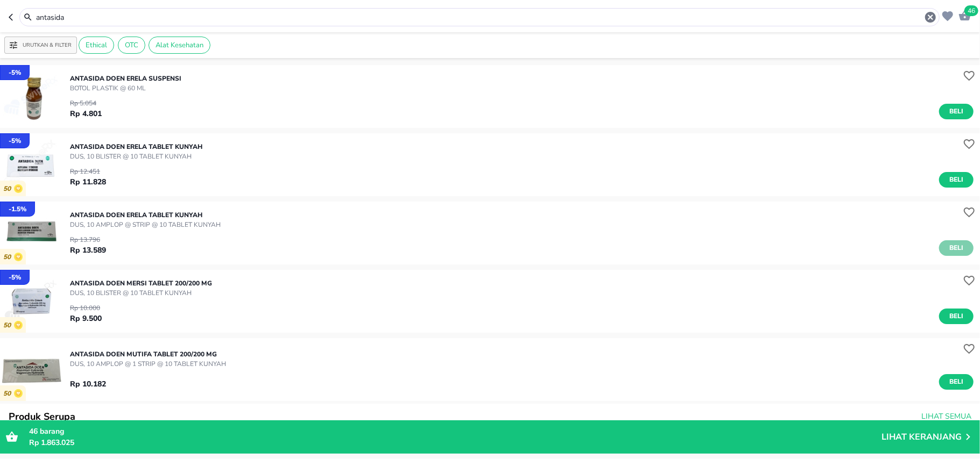
click at [952, 253] on span "Beli" at bounding box center [956, 248] width 18 height 11
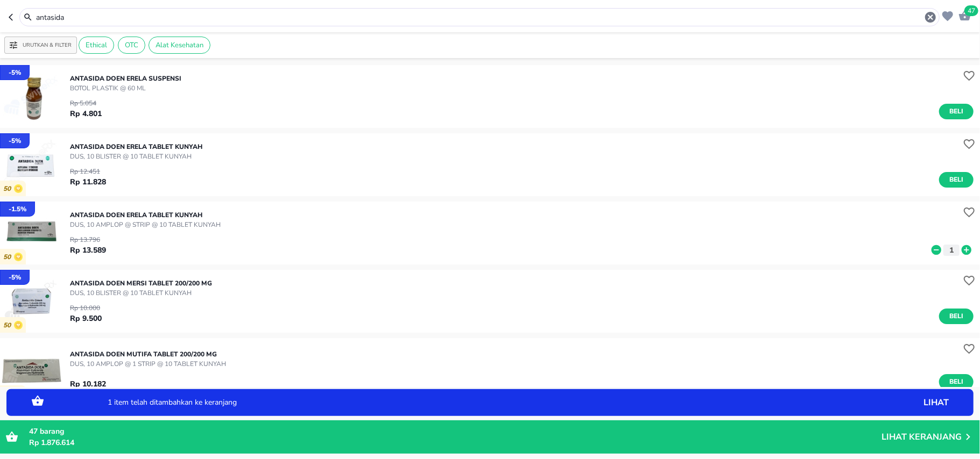
click at [961, 248] on icon at bounding box center [966, 250] width 10 height 10
click at [52, 20] on input "antasida" at bounding box center [479, 17] width 889 height 11
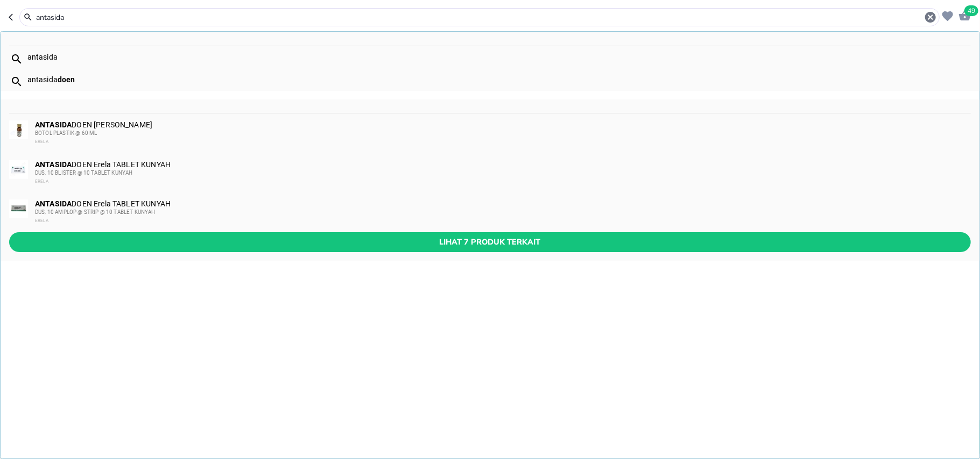
click at [52, 20] on input "antasida" at bounding box center [479, 17] width 889 height 11
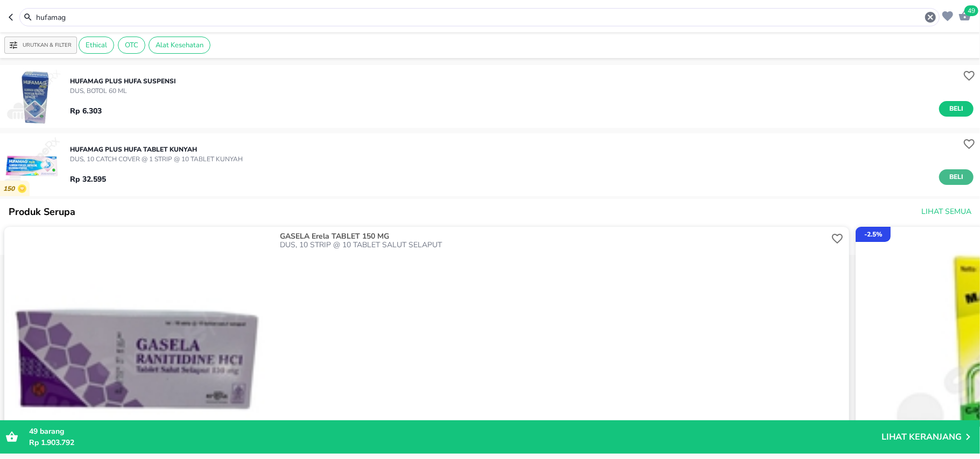
click at [939, 169] on button "Beli" at bounding box center [956, 177] width 34 height 16
click at [74, 19] on input "hufamag" at bounding box center [479, 17] width 889 height 11
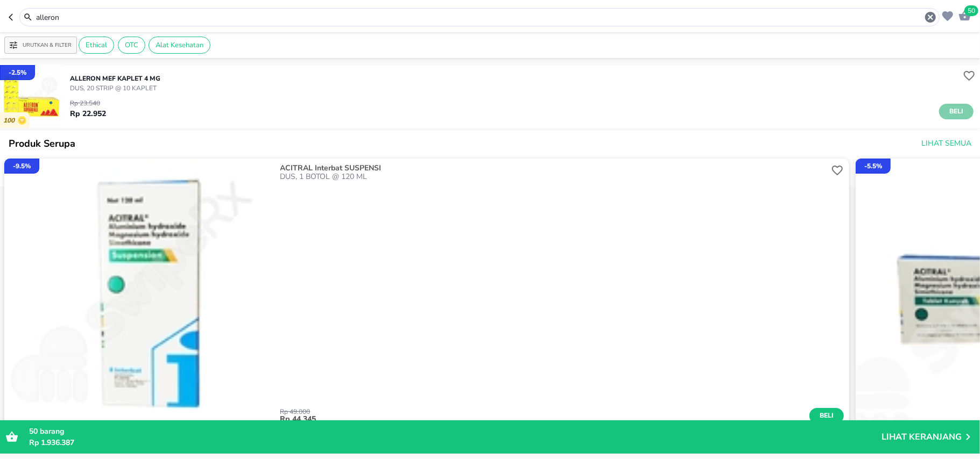
click at [959, 109] on button "Beli" at bounding box center [956, 112] width 34 height 16
click at [60, 16] on input "alleron" at bounding box center [479, 17] width 889 height 11
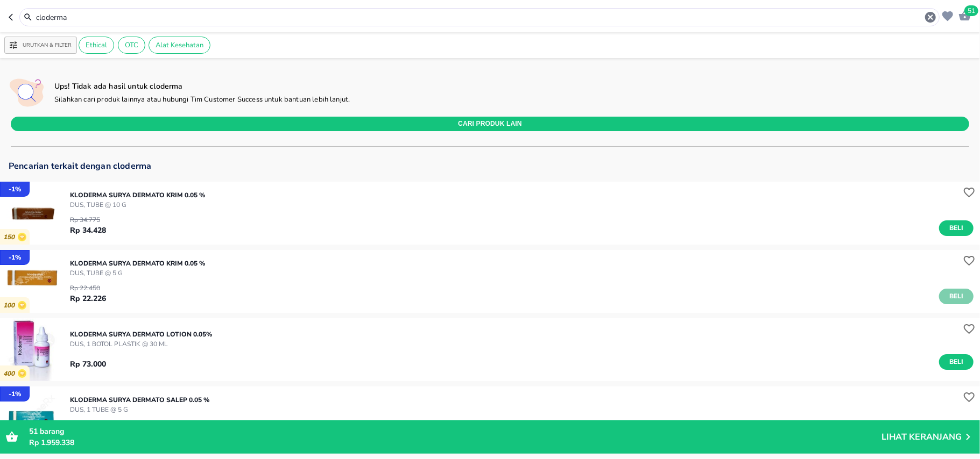
click at [947, 297] on span "Beli" at bounding box center [956, 296] width 18 height 11
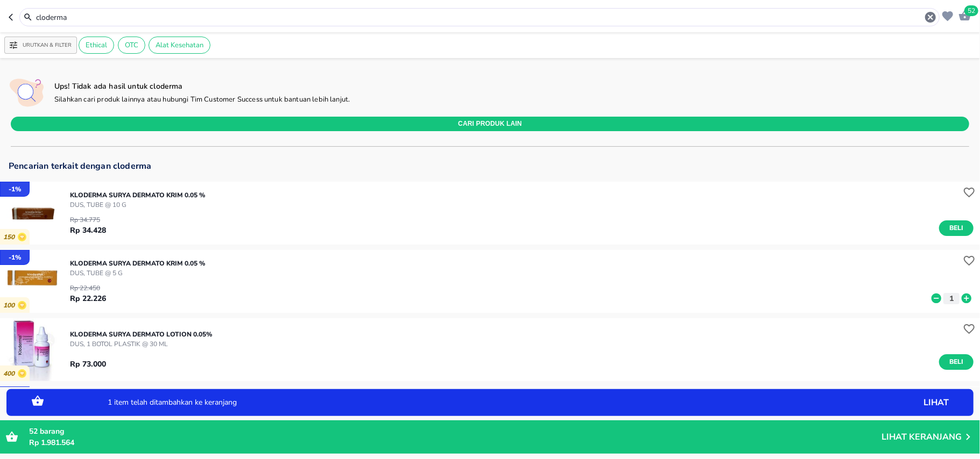
click at [959, 296] on icon at bounding box center [966, 299] width 14 height 12
click at [961, 296] on icon at bounding box center [966, 299] width 10 height 10
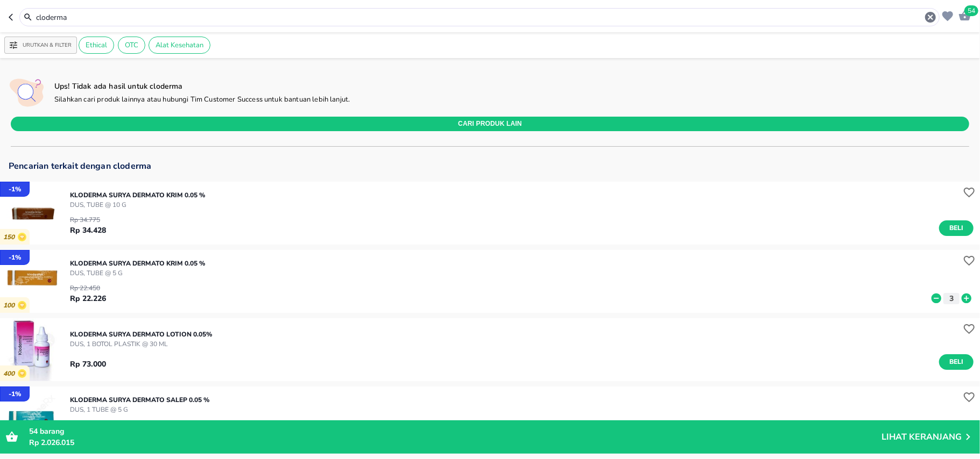
click at [38, 13] on input "cloderma" at bounding box center [479, 17] width 889 height 11
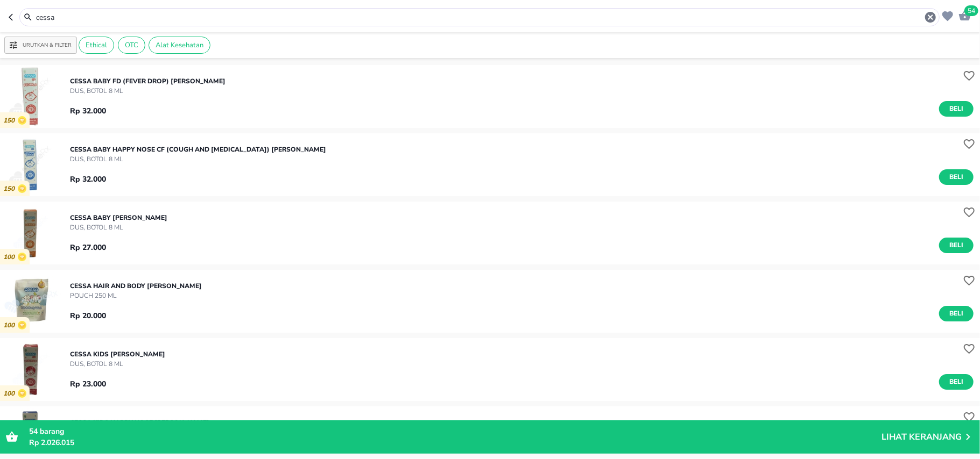
click at [40, 22] on input "cessa" at bounding box center [479, 17] width 889 height 11
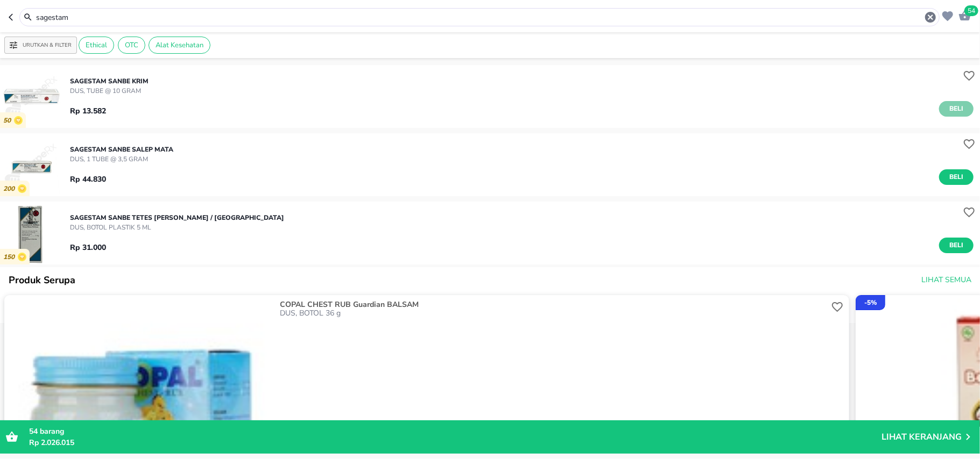
click at [947, 109] on span "Beli" at bounding box center [956, 108] width 18 height 11
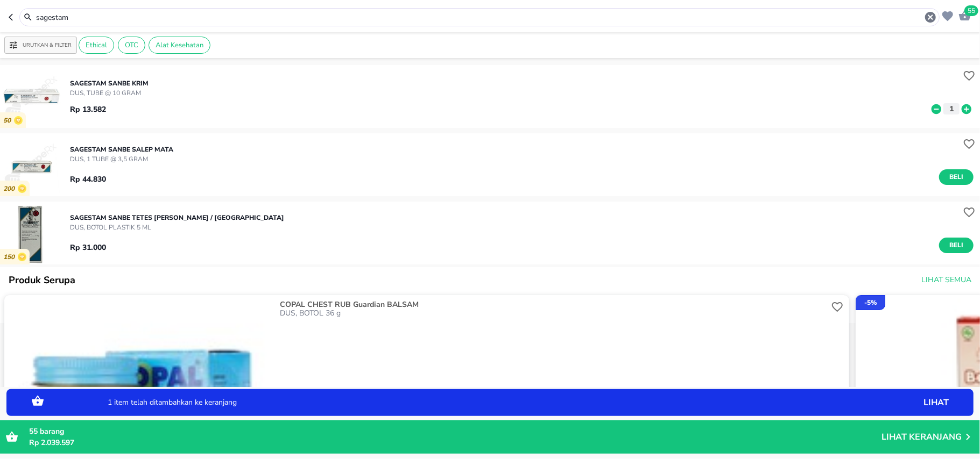
click at [961, 110] on icon at bounding box center [966, 109] width 10 height 10
click at [117, 16] on input "sagestam" at bounding box center [479, 17] width 889 height 11
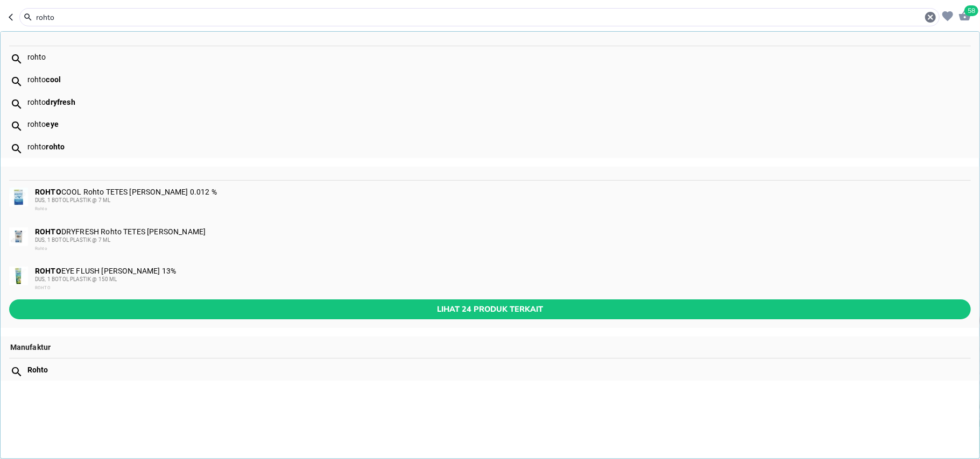
type input "rohto"
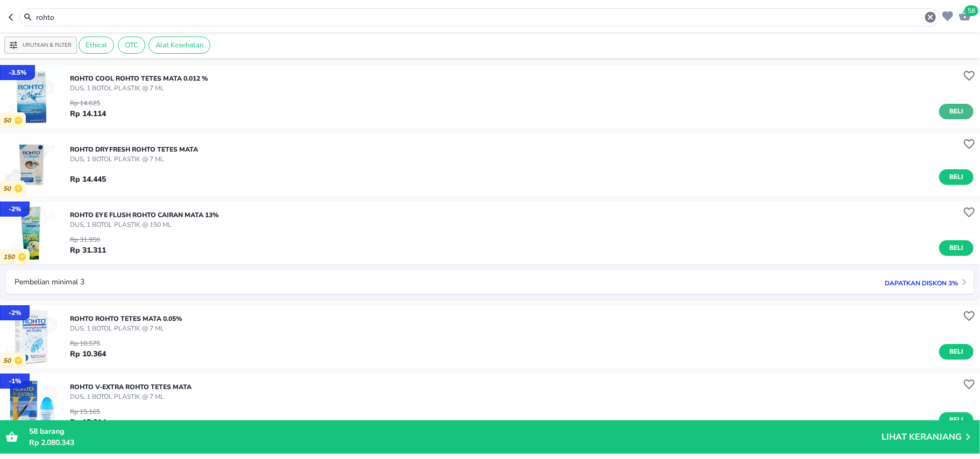
click at [947, 113] on span "Beli" at bounding box center [956, 111] width 18 height 11
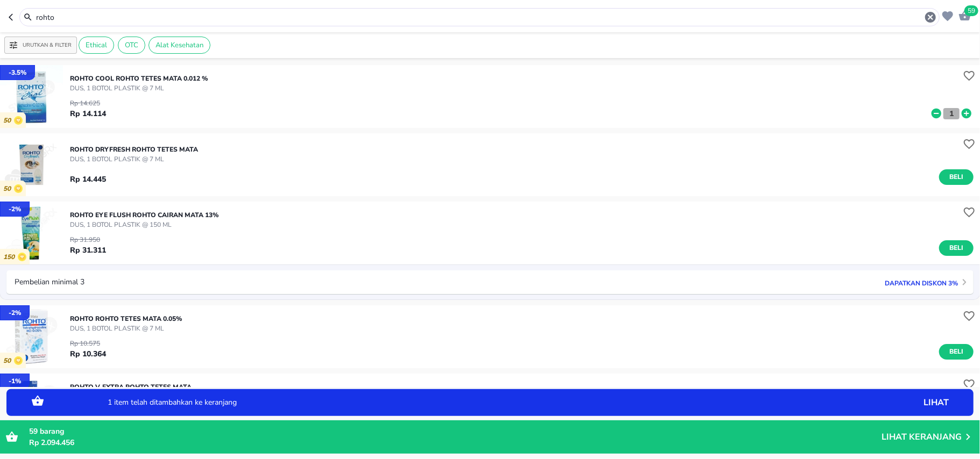
click at [946, 113] on p "1" at bounding box center [951, 113] width 10 height 11
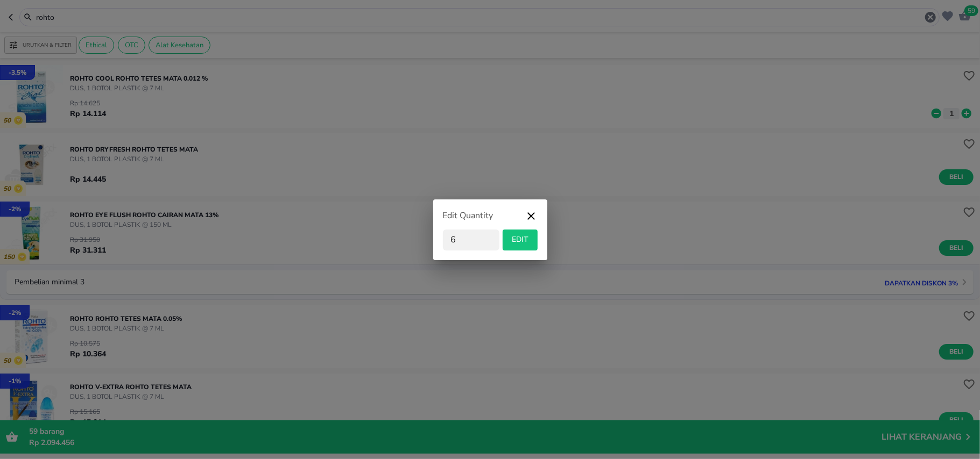
type input "6"
click at [520, 236] on span "EDIT" at bounding box center [520, 239] width 26 height 13
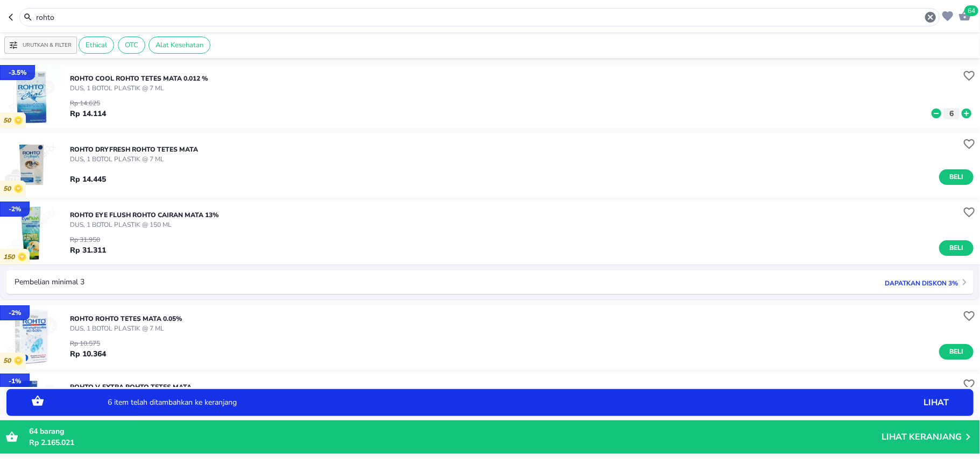
click at [65, 13] on input "rohto" at bounding box center [479, 17] width 889 height 11
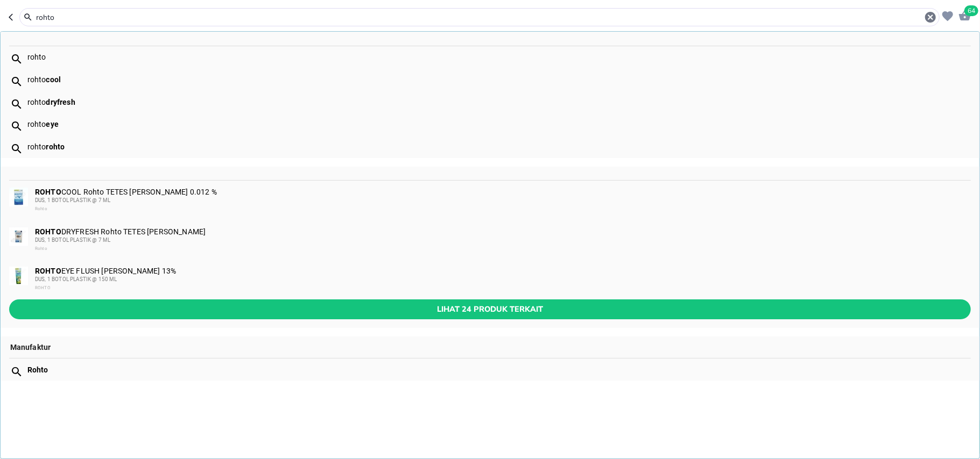
click at [65, 13] on input "rohto" at bounding box center [479, 17] width 889 height 11
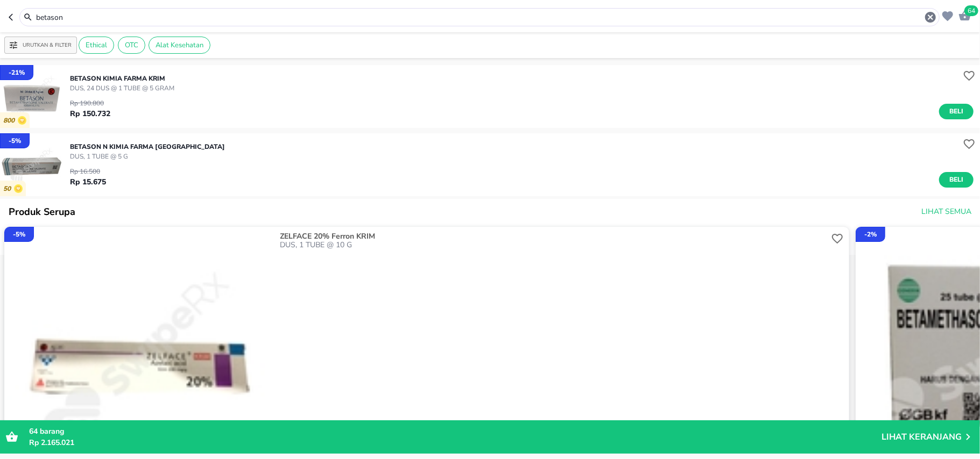
click at [50, 26] on div "betason" at bounding box center [479, 17] width 920 height 18
click at [54, 25] on div "betason" at bounding box center [479, 17] width 920 height 18
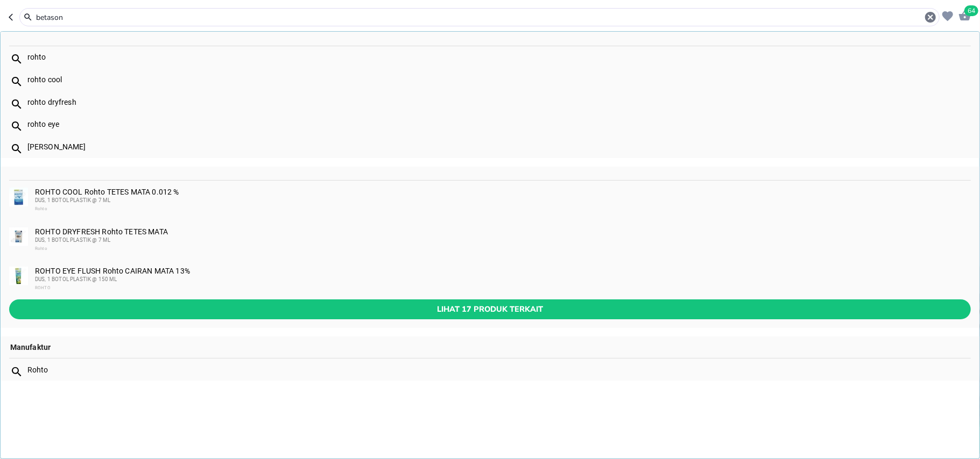
click at [59, 20] on input "betason" at bounding box center [479, 17] width 889 height 11
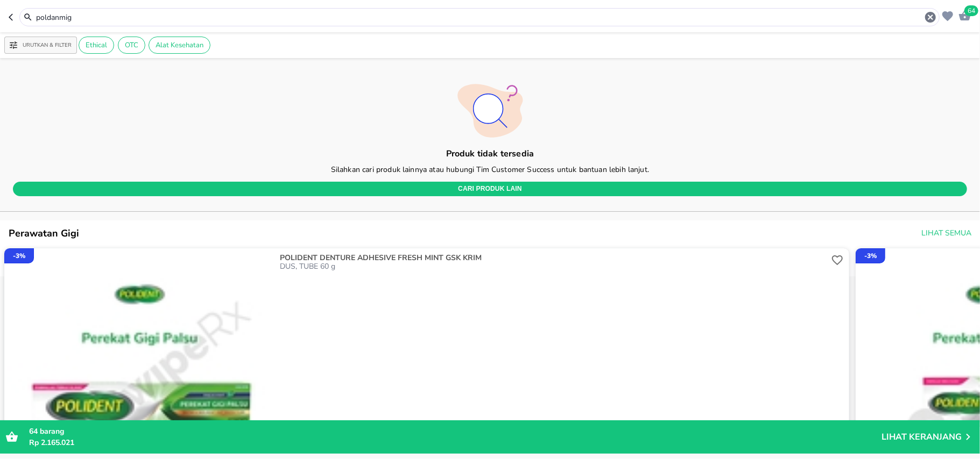
click at [106, 16] on input "poldanmig" at bounding box center [479, 17] width 889 height 11
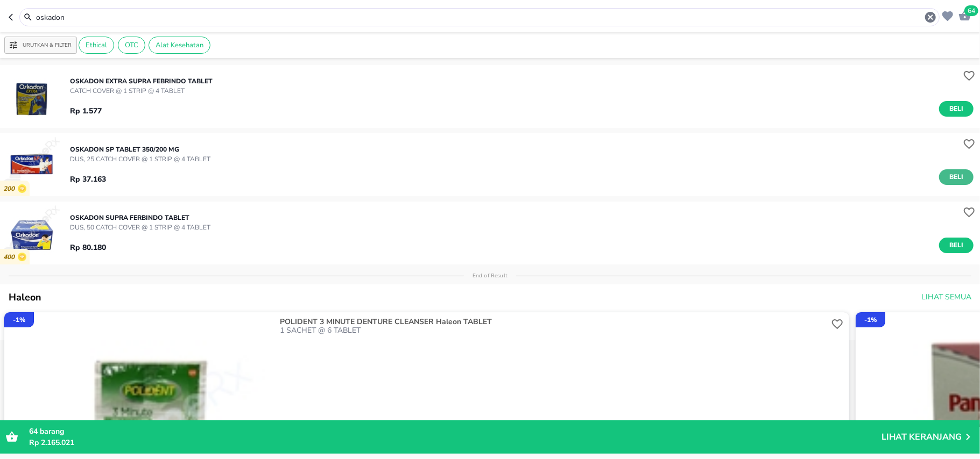
click at [947, 172] on span "Beli" at bounding box center [956, 177] width 18 height 11
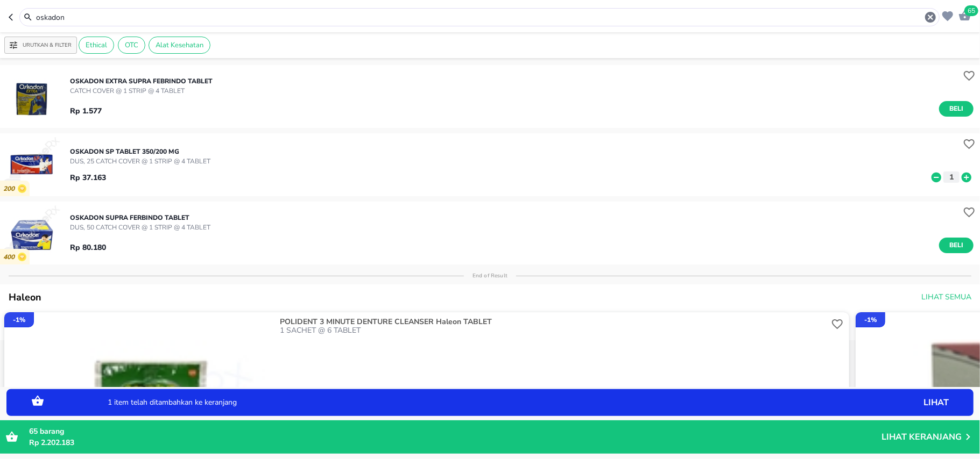
click at [57, 16] on input "oskadon" at bounding box center [479, 17] width 889 height 11
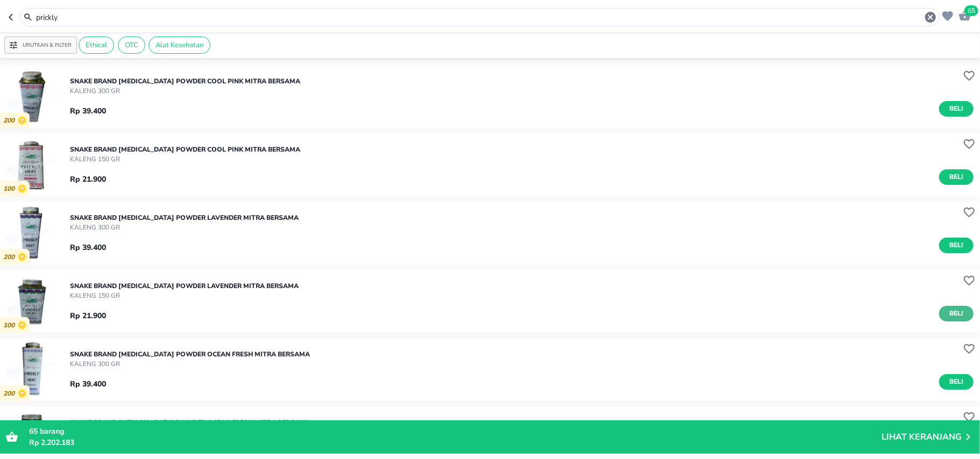
click at [949, 311] on span "Beli" at bounding box center [956, 313] width 18 height 11
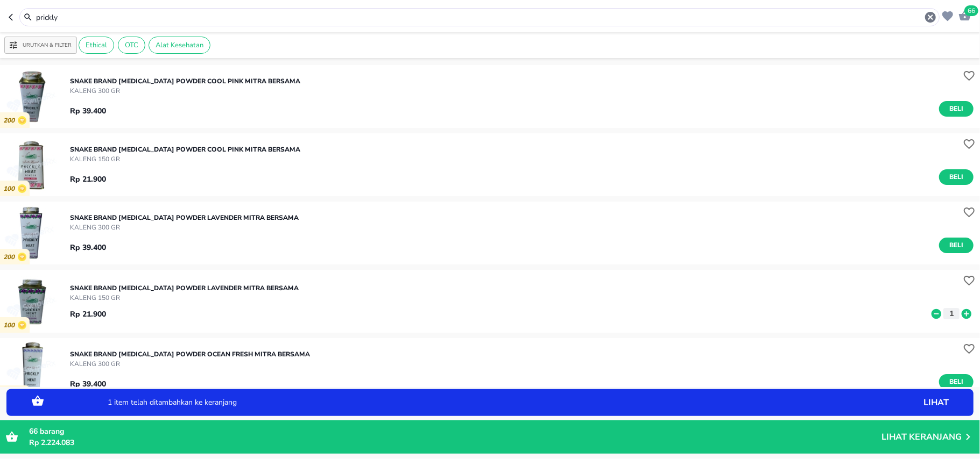
click at [961, 311] on icon at bounding box center [966, 314] width 10 height 10
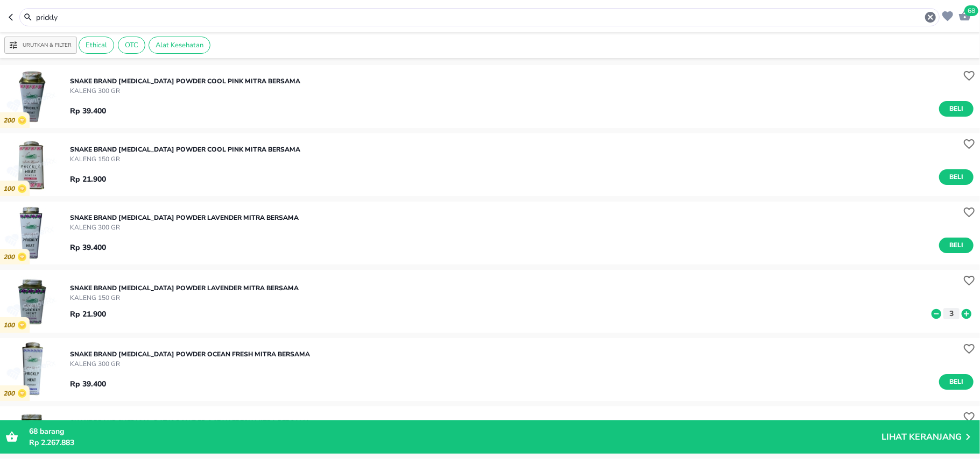
click at [52, 13] on input "prickly" at bounding box center [479, 17] width 889 height 11
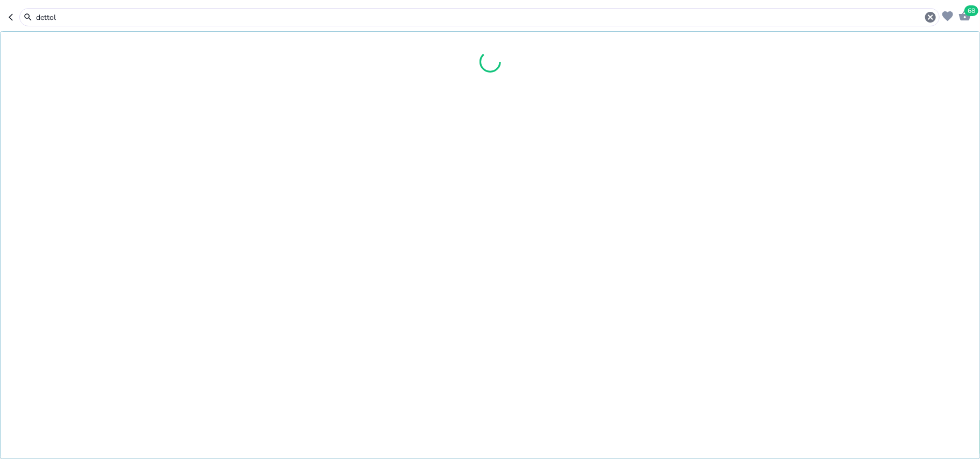
type input "dettol"
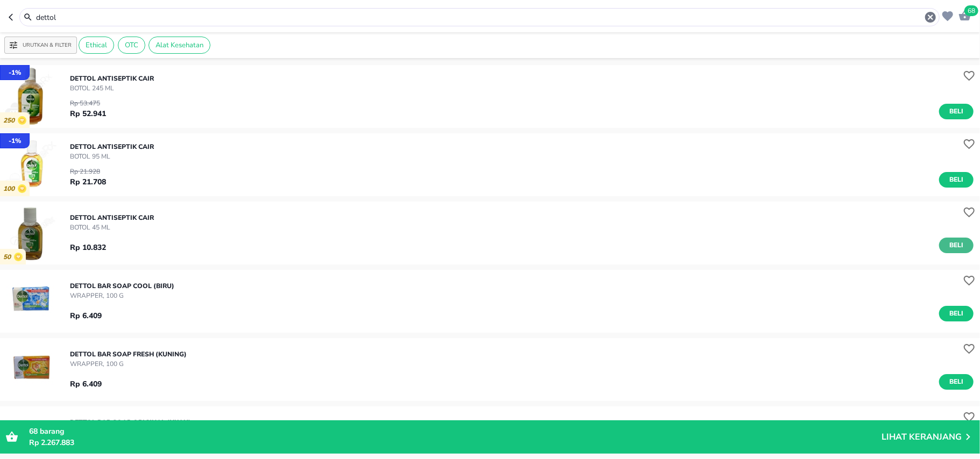
click at [957, 240] on button "Beli" at bounding box center [956, 246] width 34 height 16
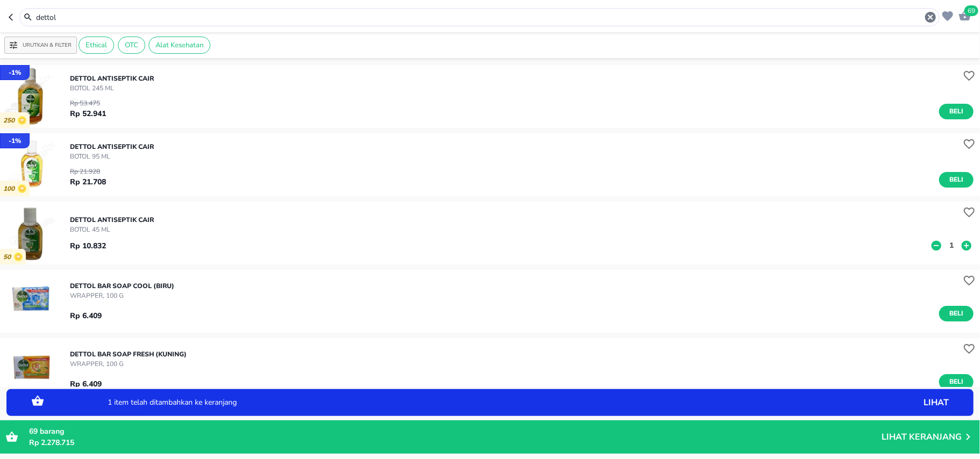
click at [946, 246] on p "1" at bounding box center [951, 245] width 10 height 11
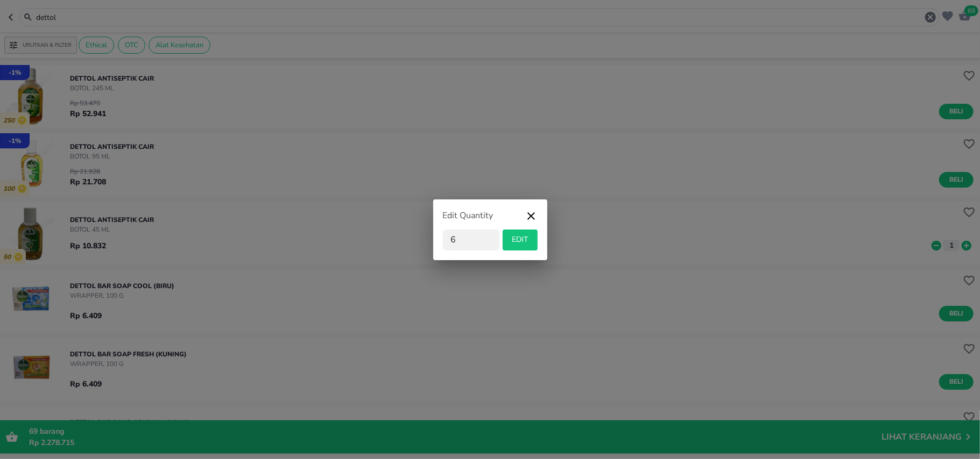
type input "6"
click at [522, 245] on span "EDIT" at bounding box center [520, 239] width 26 height 13
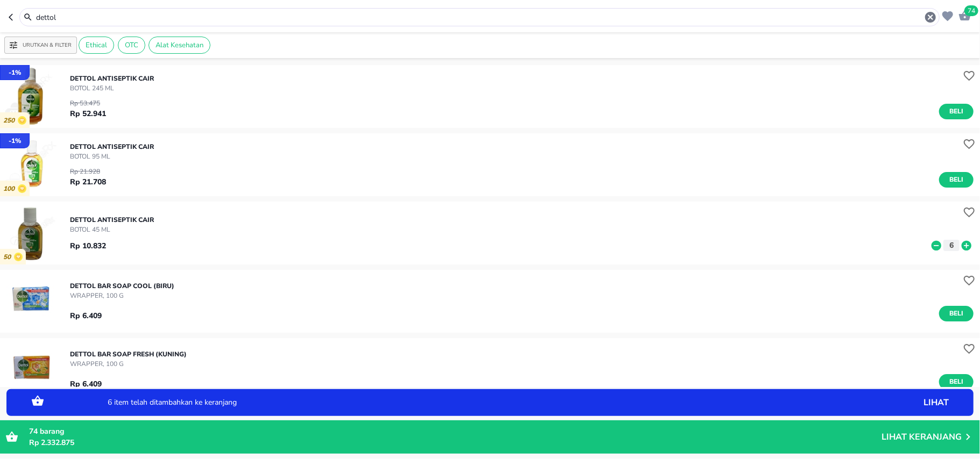
click at [891, 437] on p "Lihat Keranjang" at bounding box center [921, 437] width 80 height 0
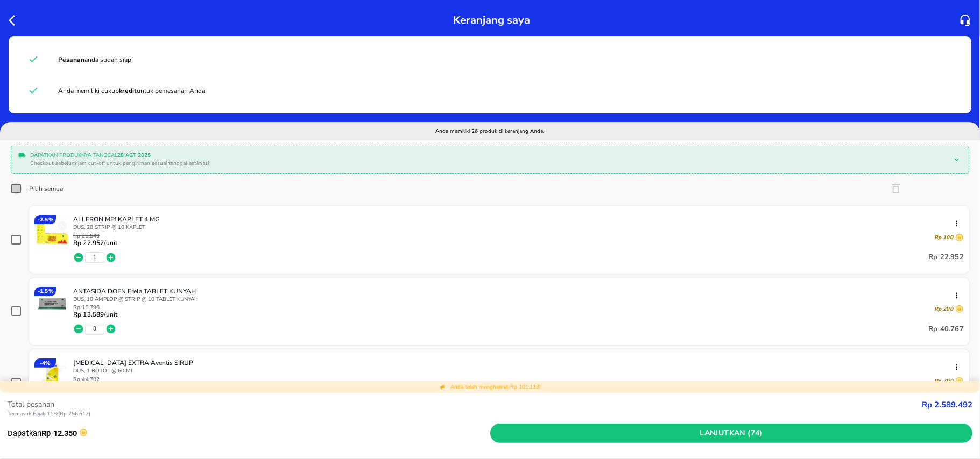
click at [17, 189] on input "Pilih semua" at bounding box center [16, 188] width 11 height 11
checkbox input "true"
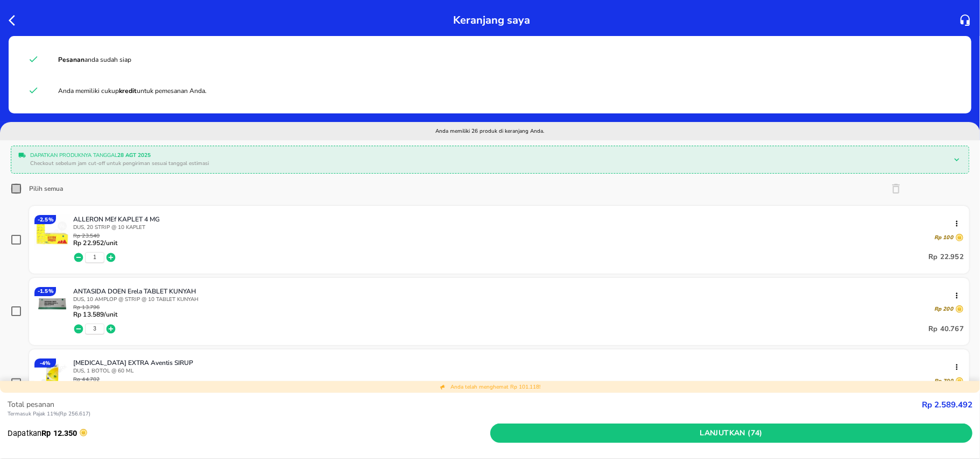
checkbox input "true"
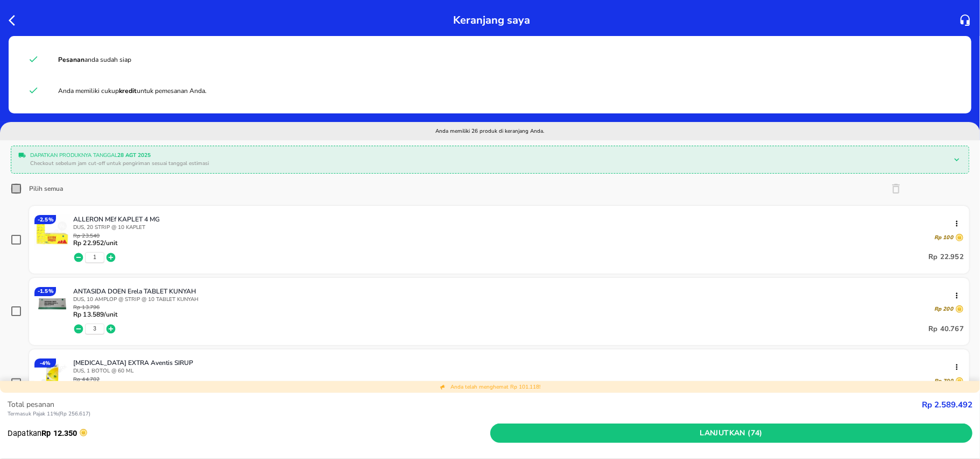
checkbox input "true"
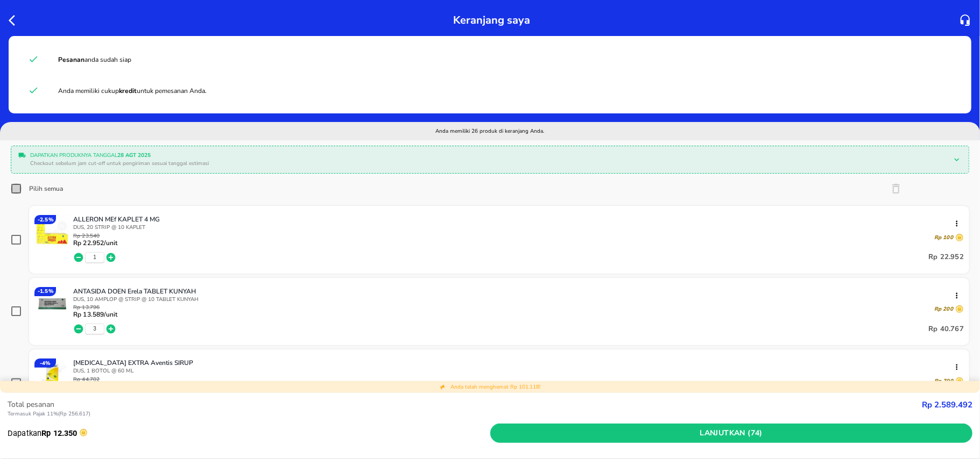
checkbox input "true"
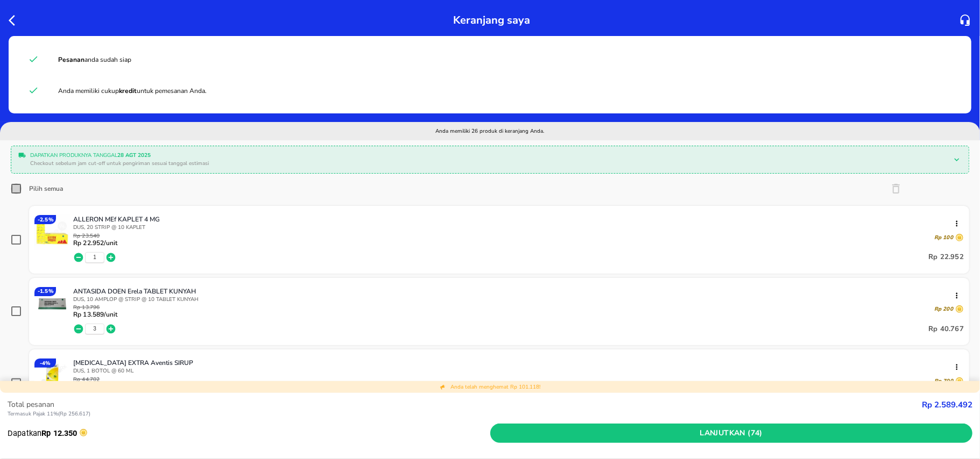
checkbox input "true"
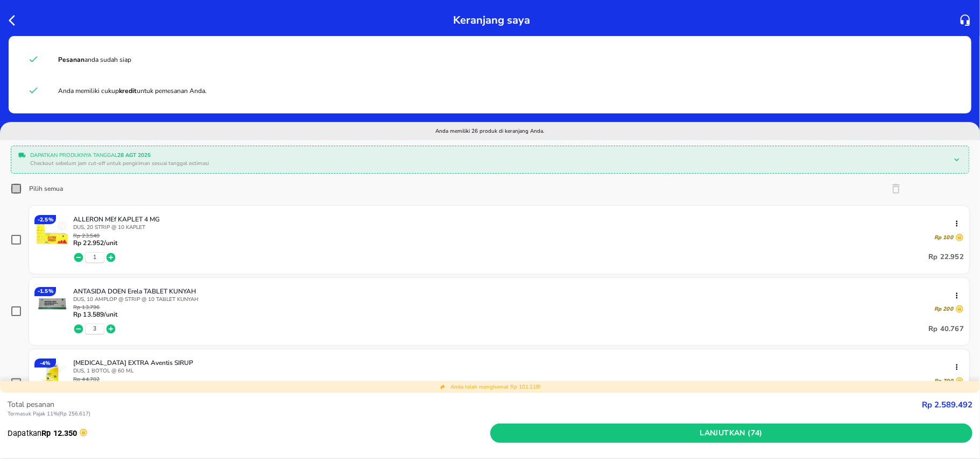
checkbox input "true"
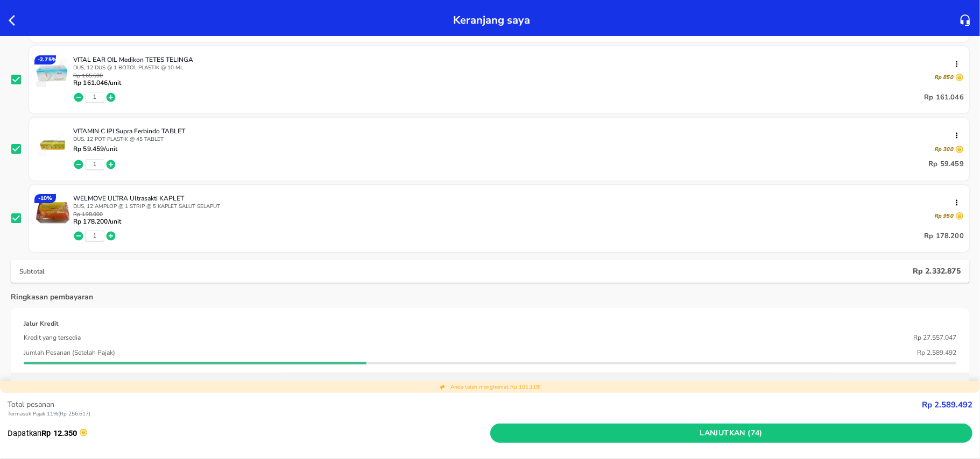
scroll to position [1793, 0]
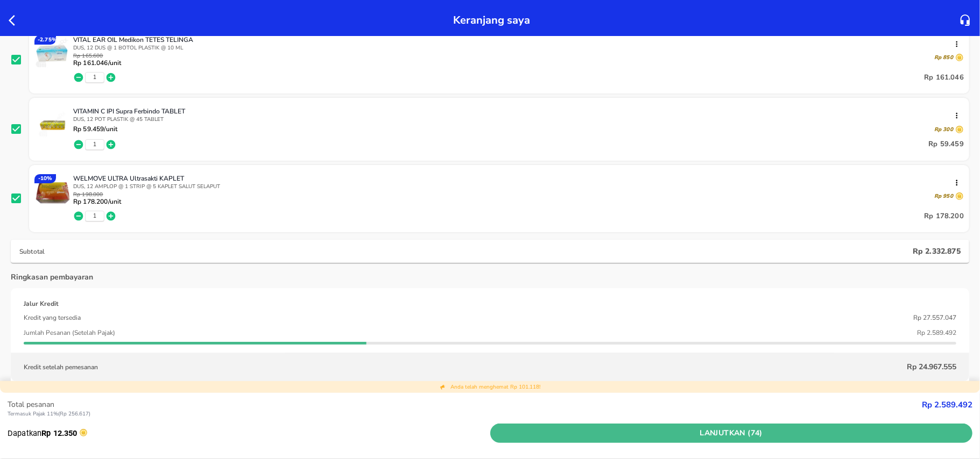
click at [540, 433] on span "Lanjutkan (74)" at bounding box center [731, 433] width 474 height 13
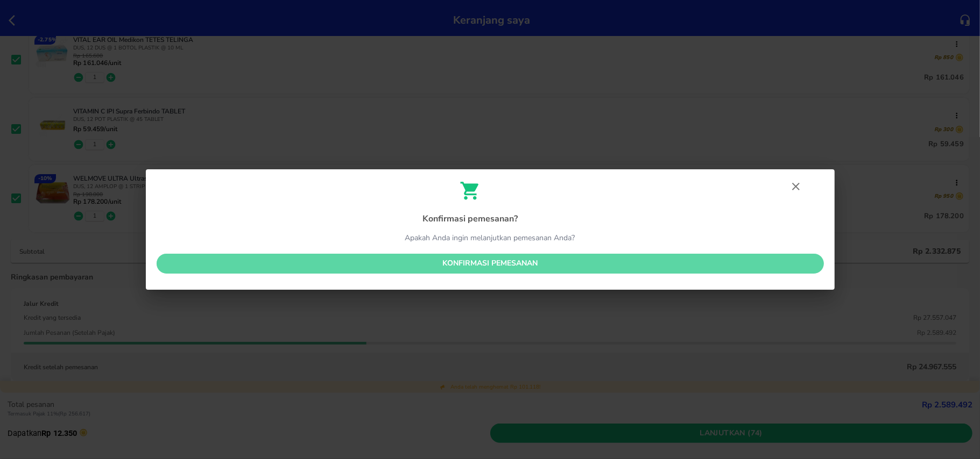
click at [416, 256] on button "Konfirmasi pemesanan" at bounding box center [490, 264] width 667 height 20
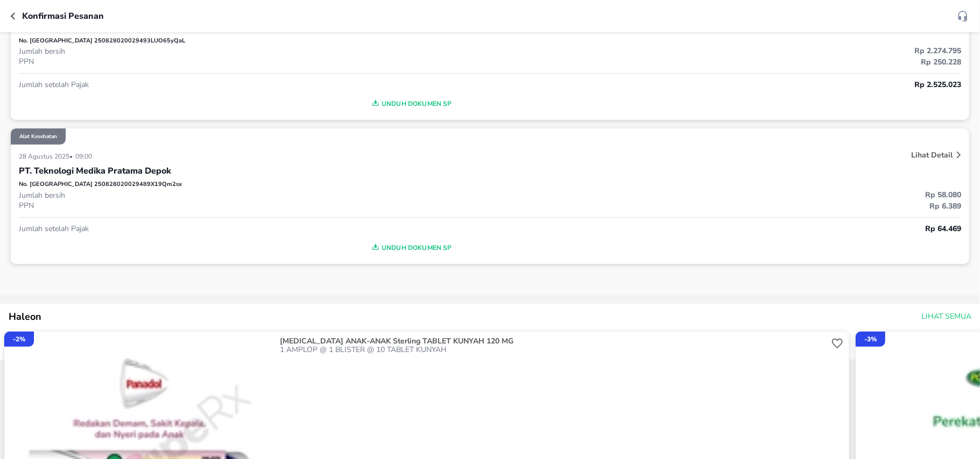
scroll to position [215, 0]
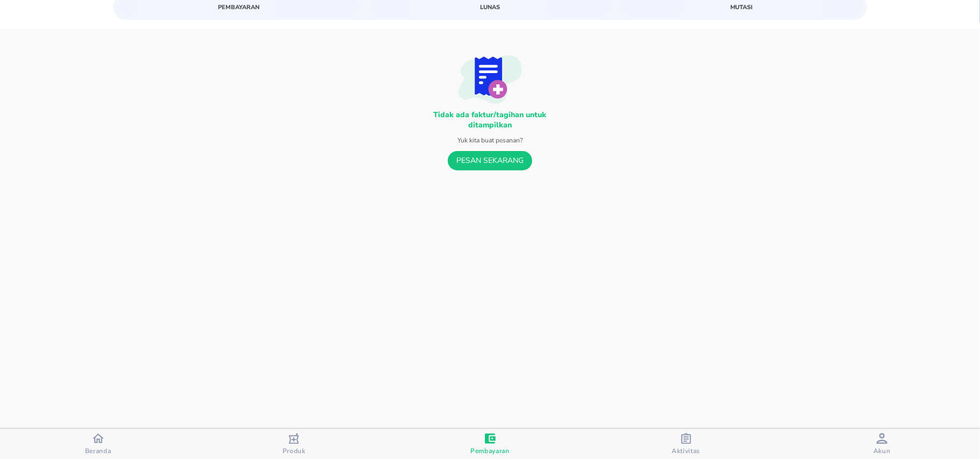
scroll to position [143, 0]
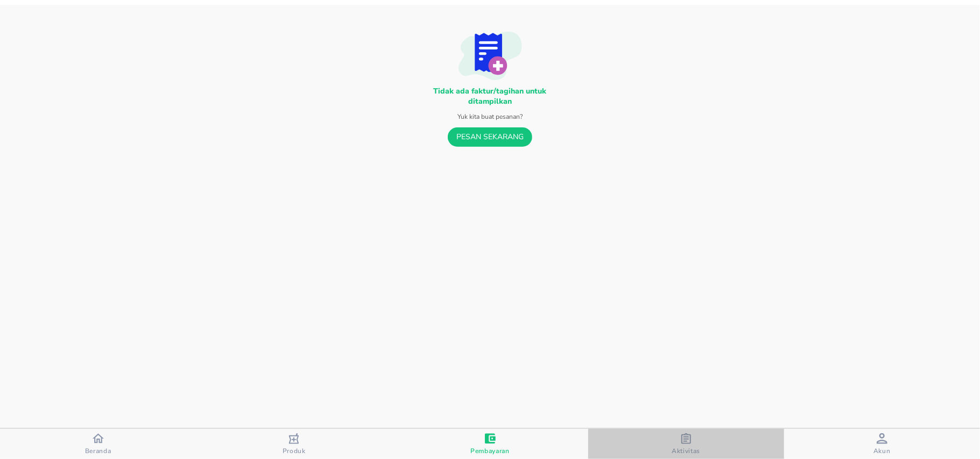
click at [693, 452] on span "Aktivitas" at bounding box center [685, 451] width 29 height 9
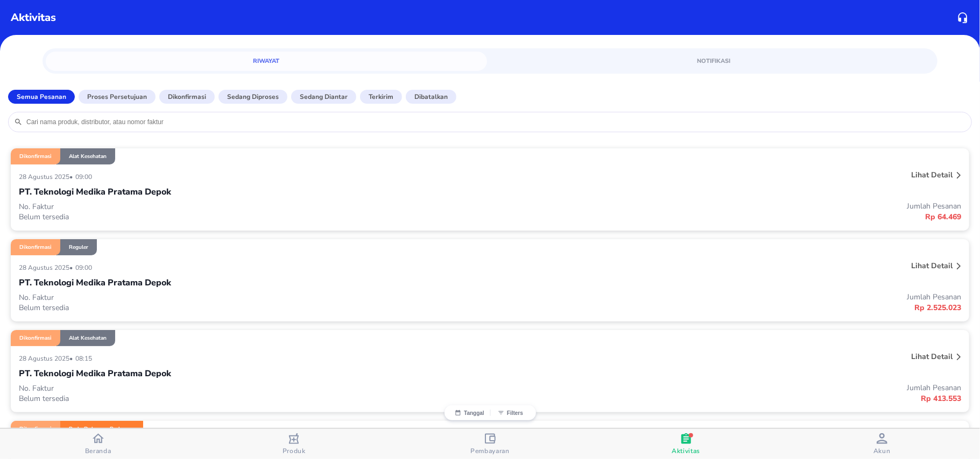
click at [588, 429] on button "Aktivitas" at bounding box center [686, 444] width 196 height 30
